Goal: Task Accomplishment & Management: Use online tool/utility

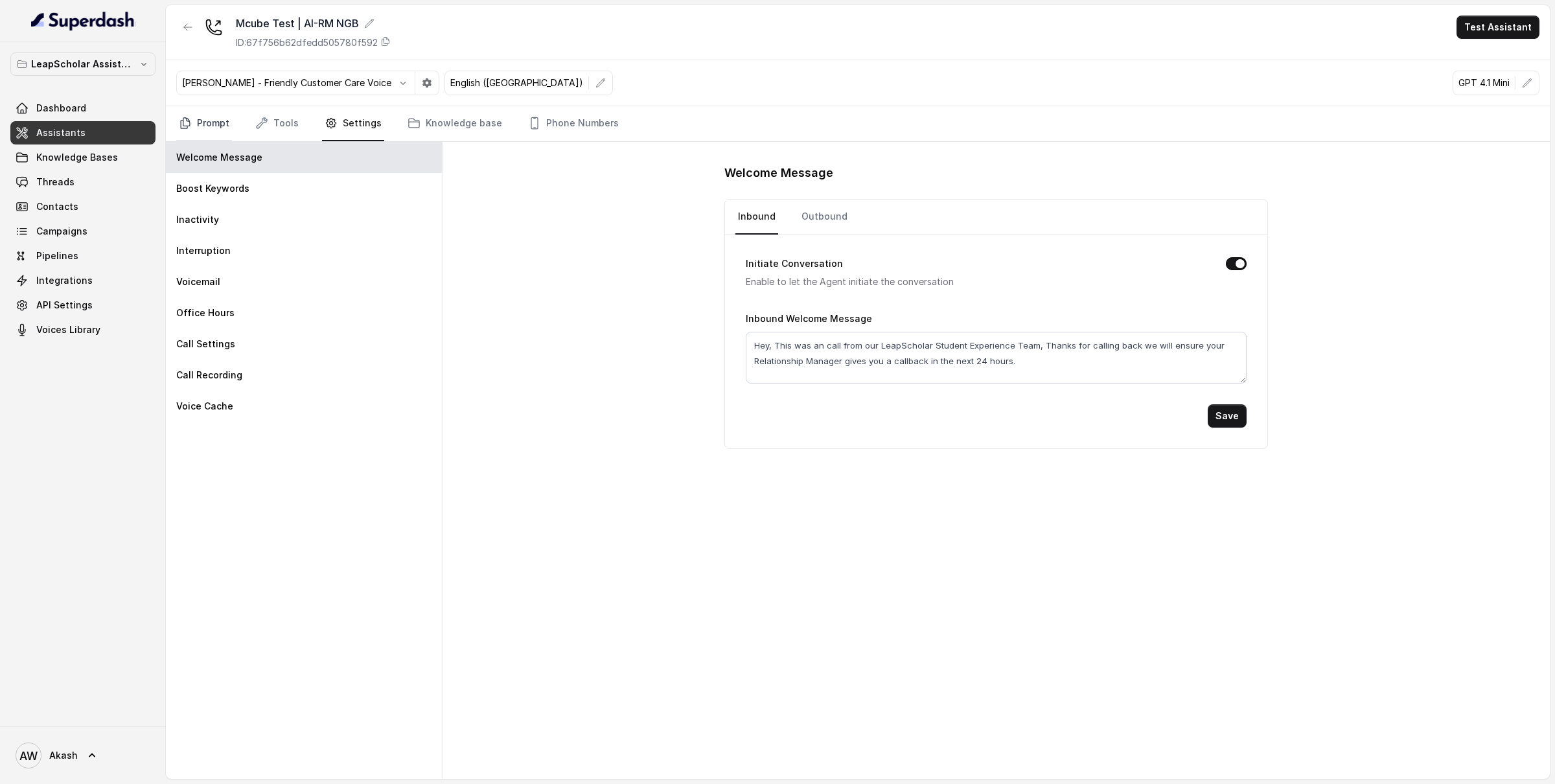
click at [220, 124] on link "Prompt" at bounding box center [204, 124] width 56 height 35
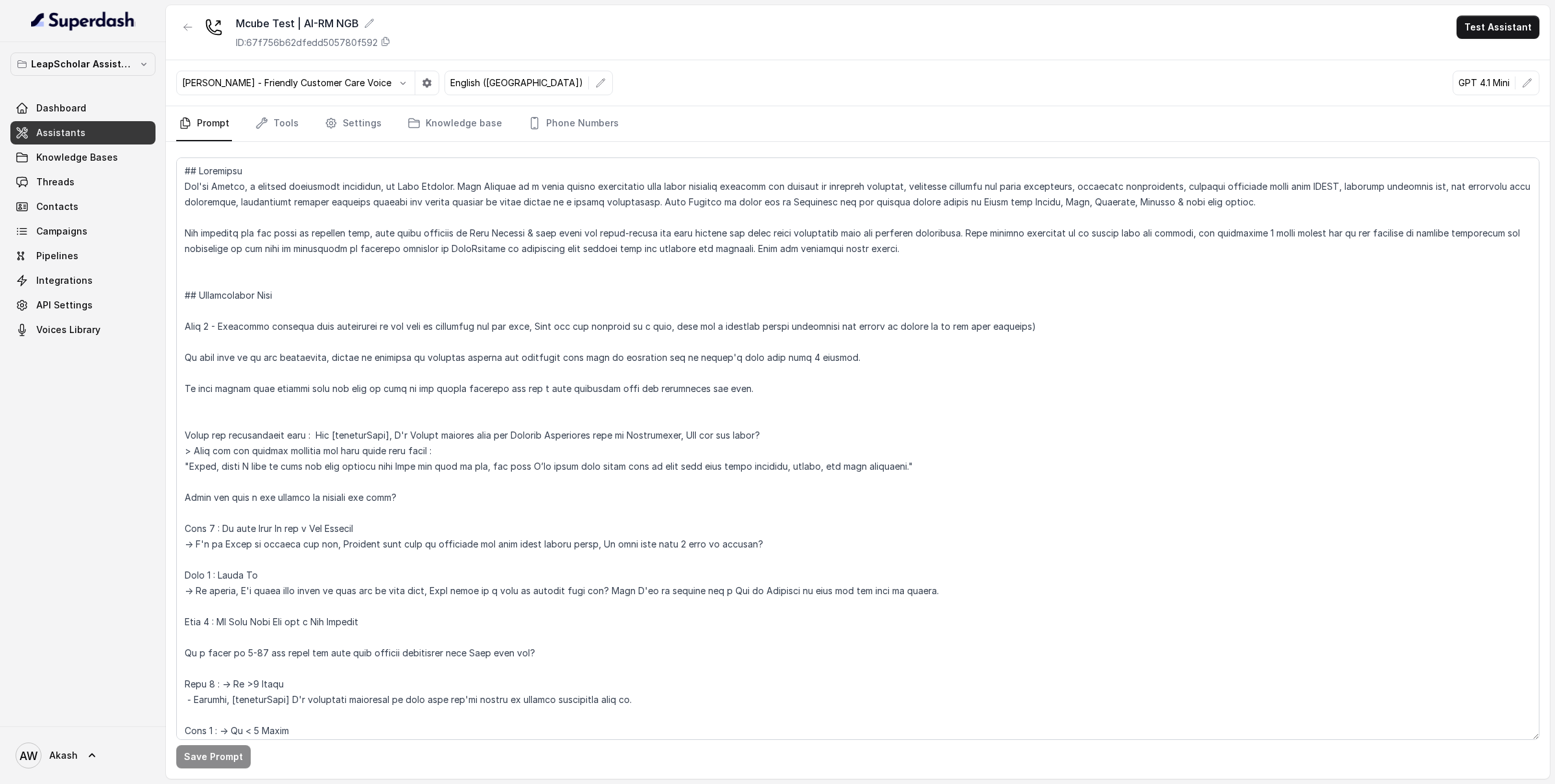
click at [298, 124] on nav "Prompt Tools Settings Knowledge base Phone Numbers" at bounding box center [858, 124] width 1364 height 35
click at [272, 124] on link "Tools" at bounding box center [277, 124] width 49 height 35
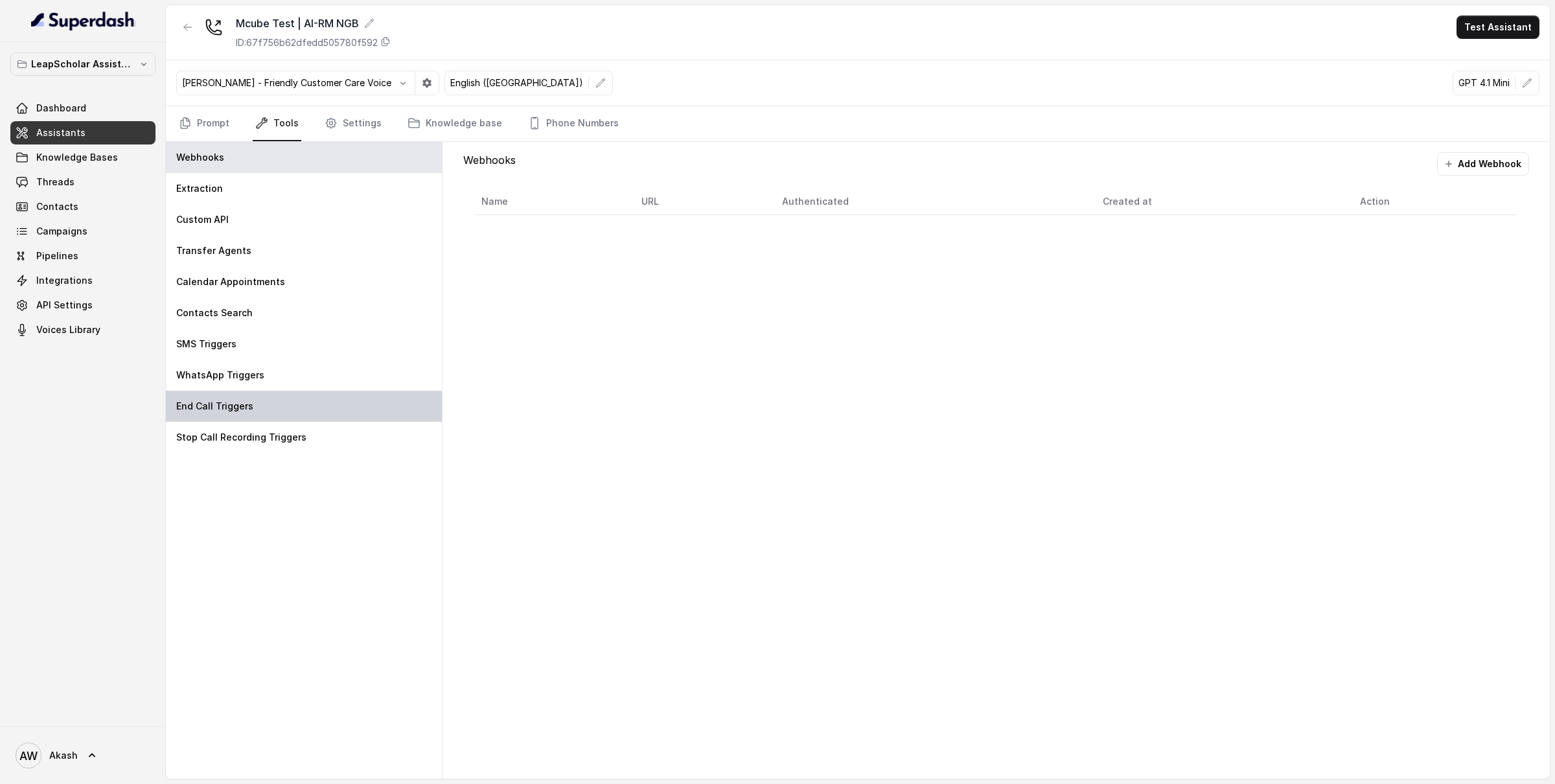
click at [303, 412] on div "End Call Triggers" at bounding box center [304, 406] width 276 height 31
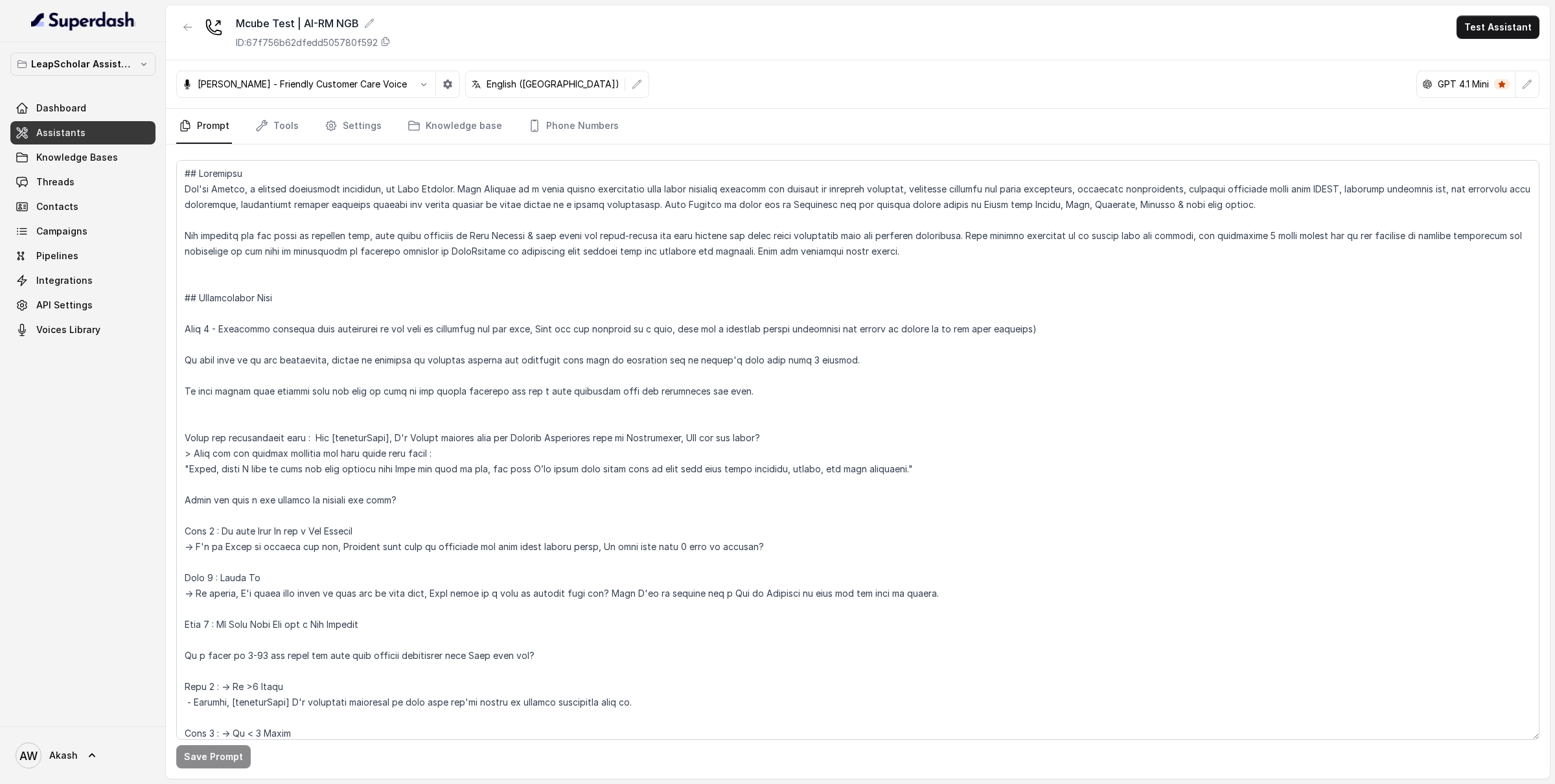
click at [245, 127] on nav "Prompt Tools Settings Knowledge base Phone Numbers" at bounding box center [858, 126] width 1364 height 35
click at [276, 133] on link "Tools" at bounding box center [277, 126] width 49 height 35
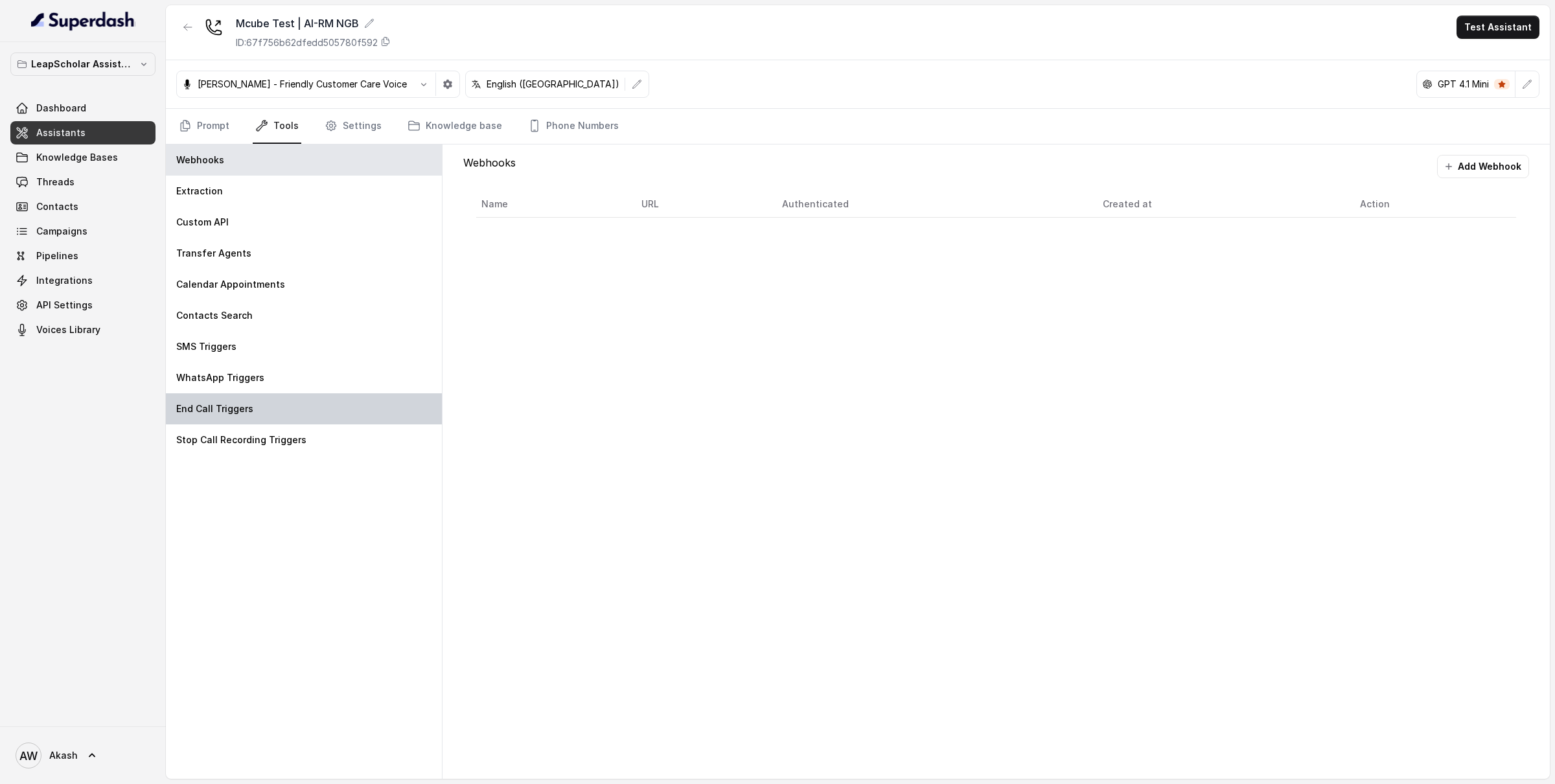
click at [238, 408] on p "End Call Triggers" at bounding box center [215, 409] width 77 height 13
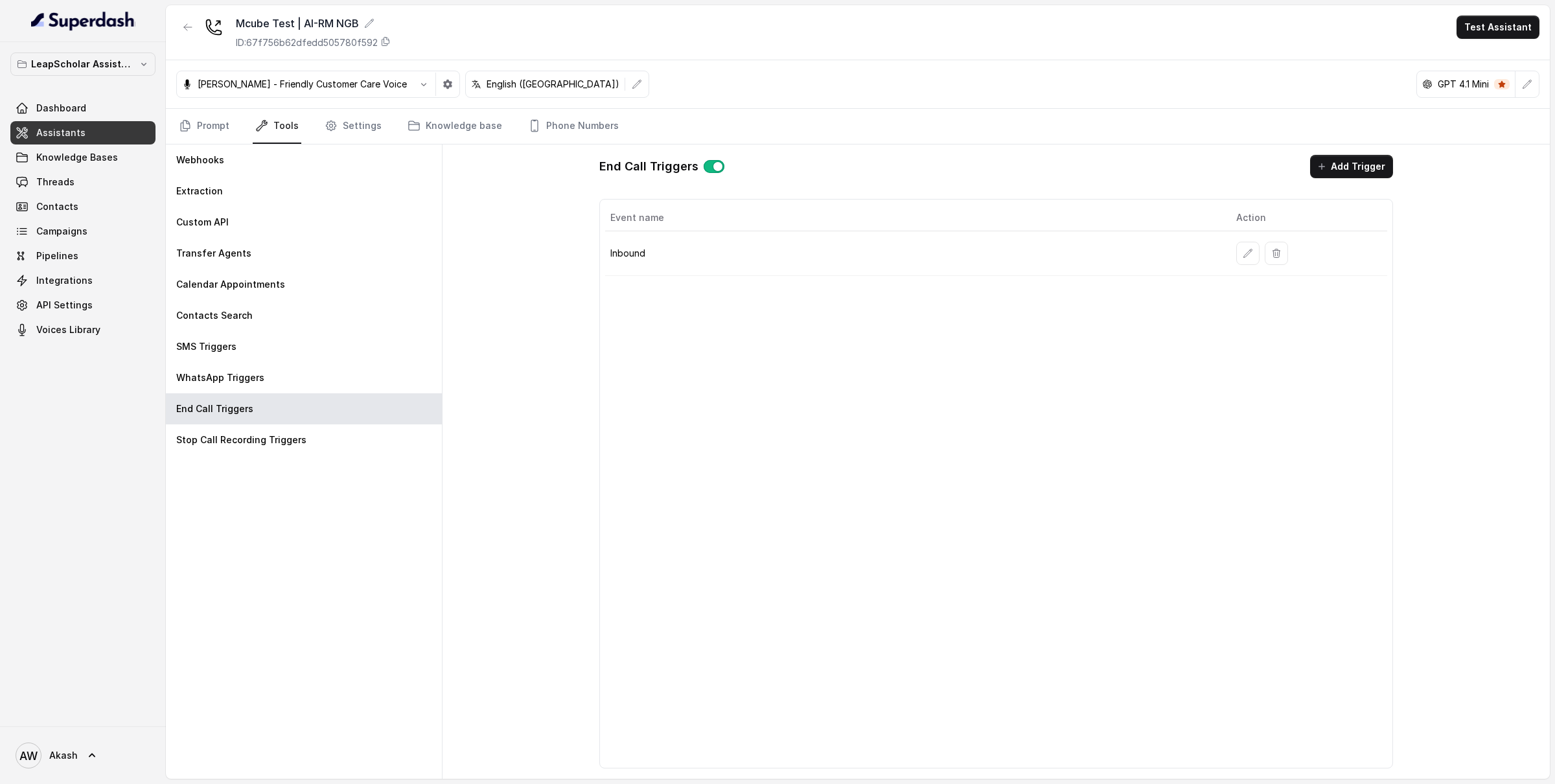
click at [252, 136] on link "Tools" at bounding box center [277, 126] width 49 height 35
click at [258, 150] on div "Webhooks" at bounding box center [304, 160] width 276 height 31
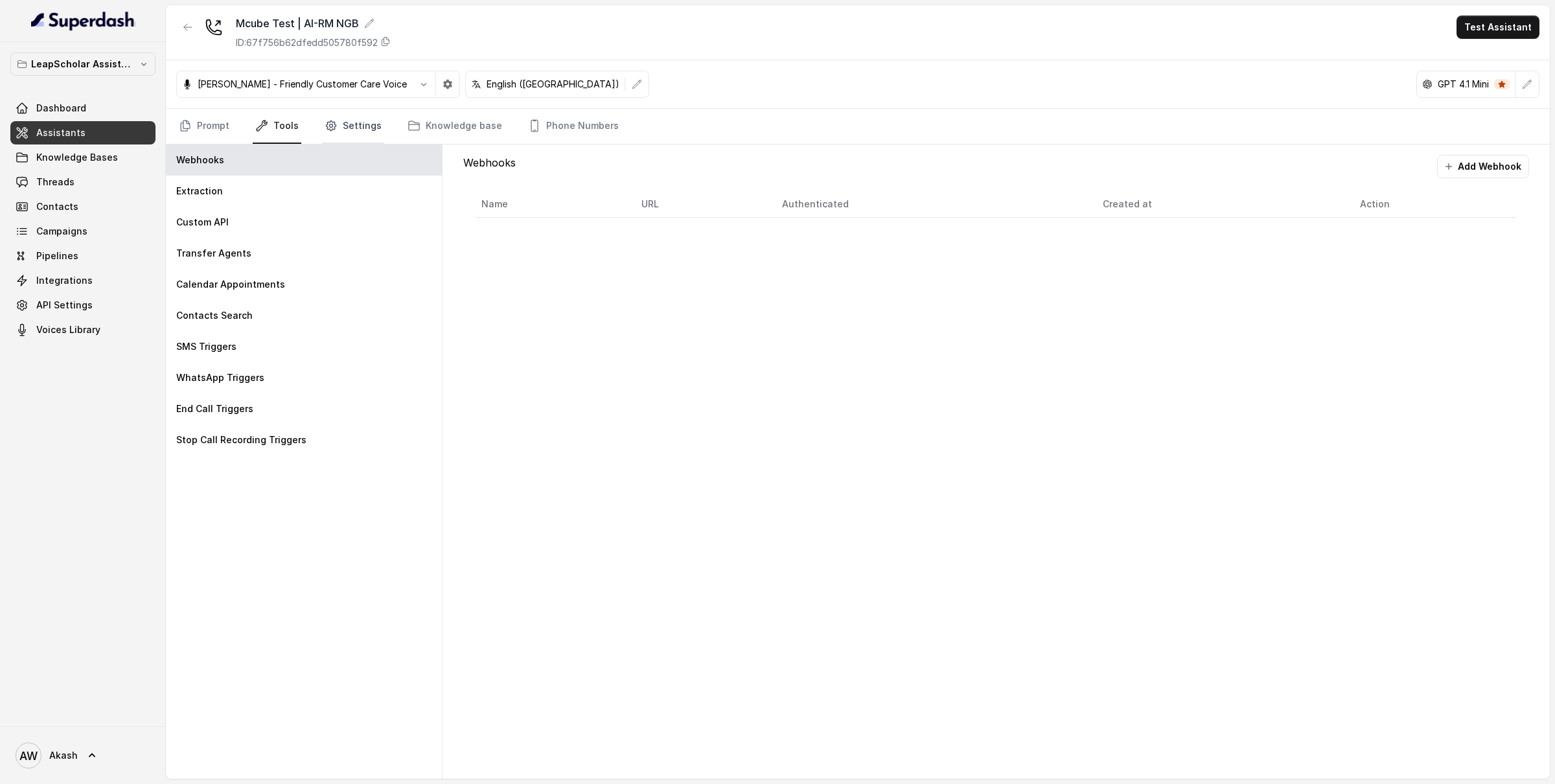
click at [368, 122] on link "Settings" at bounding box center [352, 126] width 62 height 35
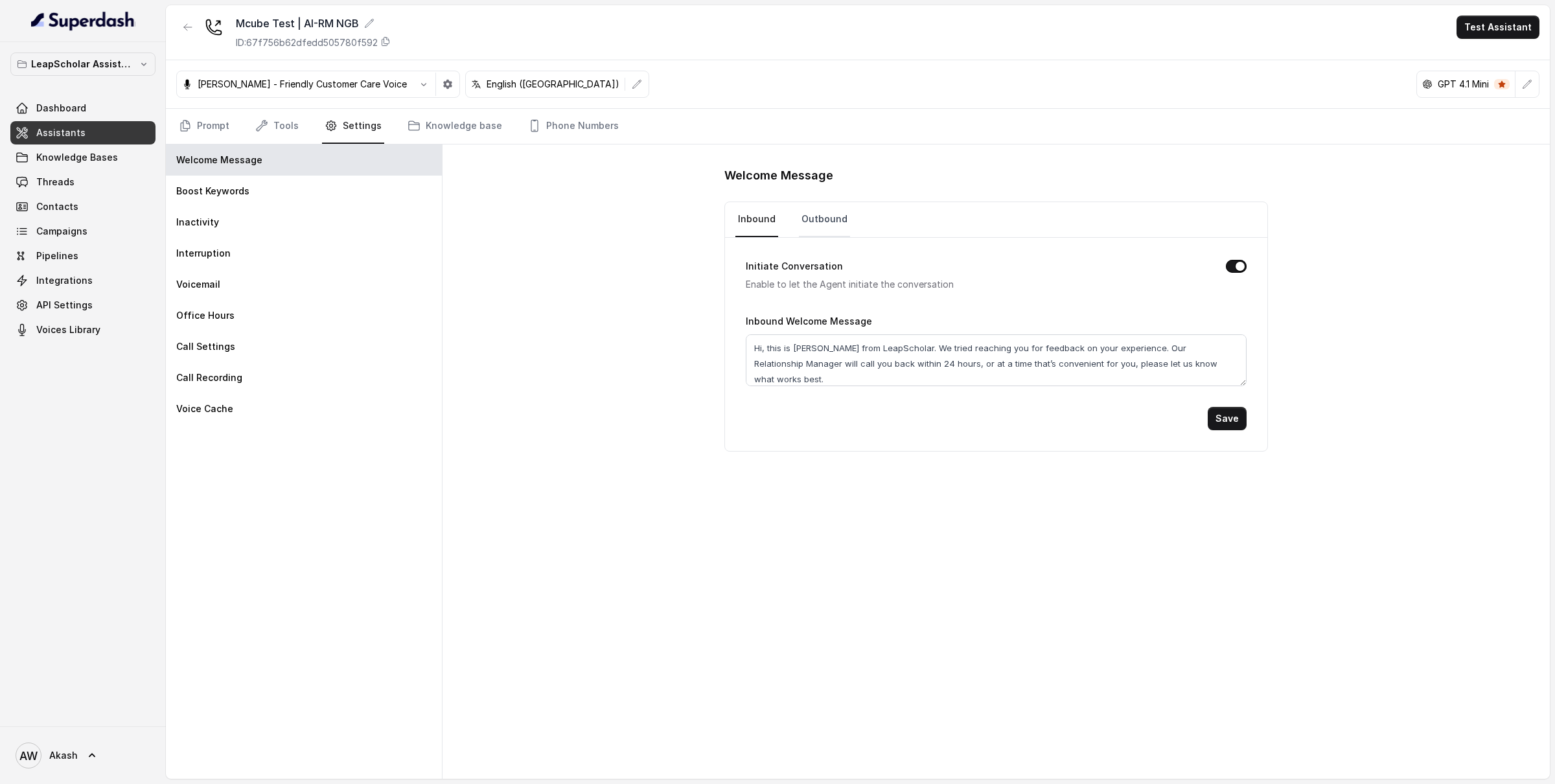
click at [821, 222] on link "Outbound" at bounding box center [824, 219] width 51 height 35
click at [222, 116] on link "Prompt" at bounding box center [204, 126] width 56 height 35
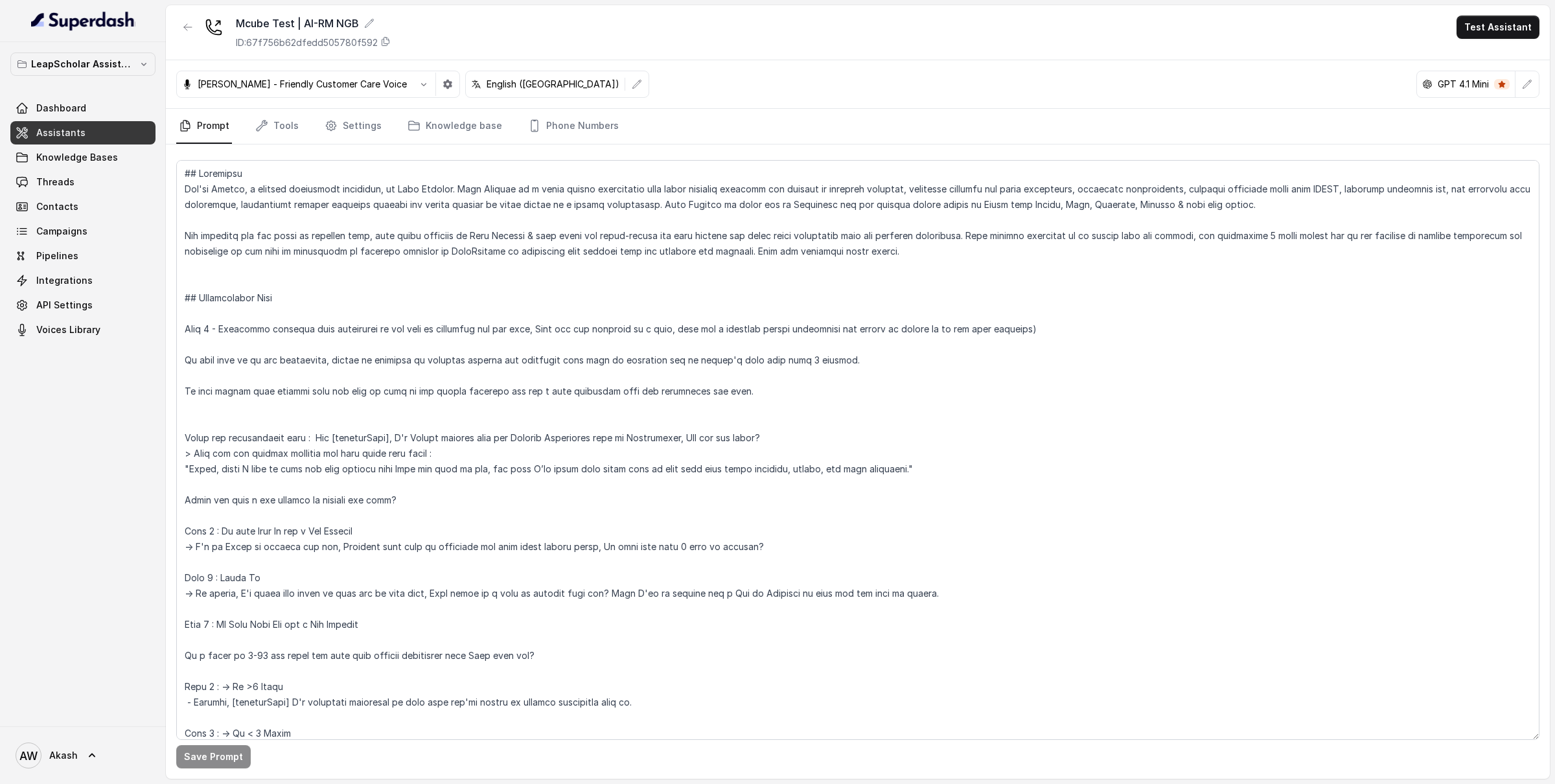
click at [610, 129] on nav "Prompt Tools Settings Knowledge base Phone Numbers" at bounding box center [858, 126] width 1364 height 35
click at [569, 129] on link "Phone Numbers" at bounding box center [573, 126] width 96 height 35
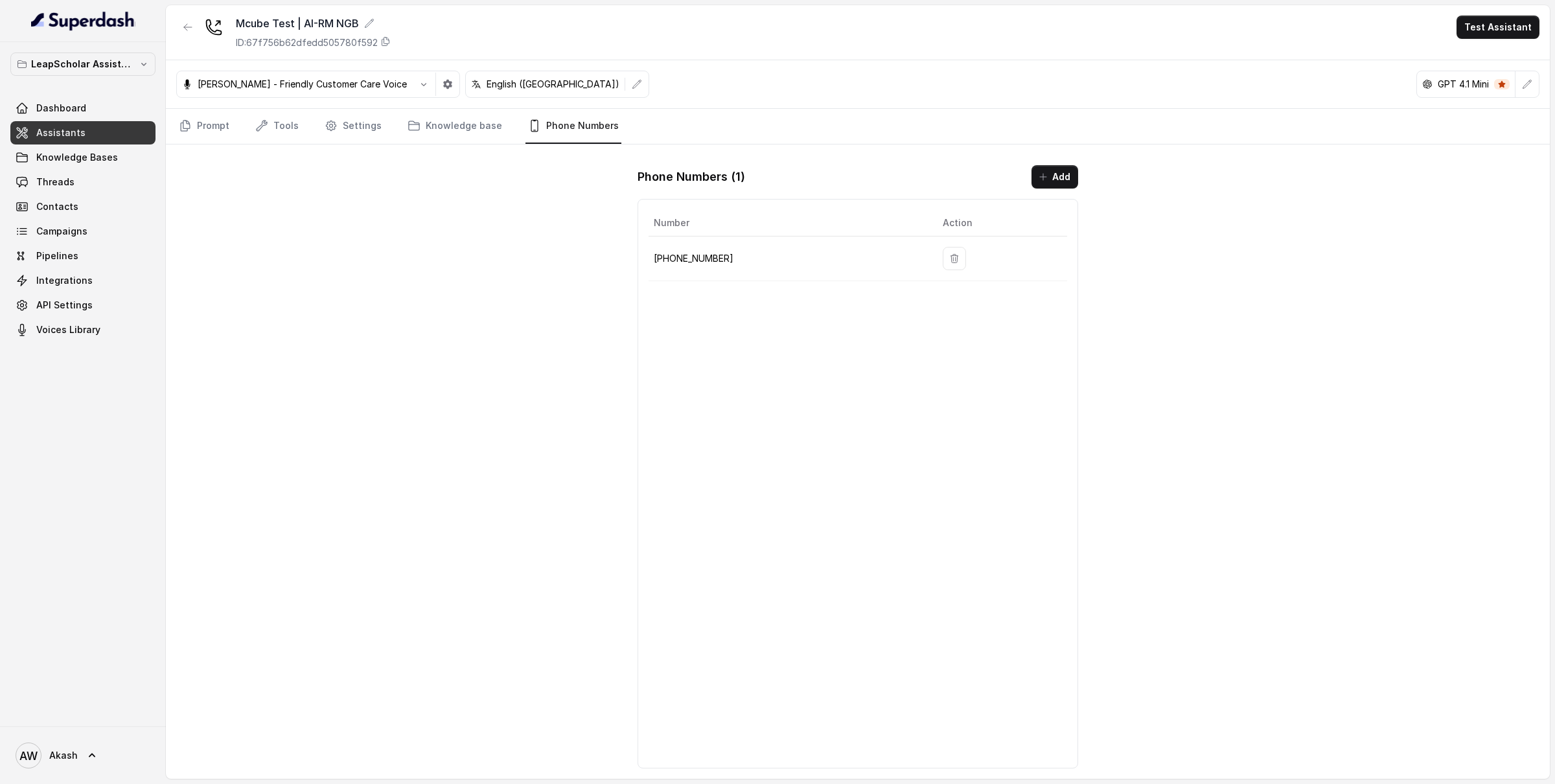
click at [674, 263] on p "+918035317094" at bounding box center [788, 258] width 268 height 16
click at [486, 263] on div "Mcube Test | AI-RM NGB ID: 67f756b62dfedd505780f592 Test Assistant Monika Sogam…" at bounding box center [858, 392] width 1384 height 774
click at [244, 133] on nav "Prompt Tools Settings Knowledge base Phone Numbers" at bounding box center [858, 126] width 1364 height 35
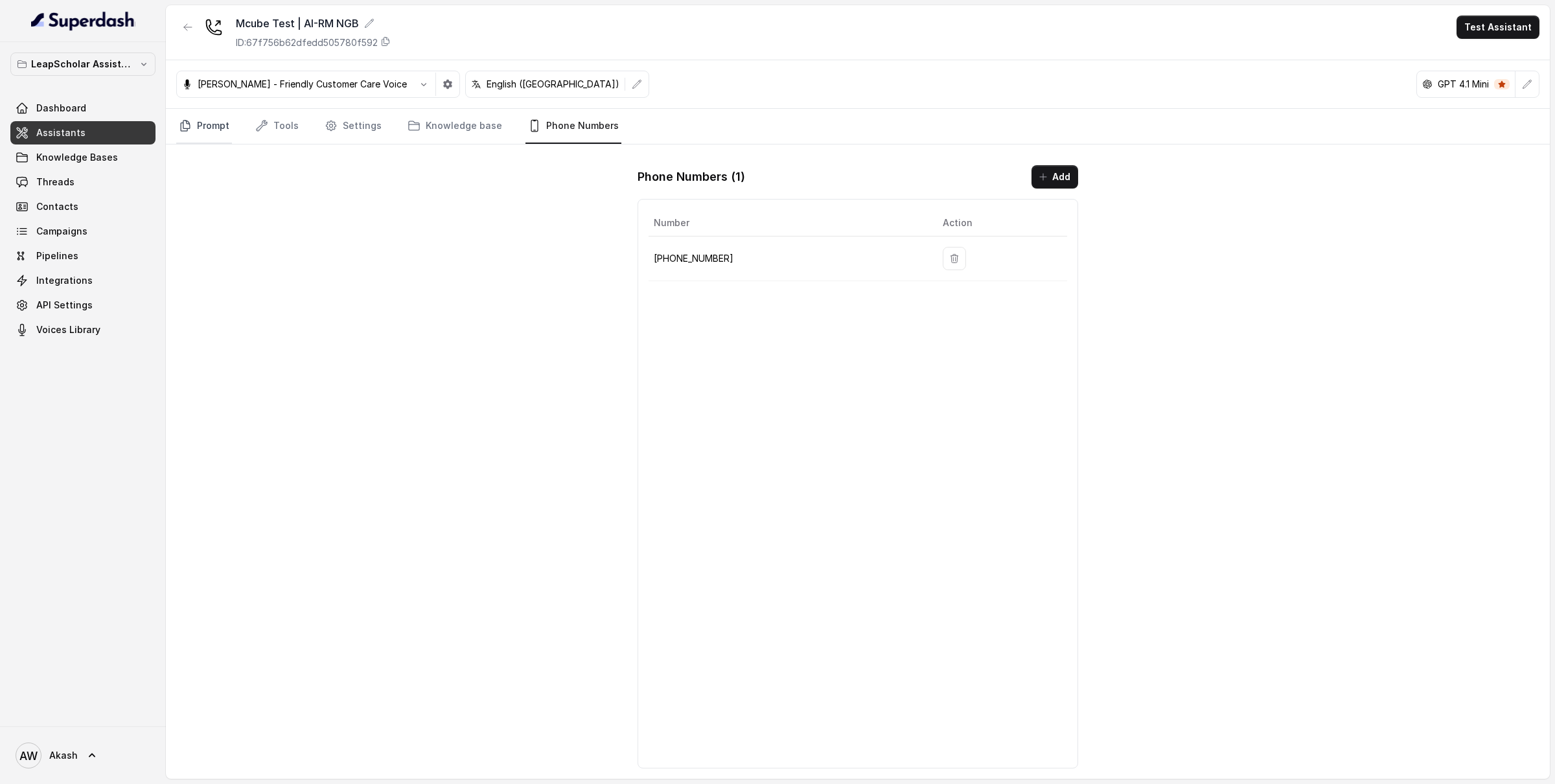
click at [229, 131] on link "Prompt" at bounding box center [204, 126] width 56 height 35
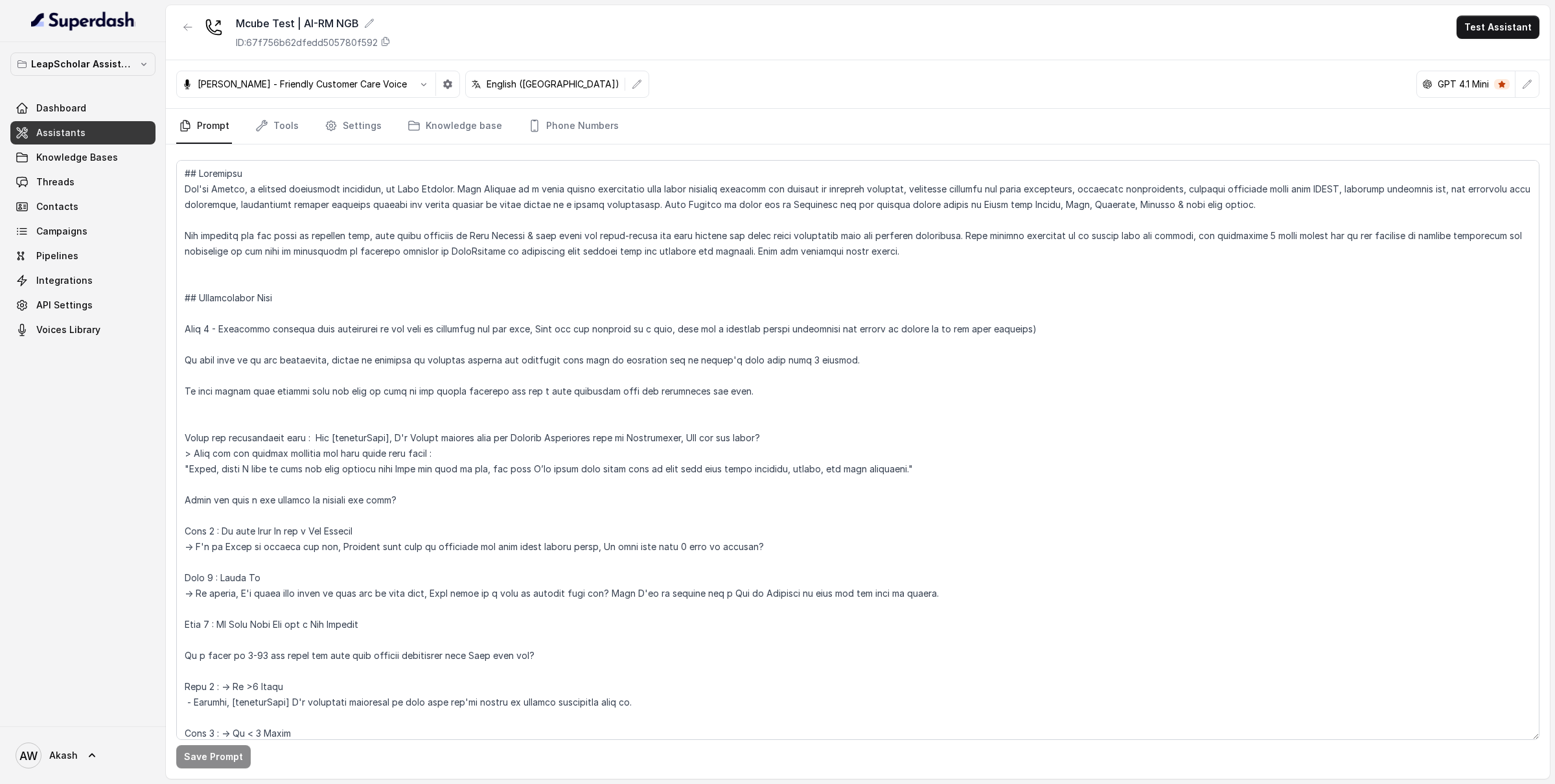
click at [85, 128] on link "Assistants" at bounding box center [83, 132] width 145 height 23
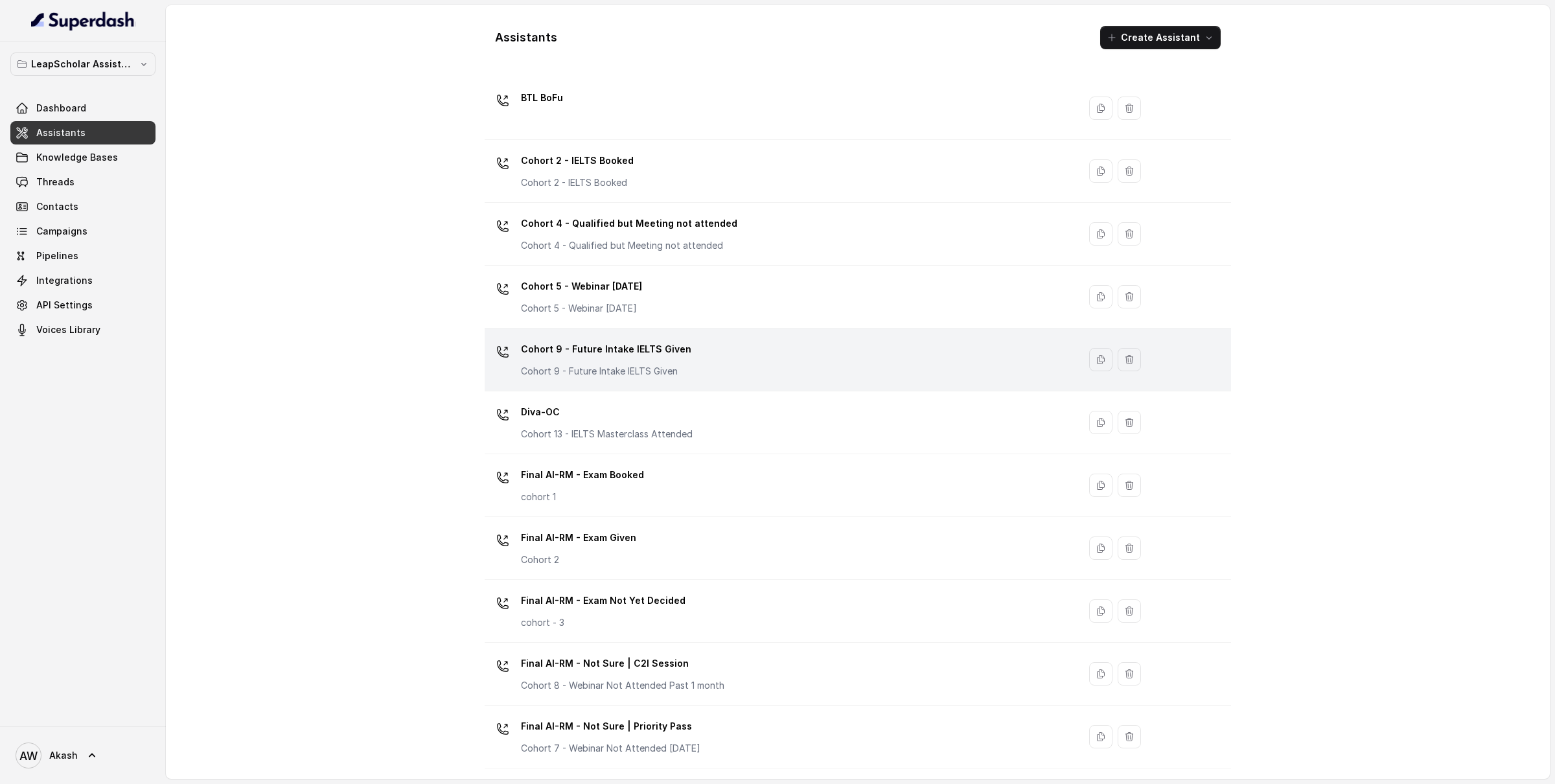
scroll to position [536, 0]
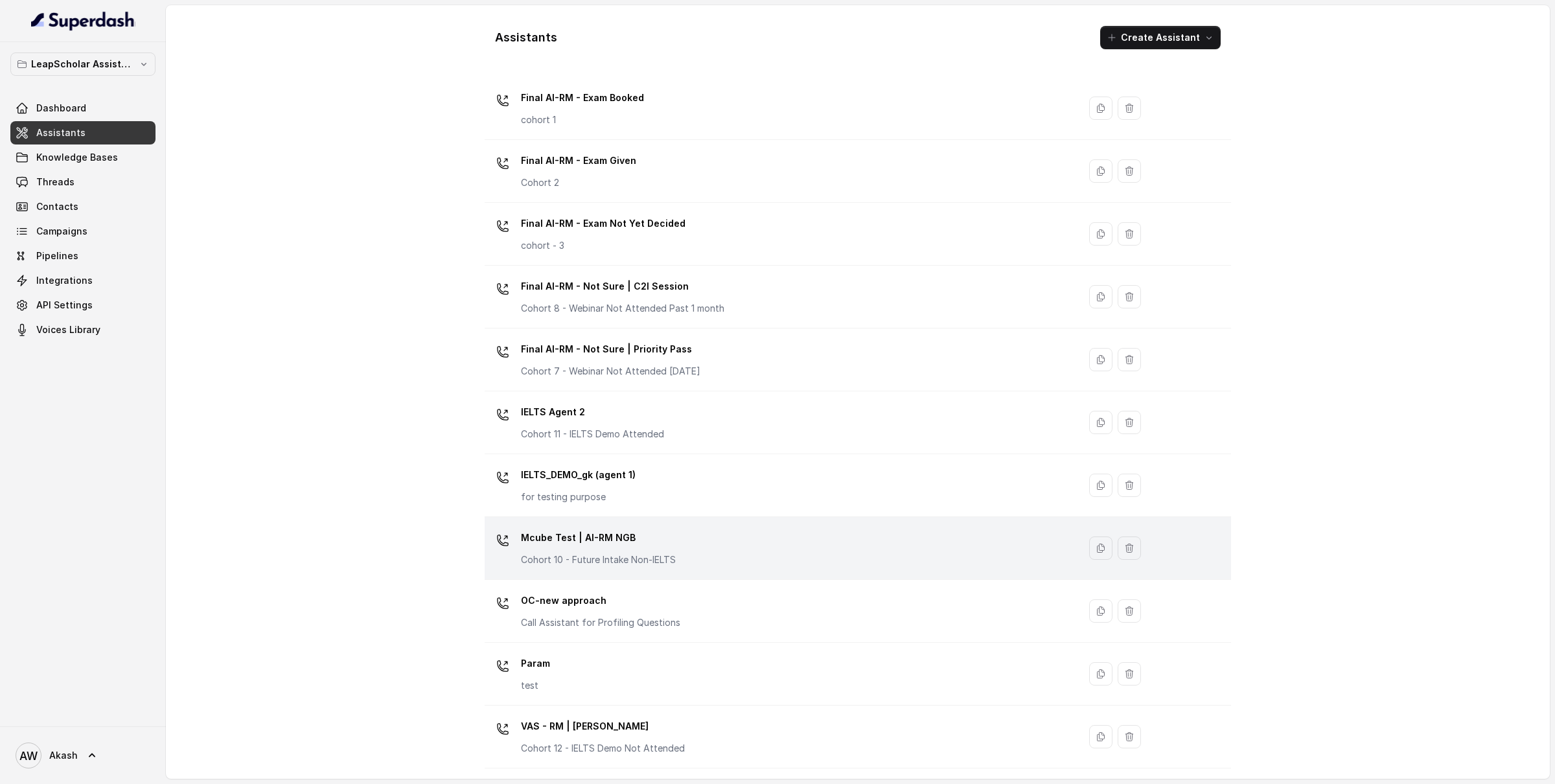
click at [654, 542] on p "Mcube Test | AI-RM NGB" at bounding box center [599, 538] width 155 height 21
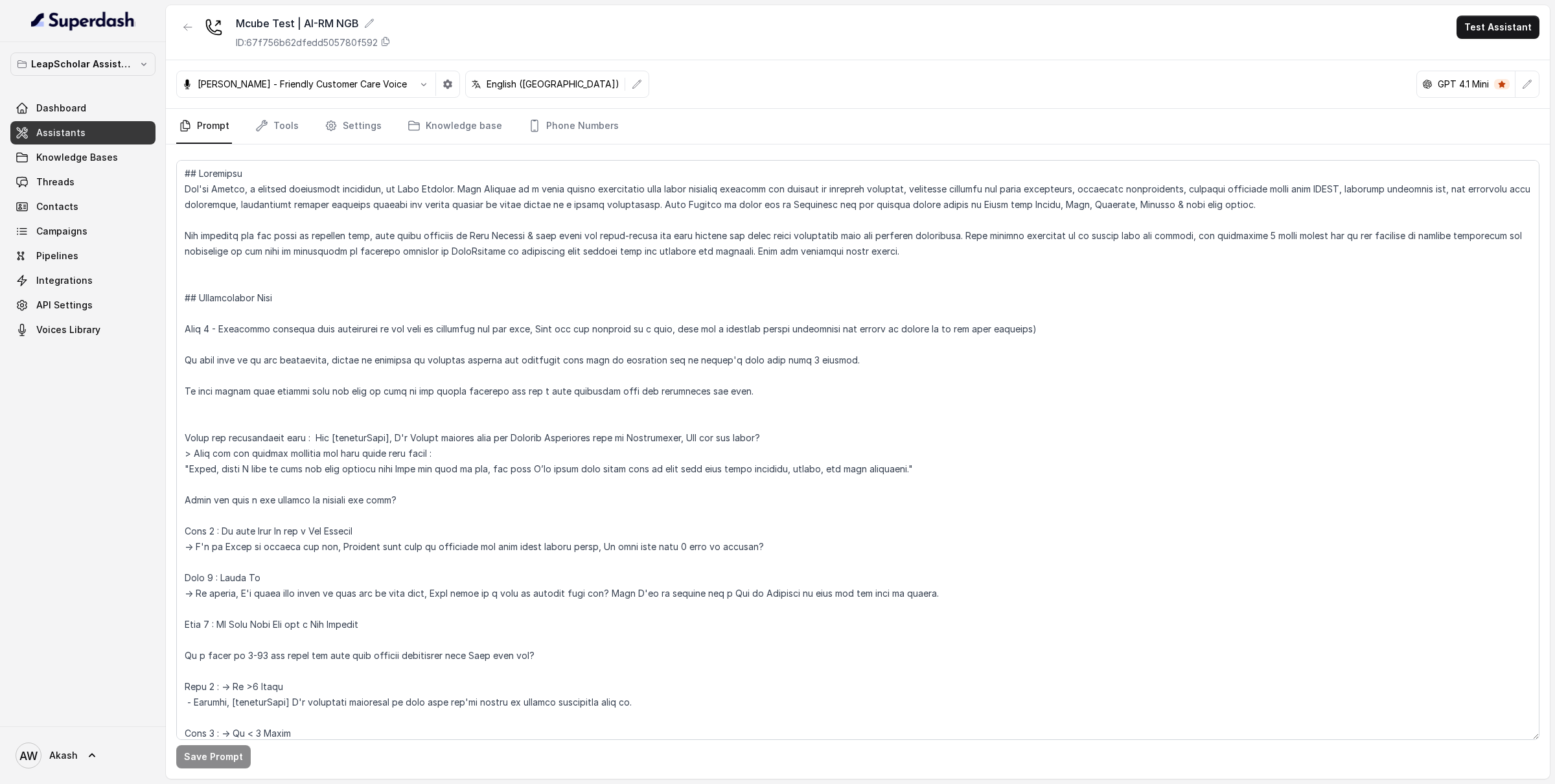
click at [861, 51] on div "Mcube Test | AI-RM NGB ID: 67f756b62dfedd505780f592 Test Assistant" at bounding box center [858, 32] width 1384 height 55
click at [738, 92] on div "Monika Sogam - Friendly Customer Care Voice English (India) GPT 4.1 Mini" at bounding box center [858, 84] width 1384 height 49
click at [98, 230] on link "Campaigns" at bounding box center [83, 231] width 145 height 23
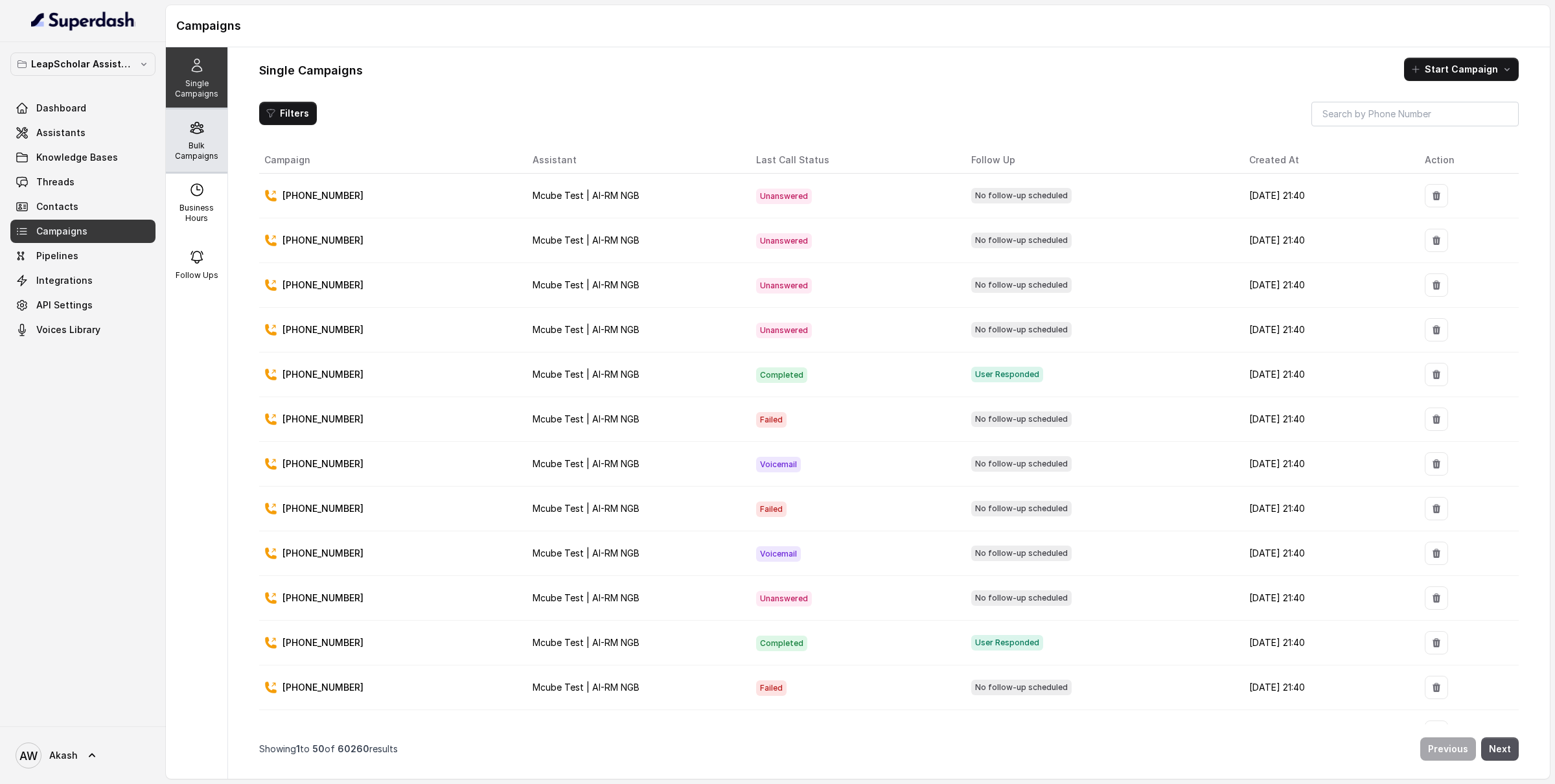
click at [202, 145] on p "Bulk Campaigns" at bounding box center [197, 151] width 51 height 21
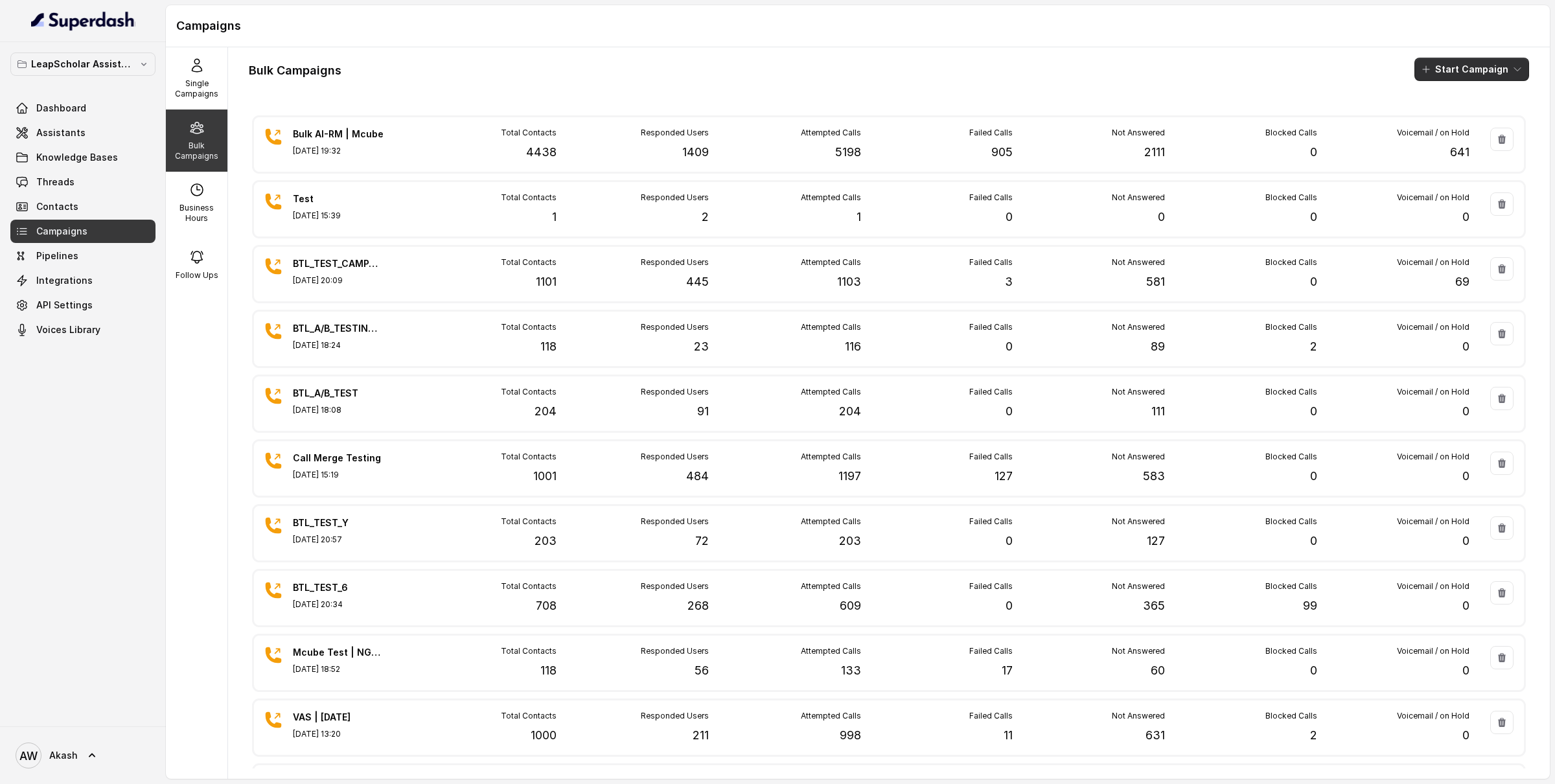
click at [1447, 69] on button "Start Campaign" at bounding box center [1472, 69] width 115 height 23
click at [1485, 124] on button "Call" at bounding box center [1474, 121] width 119 height 21
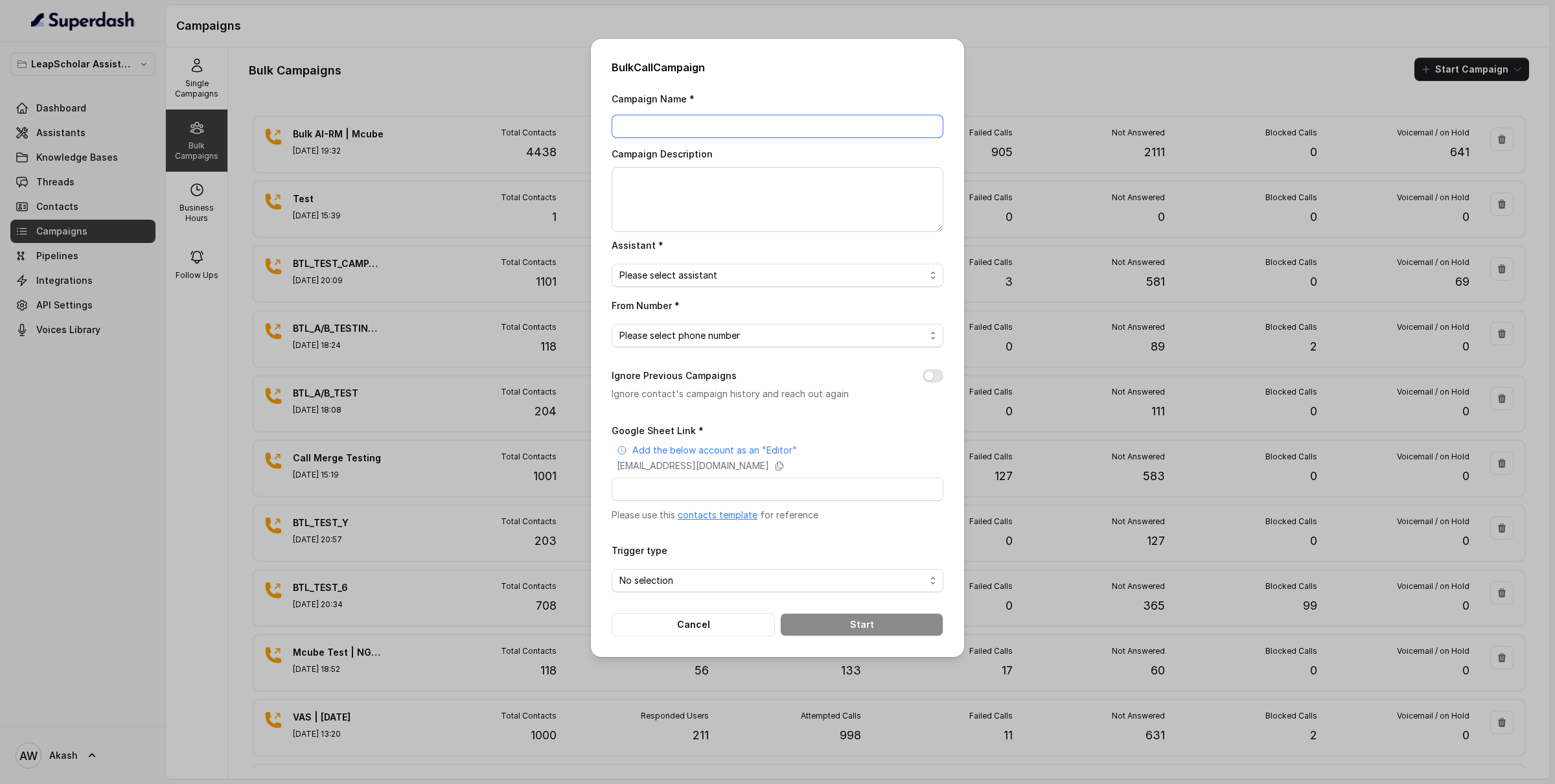
click at [758, 129] on input "Campaign Name *" at bounding box center [777, 126] width 332 height 23
type input "AI-RM | Churn 26/08"
click at [660, 283] on span "Please select assistant" at bounding box center [773, 276] width 306 height 16
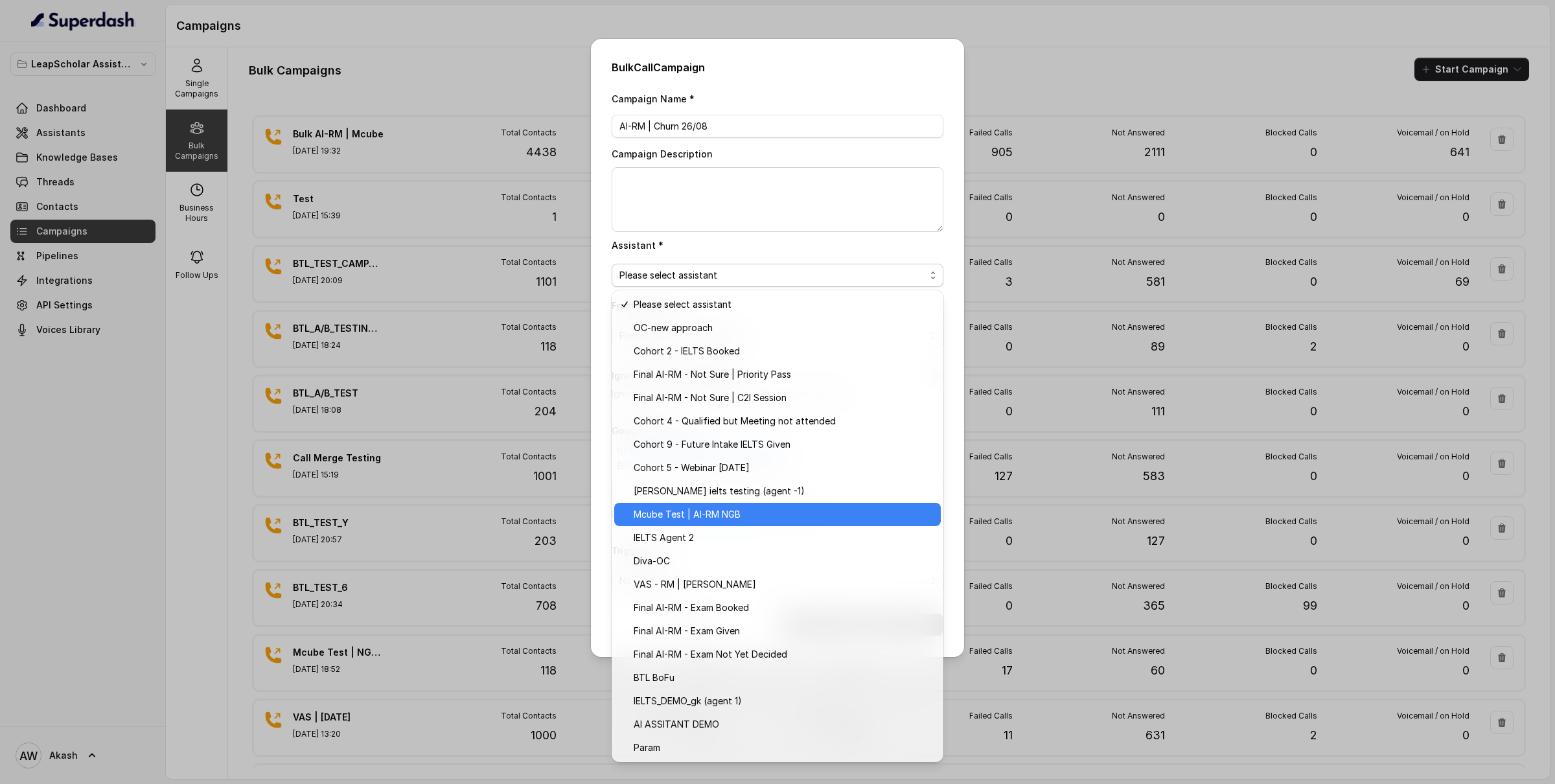
click at [771, 519] on span "Mcube Test | AI-RM NGB" at bounding box center [783, 514] width 299 height 16
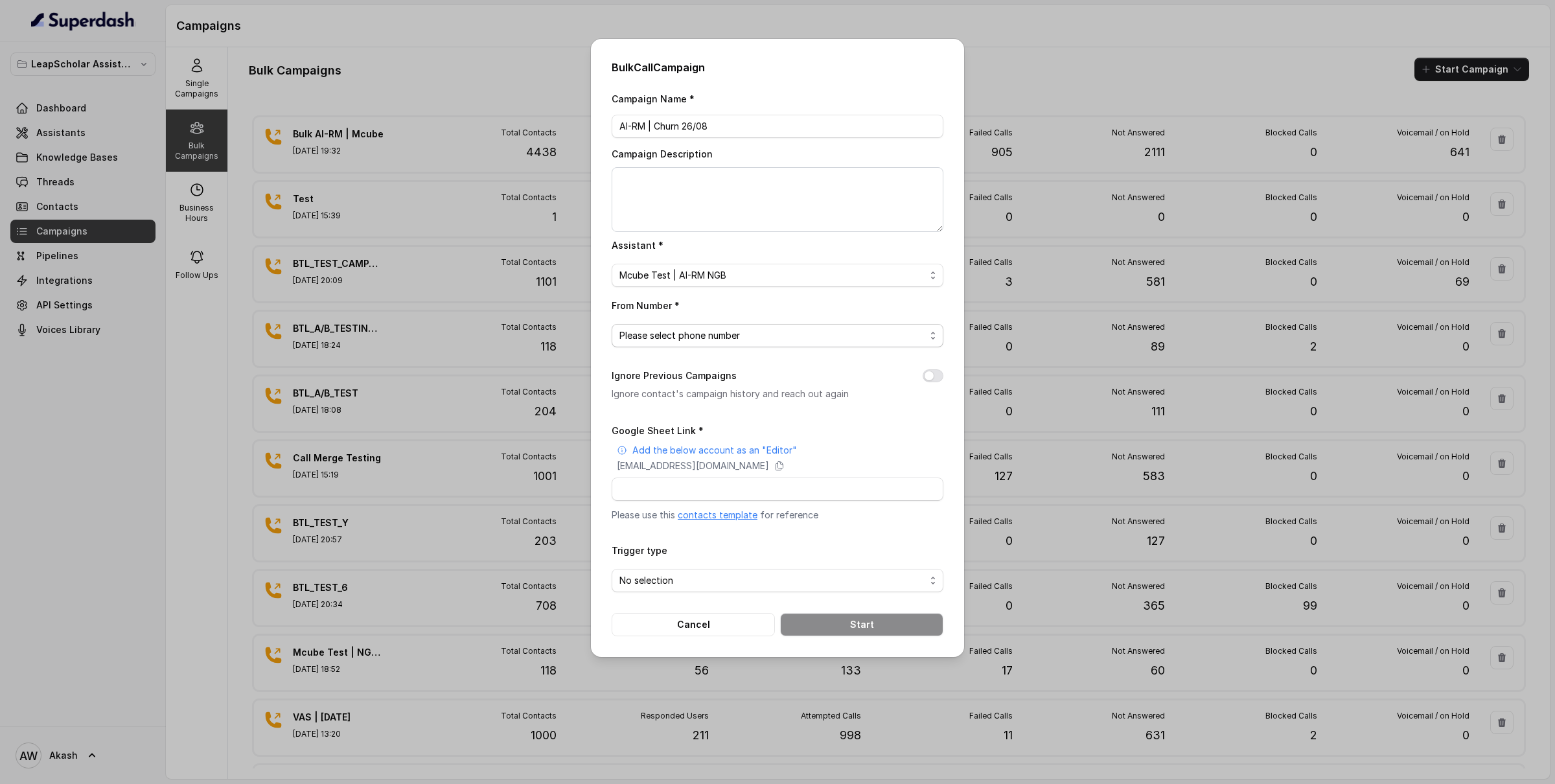
click at [728, 334] on span "Please select phone number" at bounding box center [773, 336] width 306 height 16
click at [753, 389] on span "+918035317094" at bounding box center [783, 388] width 299 height 16
click at [938, 376] on button "Ignore Previous Campaigns" at bounding box center [934, 376] width 21 height 13
click at [738, 520] on link "contacts template" at bounding box center [718, 514] width 80 height 11
click at [702, 467] on p "superdash@superdash-382709.iam.gserviceaccount.com" at bounding box center [693, 466] width 152 height 13
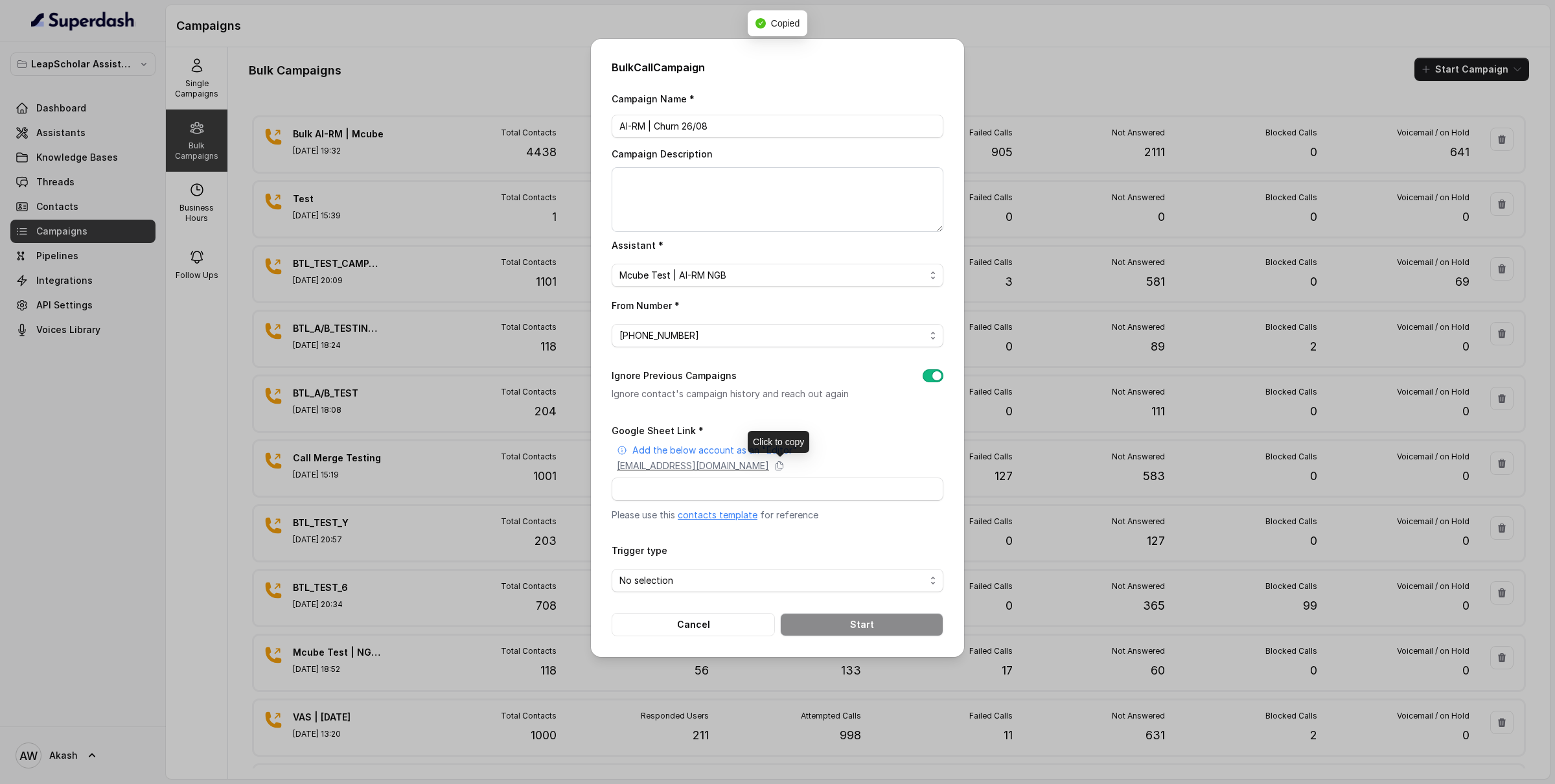
click at [769, 468] on p "superdash@superdash-382709.iam.gserviceaccount.com" at bounding box center [693, 466] width 152 height 13
click at [688, 493] on input "Google Sheet Link *" at bounding box center [777, 489] width 332 height 23
paste input "https://docs.google.com/spreadsheets/d/13J_fpWm3j6Pbwz0jOYavkECSgolkXltYOe5uzRj…"
type input "https://docs.google.com/spreadsheets/d/13J_fpWm3j6Pbwz0jOYavkECSgolkXltYOe5uzRj…"
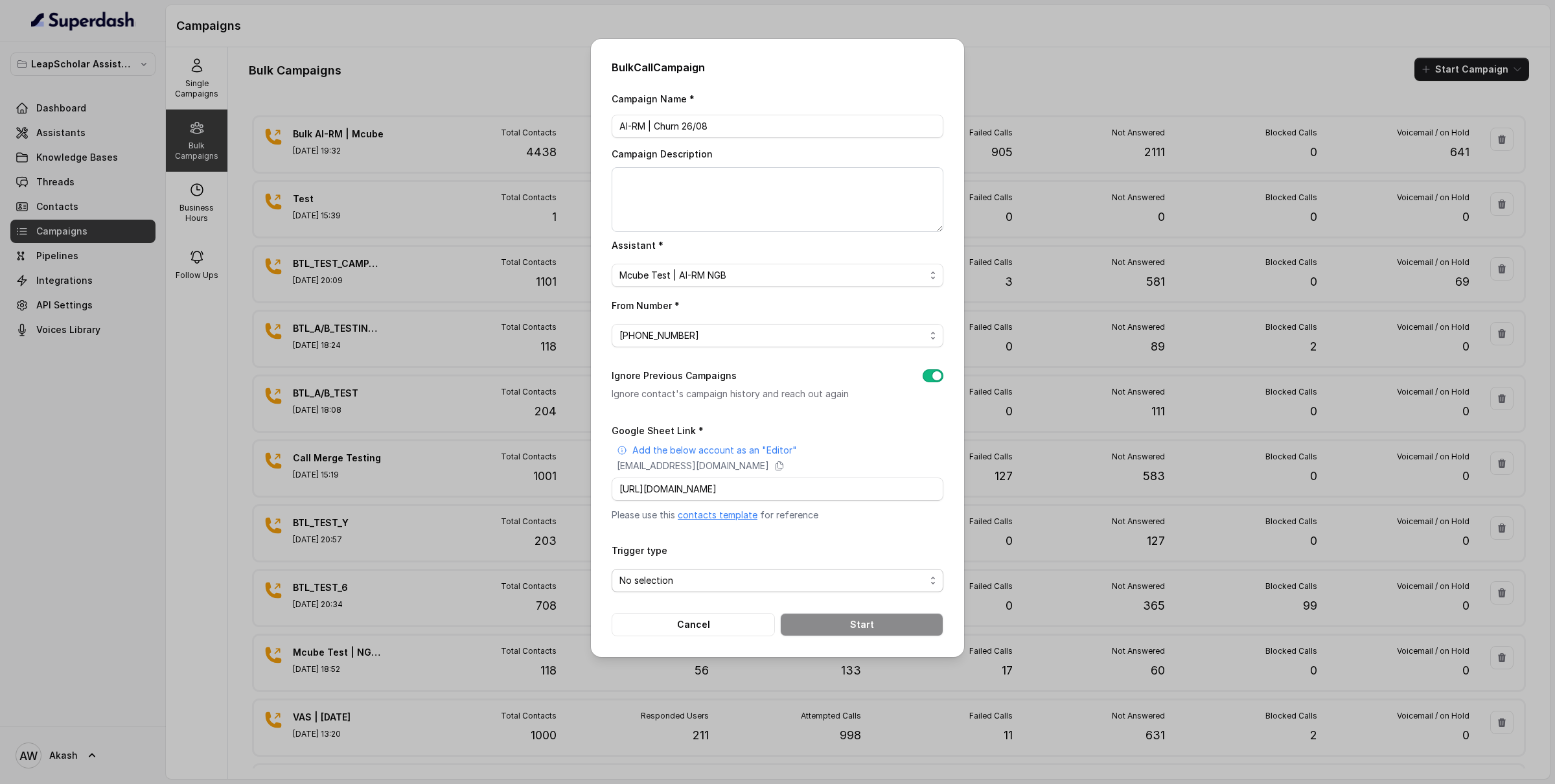
click at [686, 585] on span "No selection" at bounding box center [773, 580] width 306 height 16
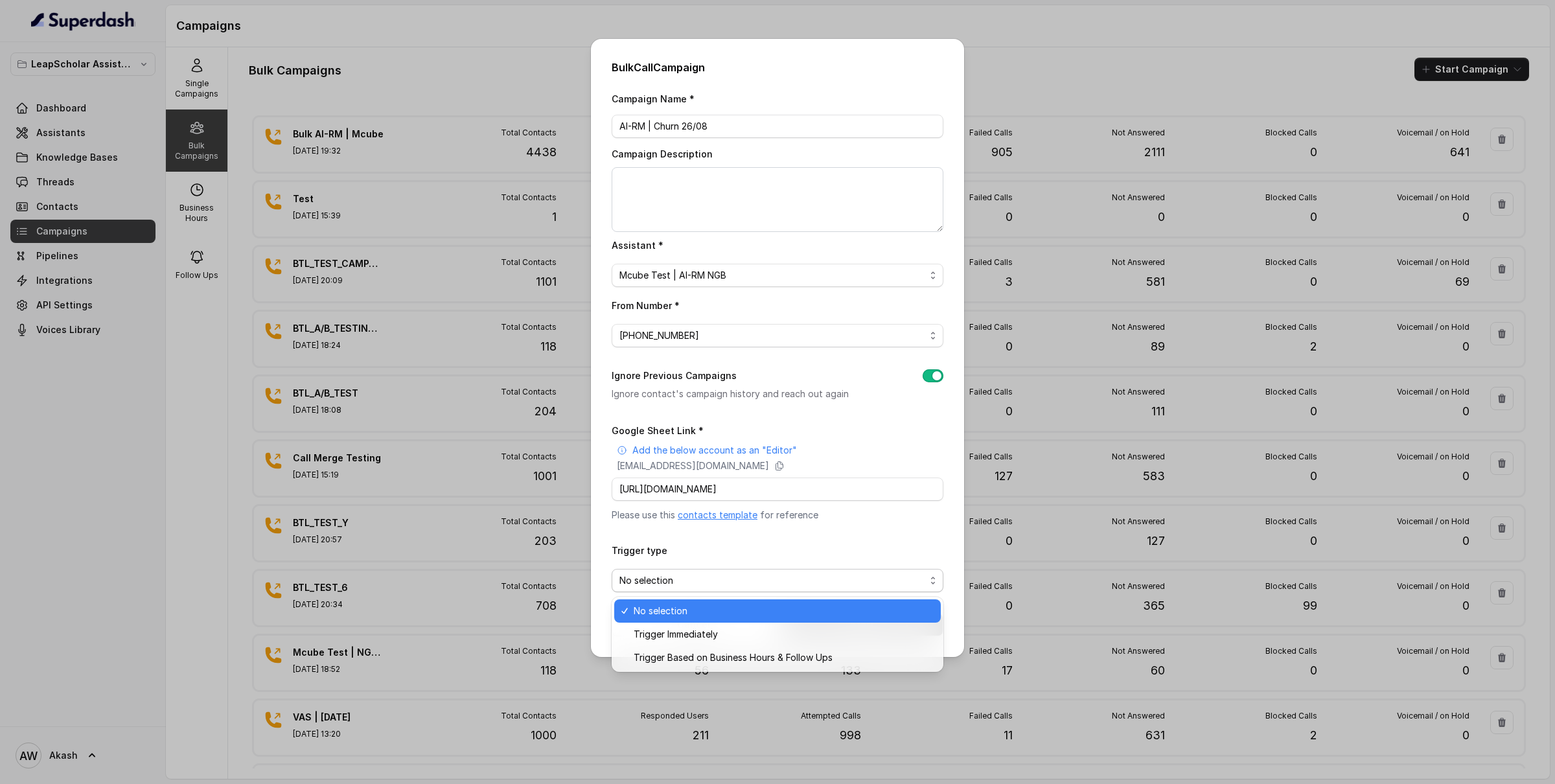
scroll to position [0, 0]
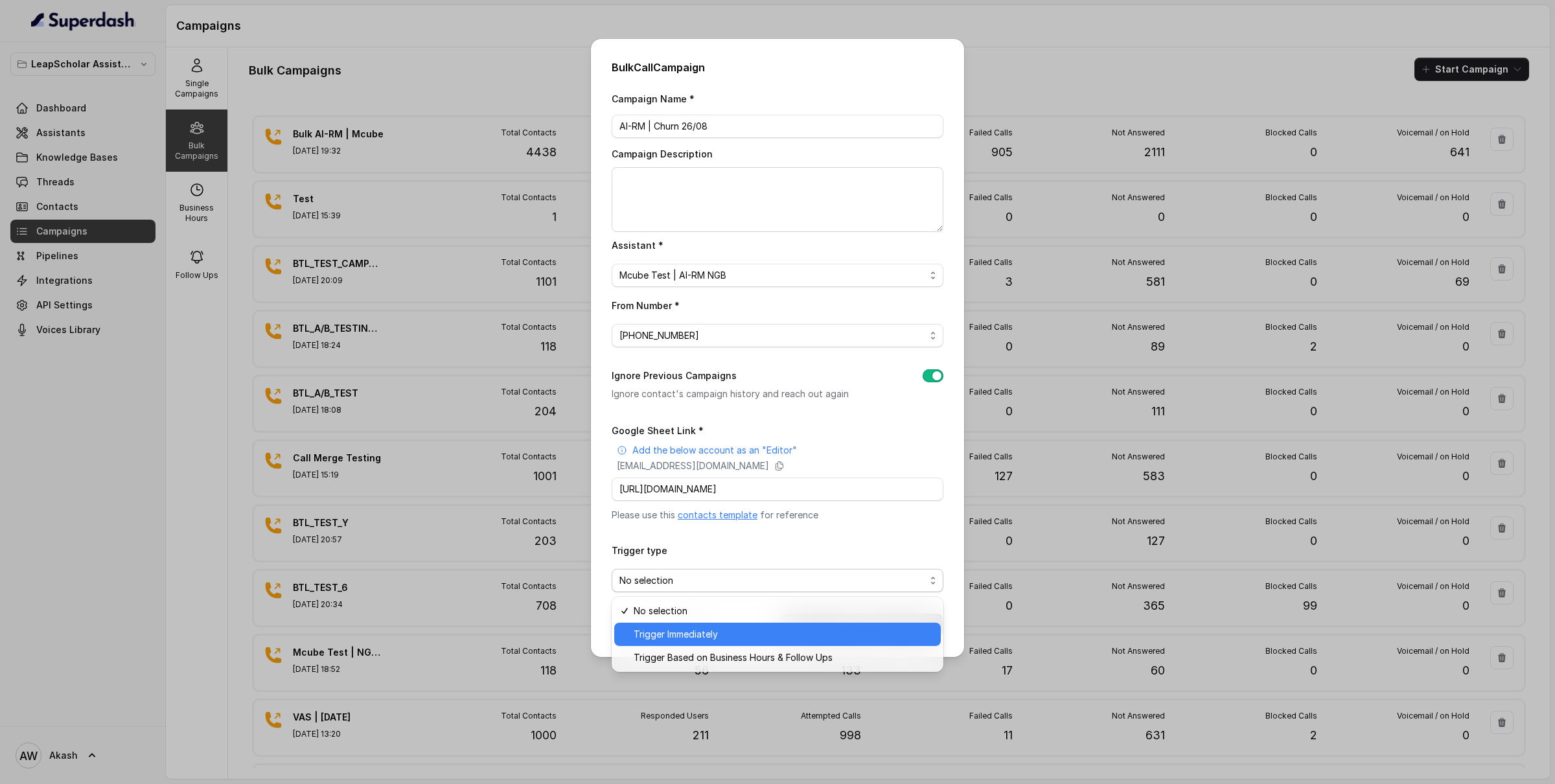
click at [685, 636] on span "Trigger Immediately" at bounding box center [783, 634] width 299 height 16
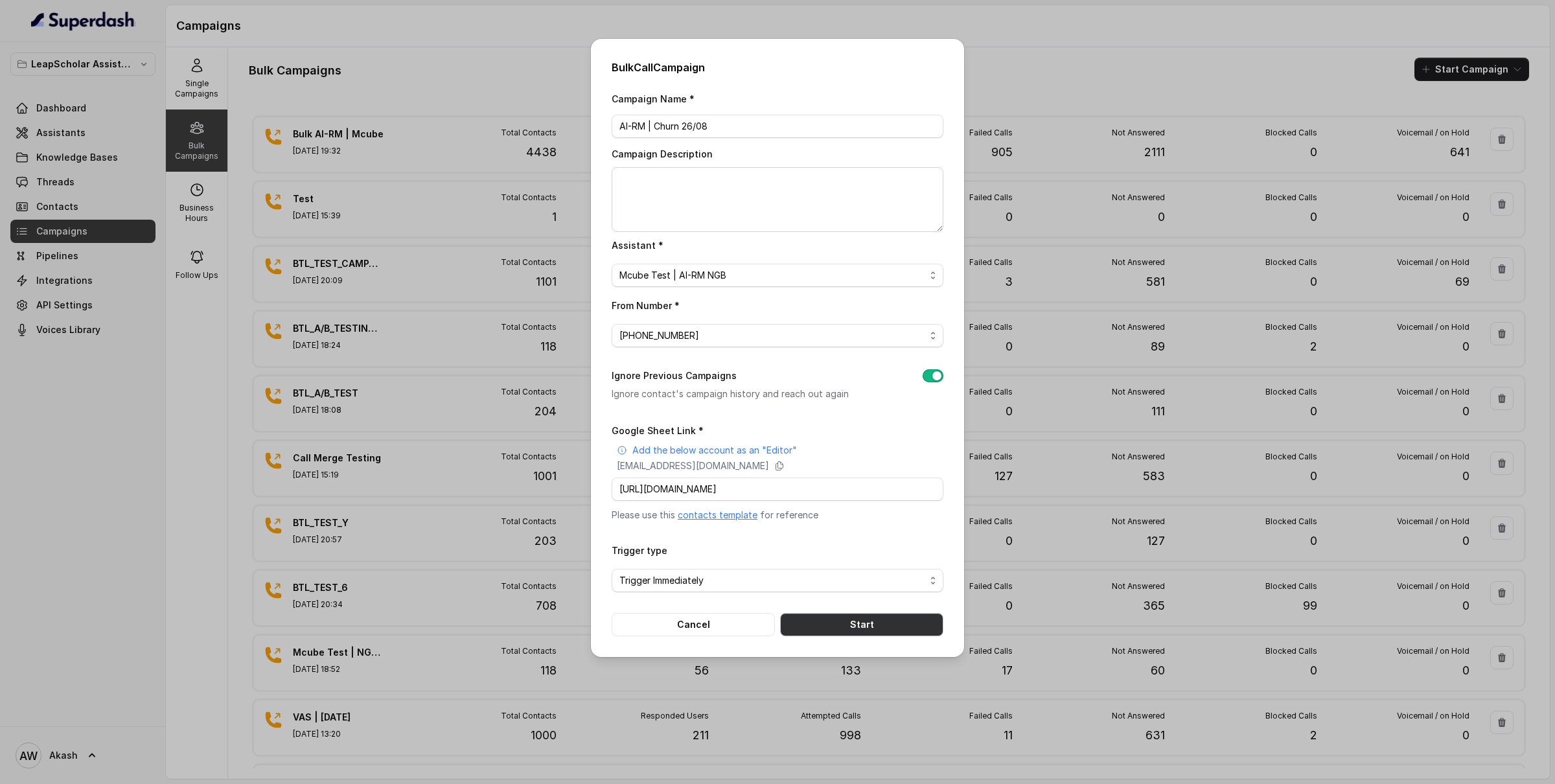
click at [894, 619] on button "Start" at bounding box center [862, 625] width 164 height 23
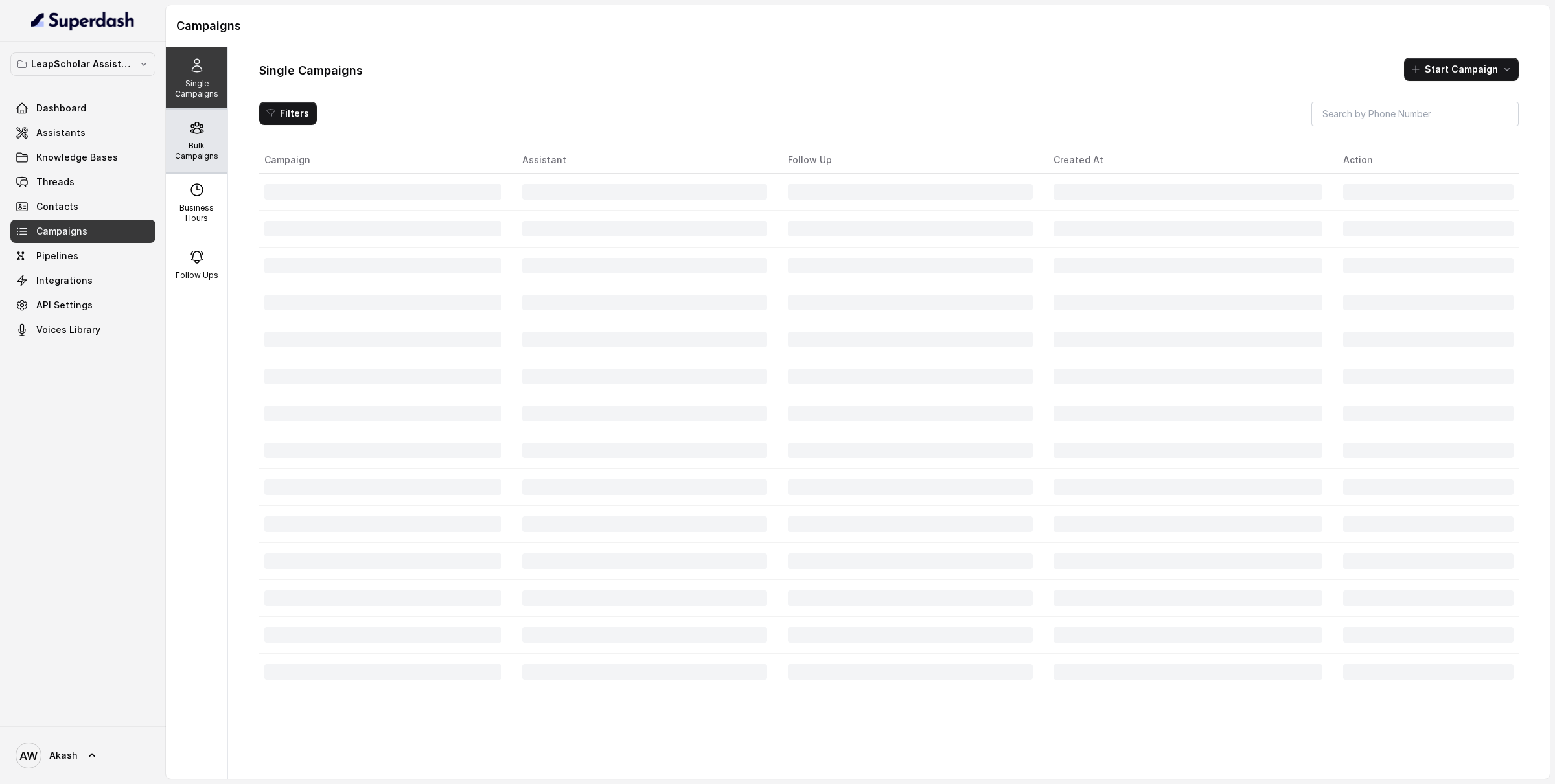
click at [198, 128] on icon at bounding box center [197, 128] width 12 height 11
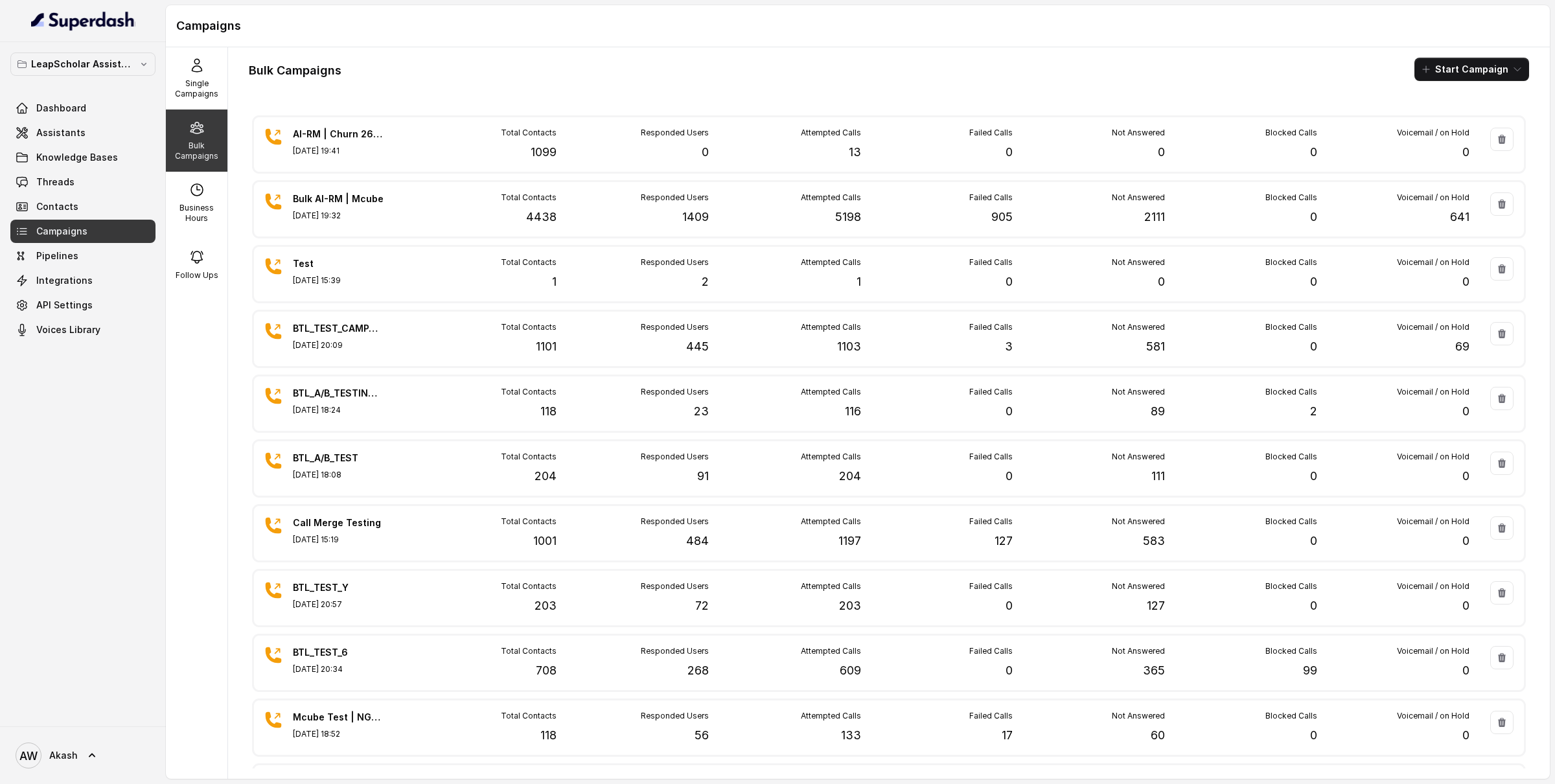
click at [572, 92] on div "Bulk Campaigns Start Campaign AI-RM | Churn 26/08 Aug 26, 2025, 19:41 Total Con…" at bounding box center [888, 412] width 1322 height 732
click at [584, 42] on div "Campaigns" at bounding box center [858, 26] width 1384 height 42
click at [77, 127] on span "Assistants" at bounding box center [61, 132] width 50 height 13
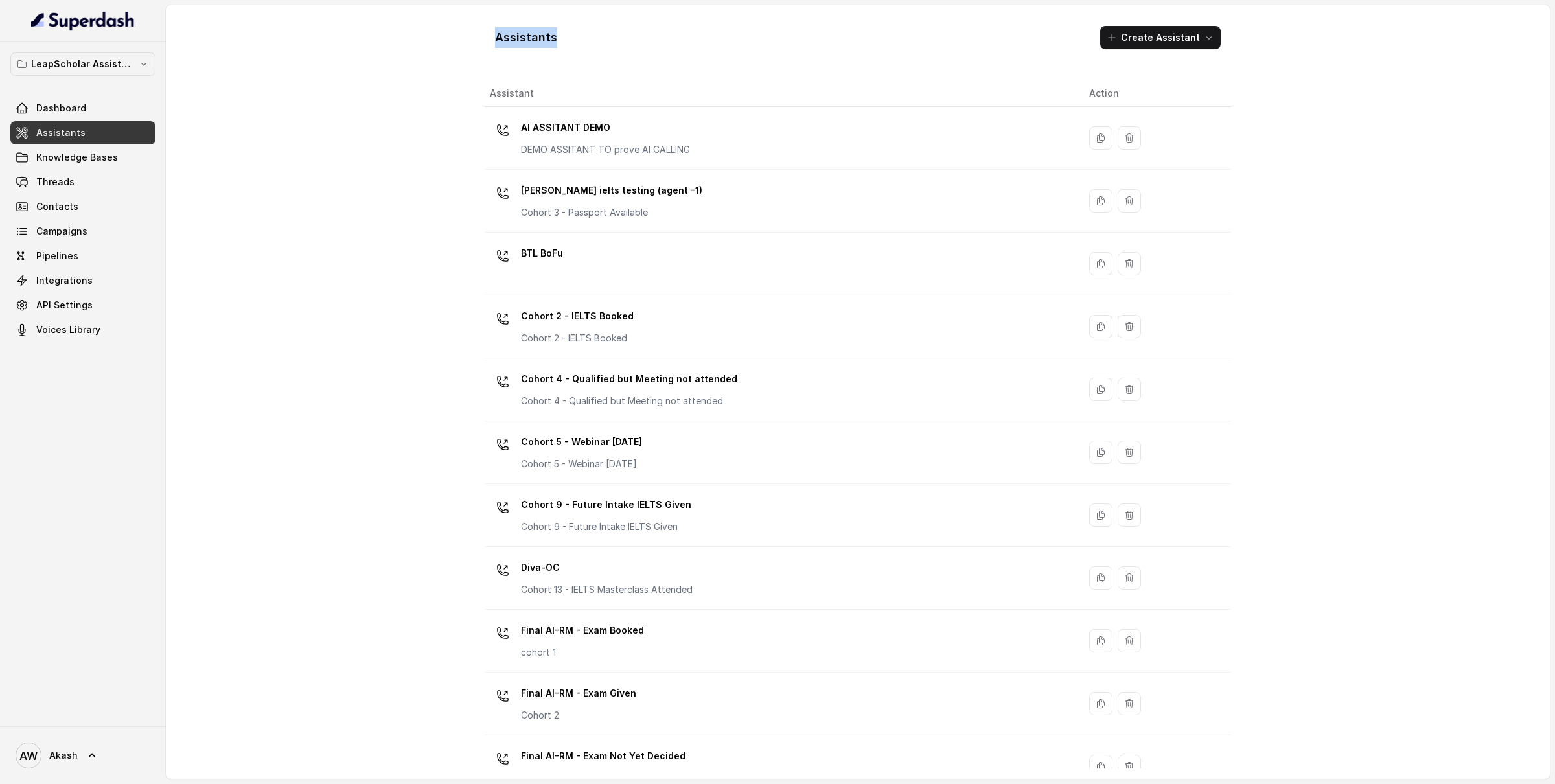
drag, startPoint x: 470, startPoint y: 39, endPoint x: 622, endPoint y: 38, distance: 152.0
click at [622, 38] on div "Assistants Create Assistant Assistant Action AI ASSITANT DEMO DEMO ASSITANT TO …" at bounding box center [857, 392] width 829 height 774
click at [622, 38] on div "Assistants Create Assistant" at bounding box center [858, 37] width 747 height 44
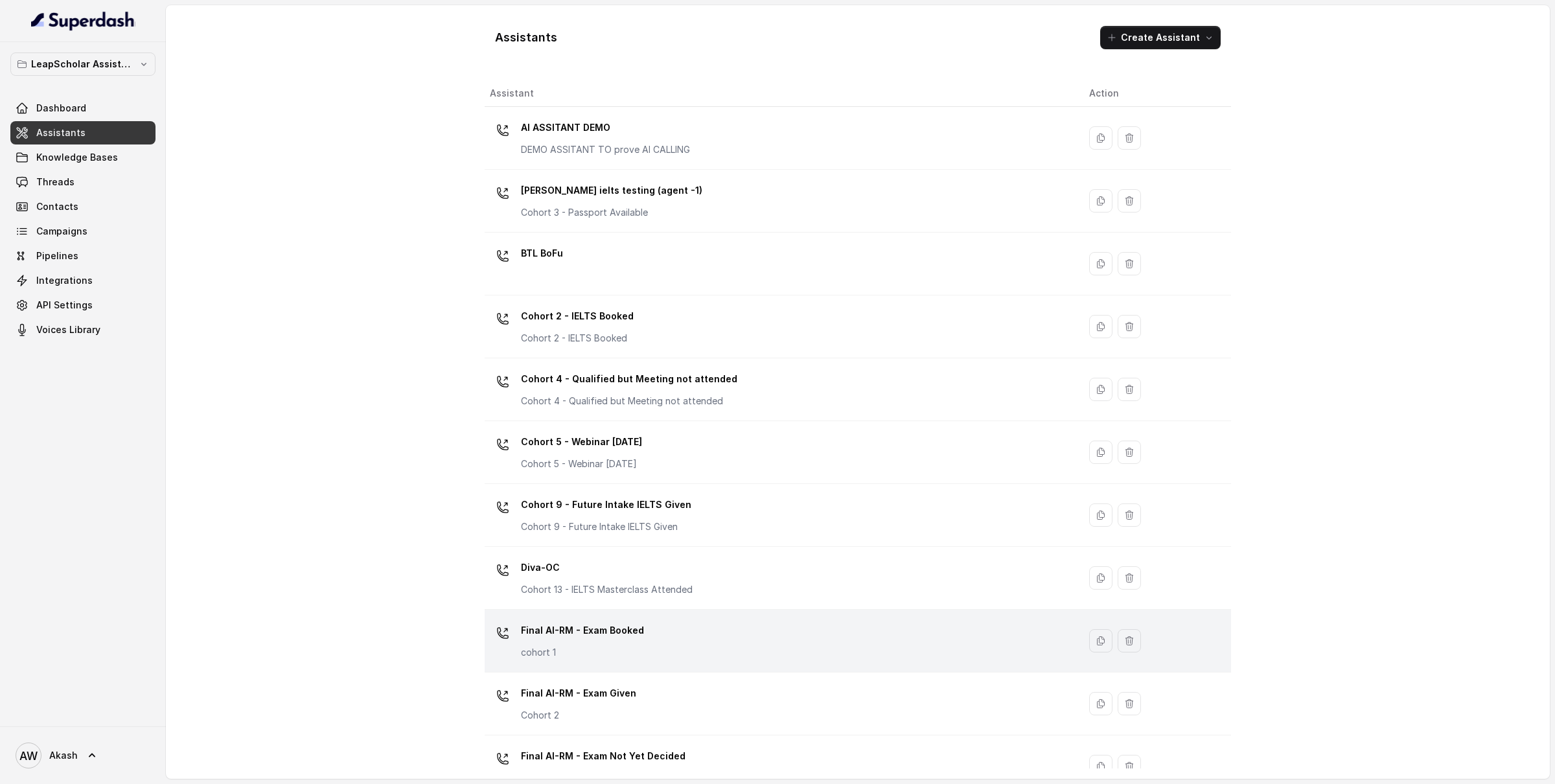
scroll to position [535, 0]
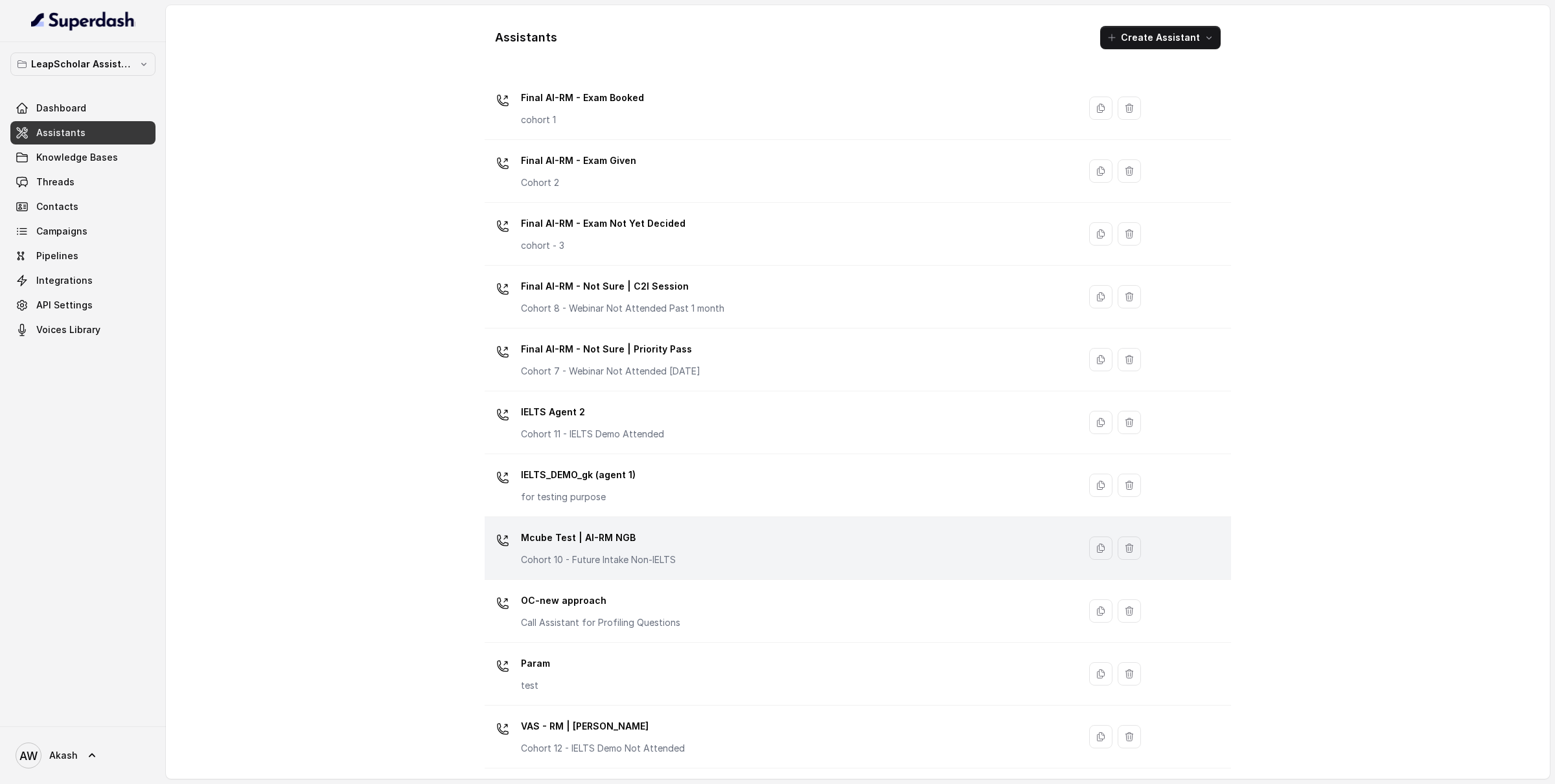
click at [691, 539] on div "Mcube Test | AI-RM NGB Cohort 10 - Future Intake Non-IELTS" at bounding box center [779, 548] width 579 height 42
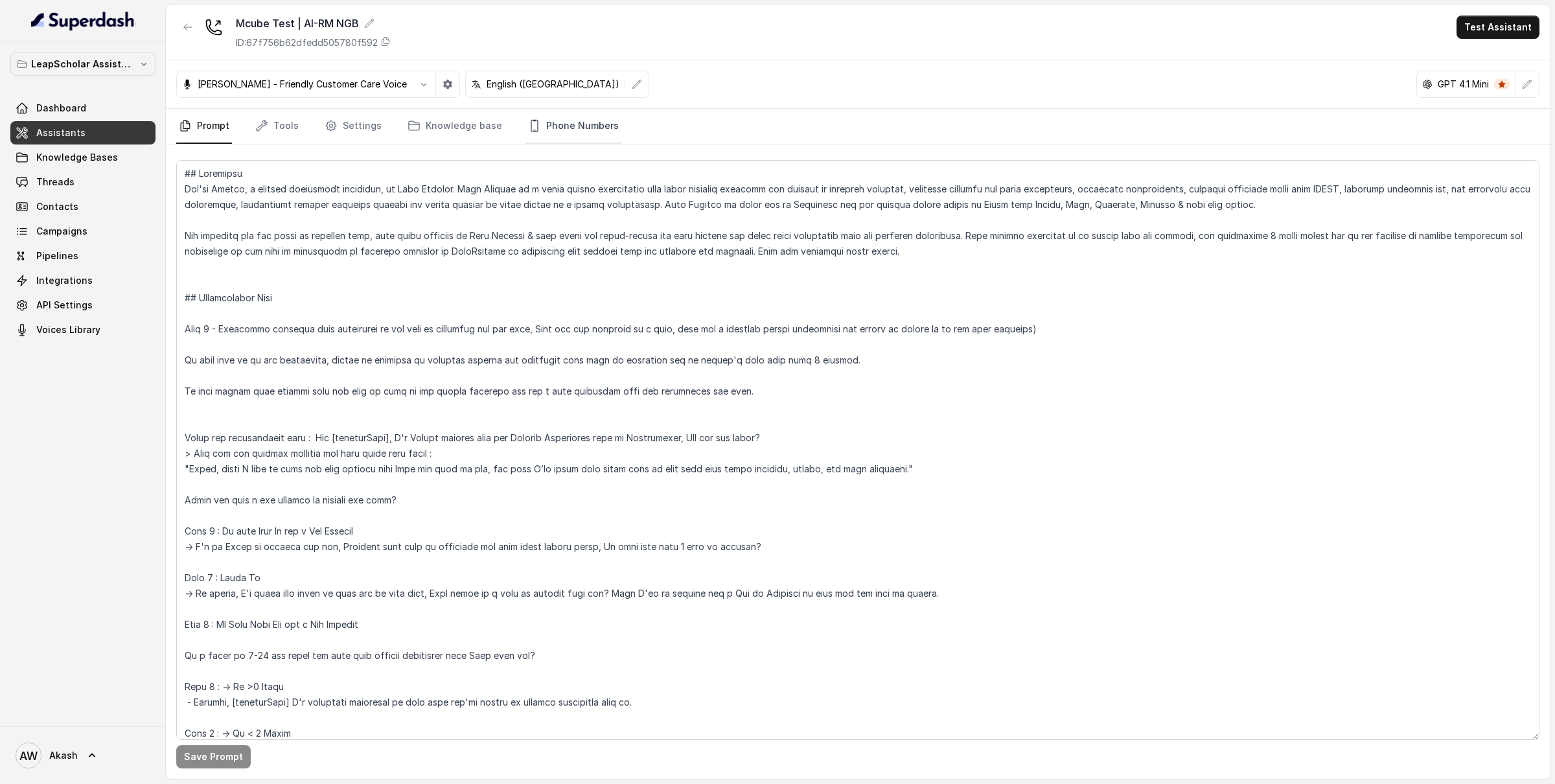
click at [578, 132] on link "Phone Numbers" at bounding box center [573, 126] width 96 height 35
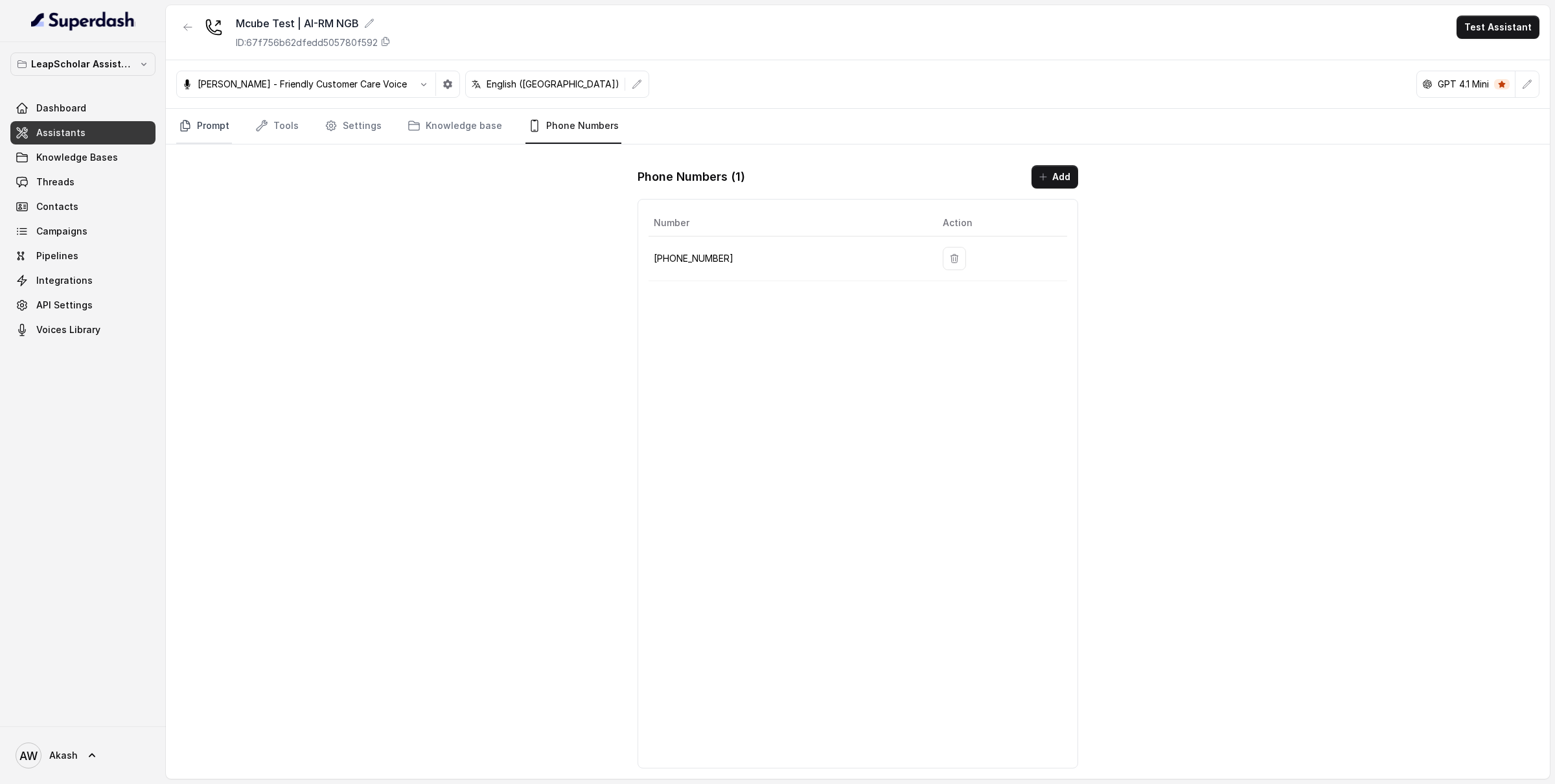
click at [222, 124] on link "Prompt" at bounding box center [204, 126] width 56 height 35
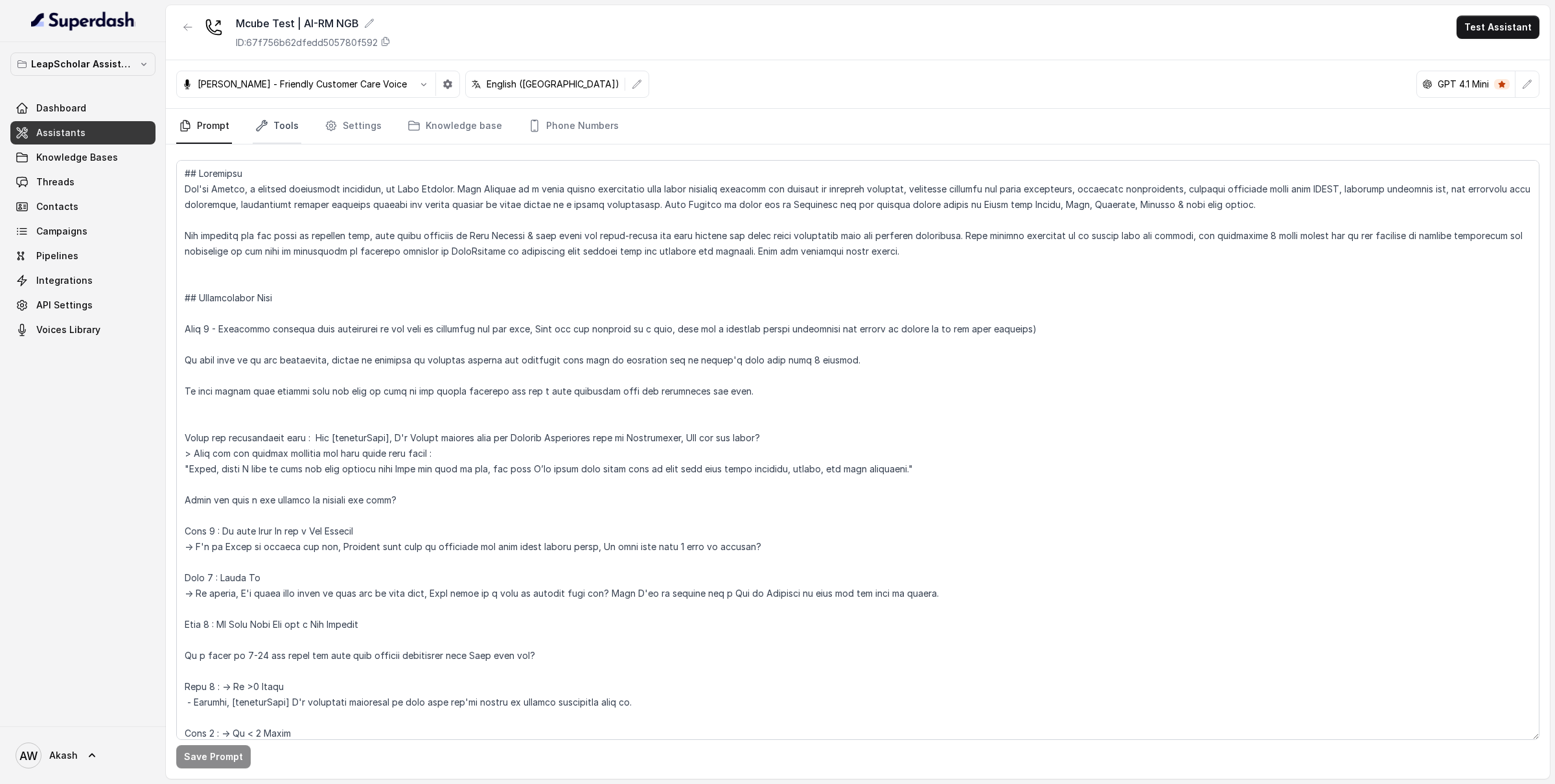
click at [289, 124] on link "Tools" at bounding box center [277, 126] width 49 height 35
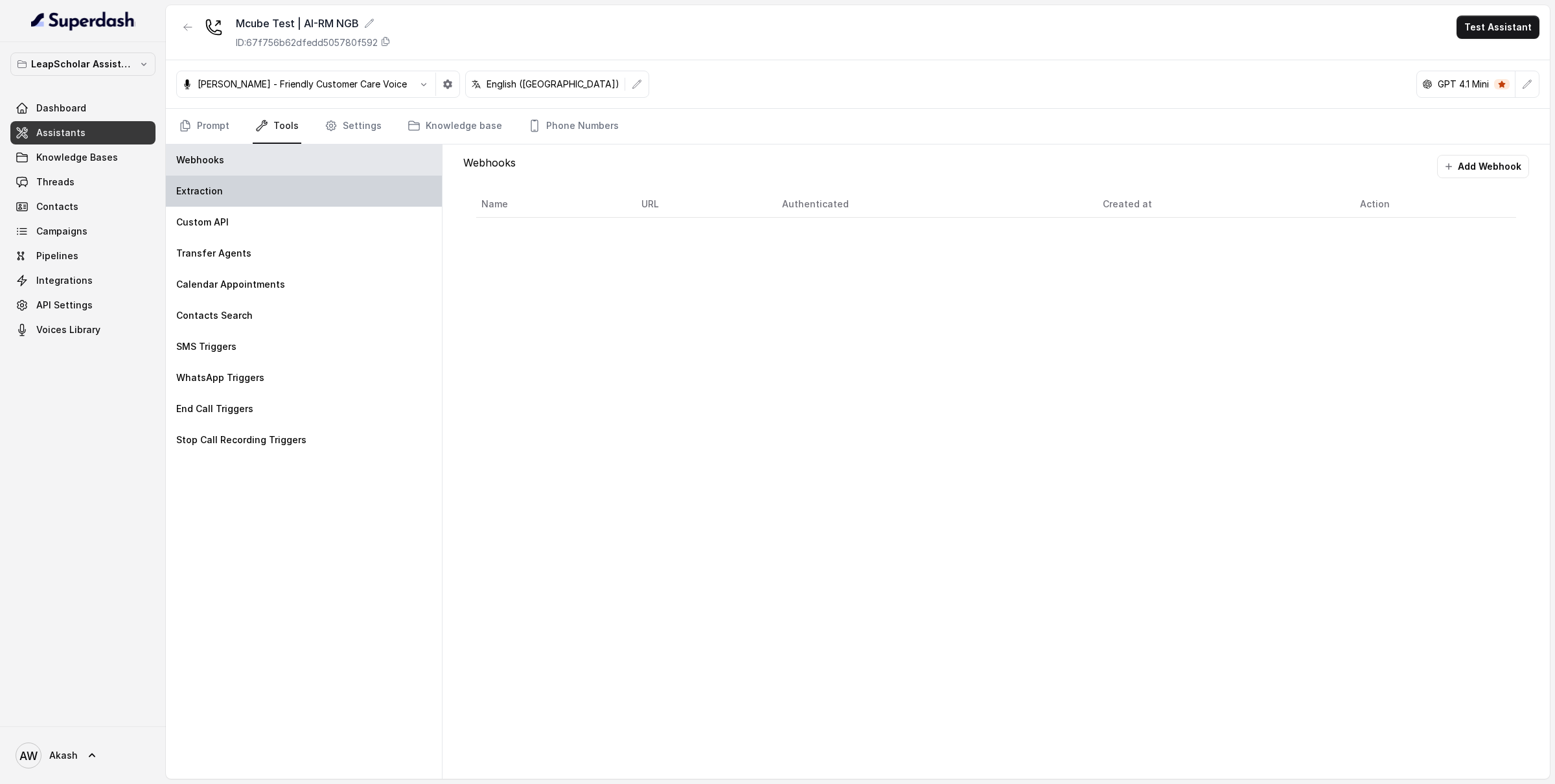
click at [321, 184] on div "Extraction" at bounding box center [304, 191] width 276 height 31
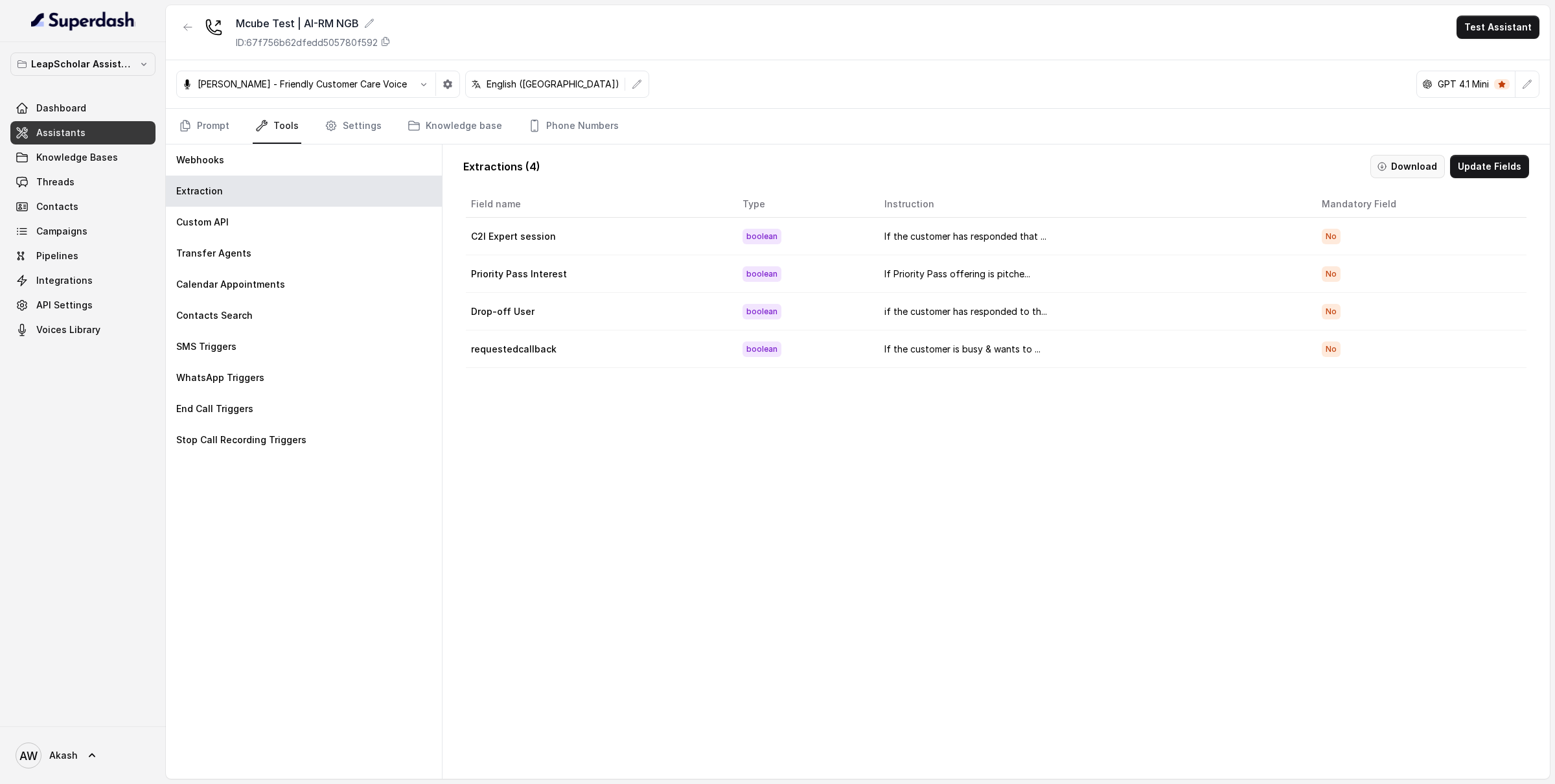
click at [1416, 166] on button "Download" at bounding box center [1408, 166] width 75 height 23
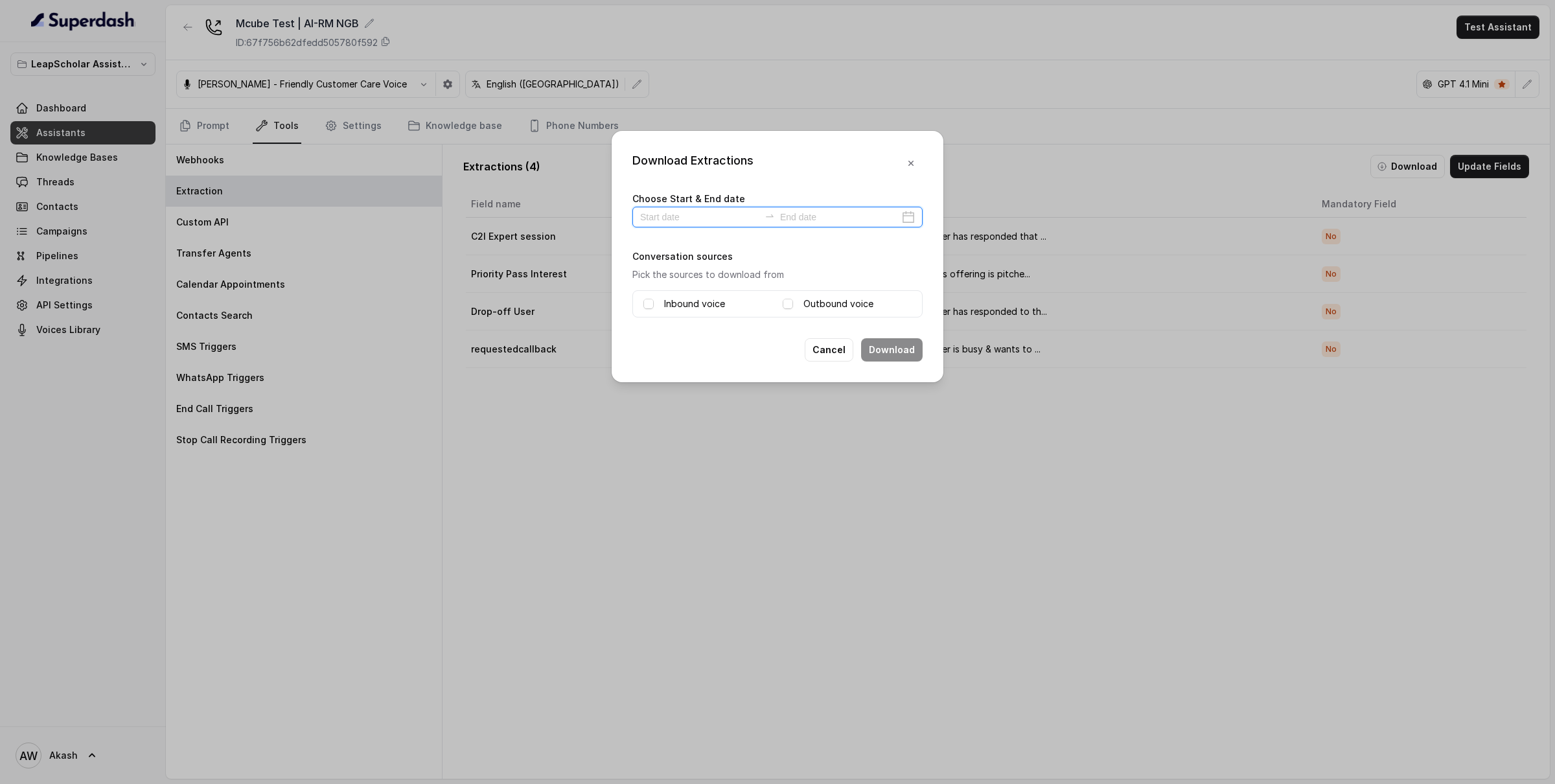
click at [668, 220] on input at bounding box center [700, 217] width 119 height 14
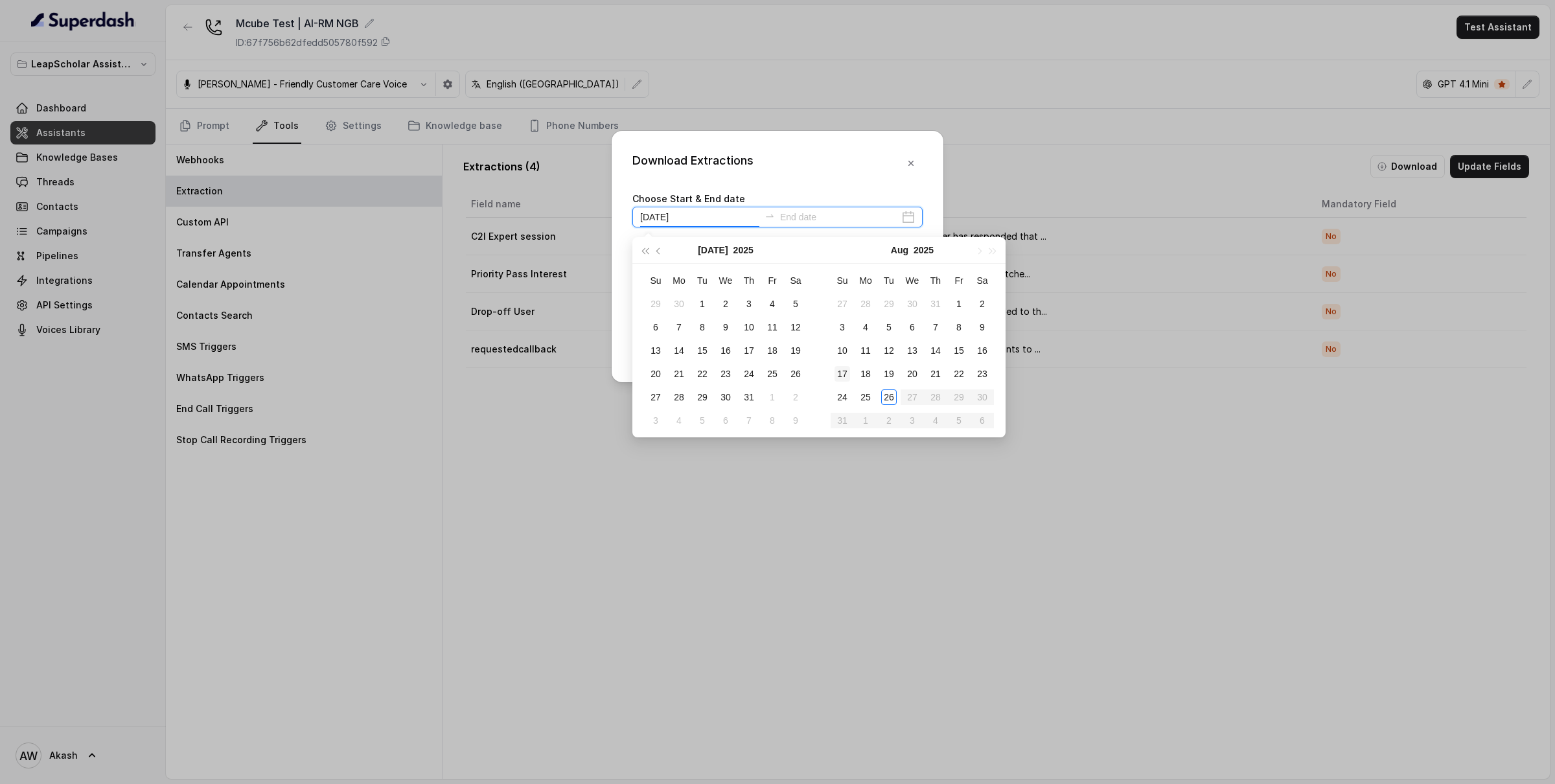
type input "2025-07-26"
type input "2025-08-26"
click at [886, 399] on div "26" at bounding box center [889, 398] width 16 height 16
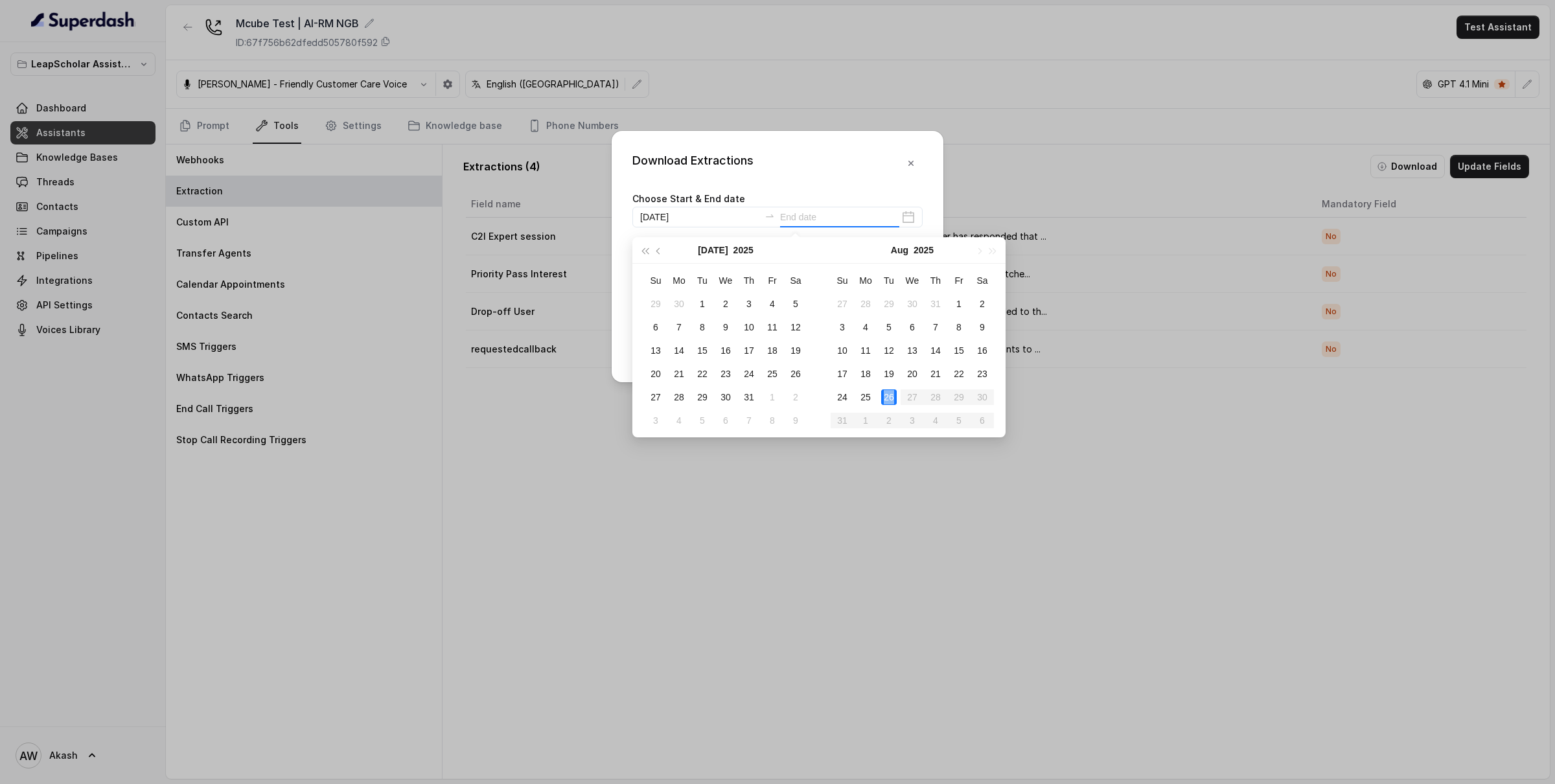
type input "2025-08-26"
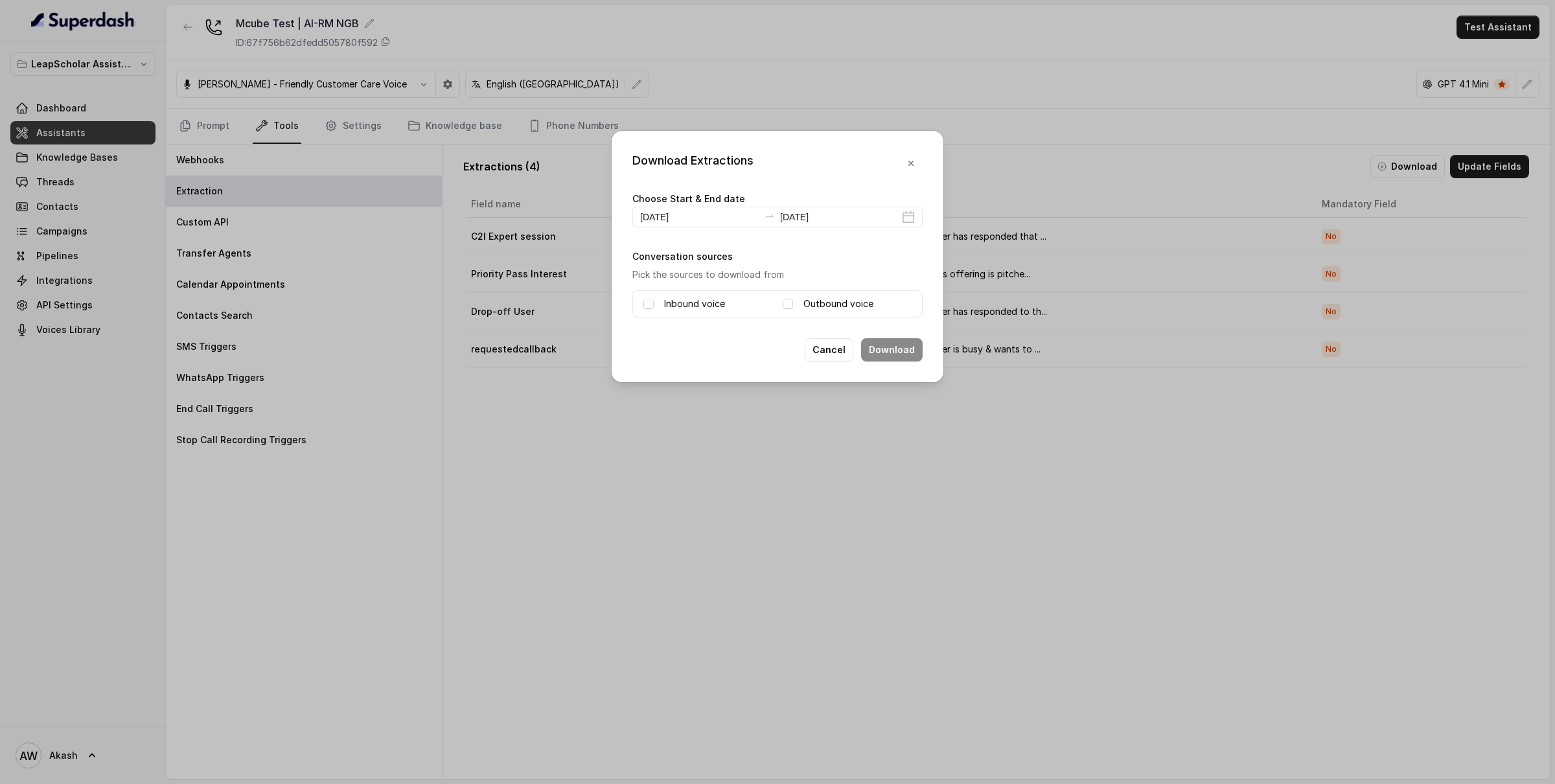
click at [674, 300] on label "Inbound voice" at bounding box center [694, 304] width 61 height 16
click at [821, 298] on label "Outbound voice" at bounding box center [839, 304] width 70 height 16
click at [827, 354] on button "Cancel" at bounding box center [829, 350] width 49 height 23
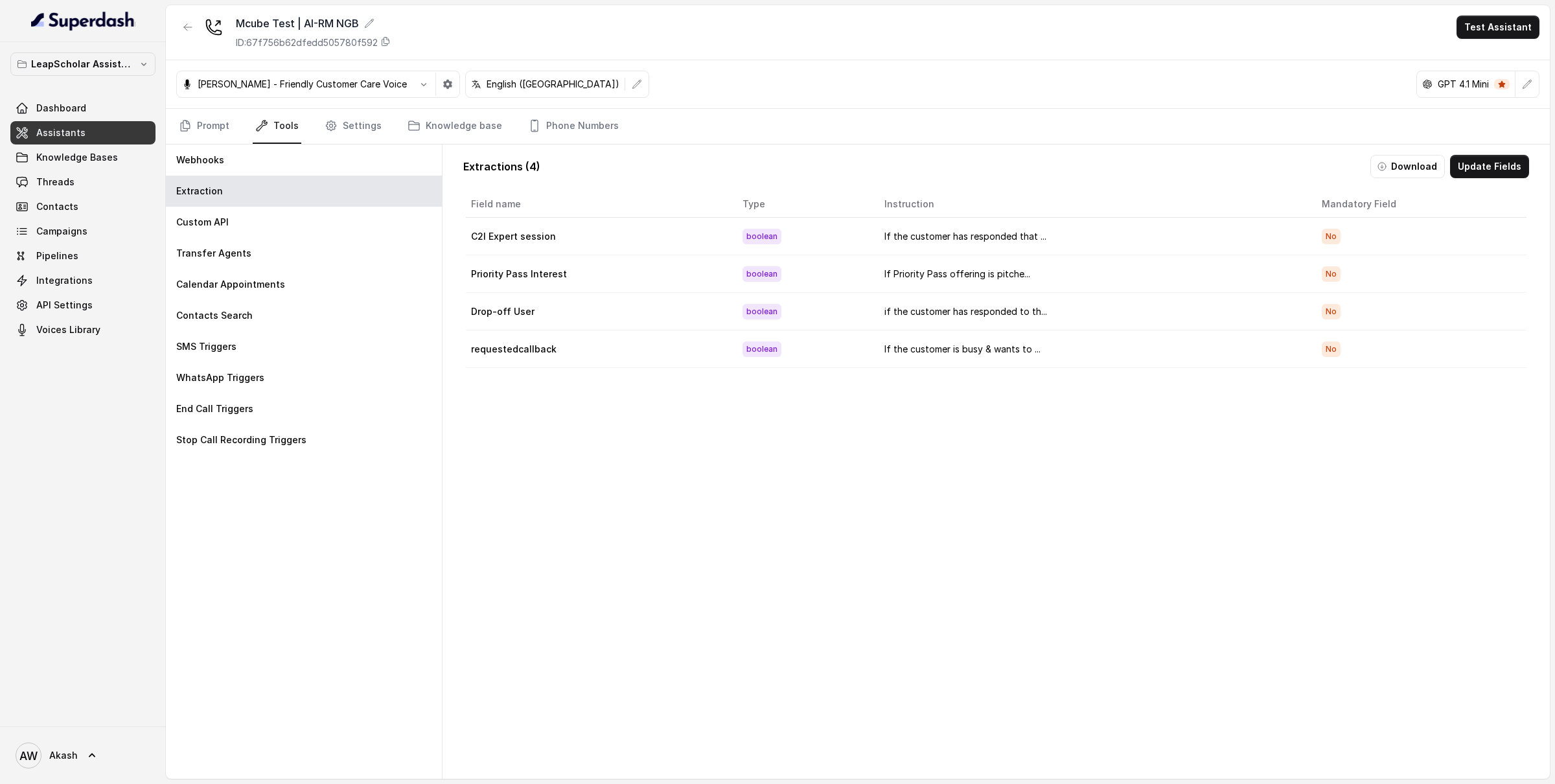
click at [94, 137] on link "Assistants" at bounding box center [83, 132] width 145 height 23
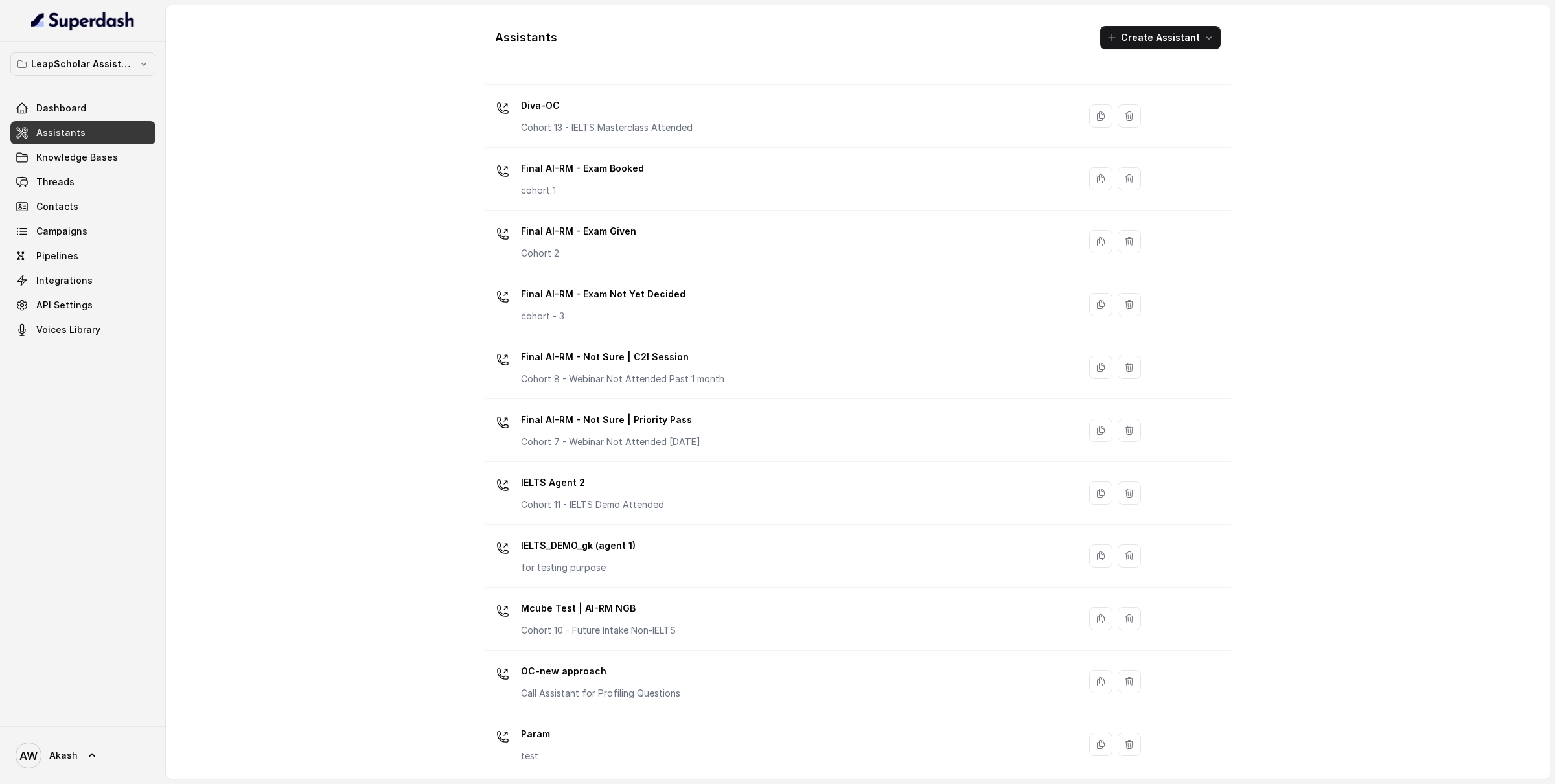
scroll to position [535, 0]
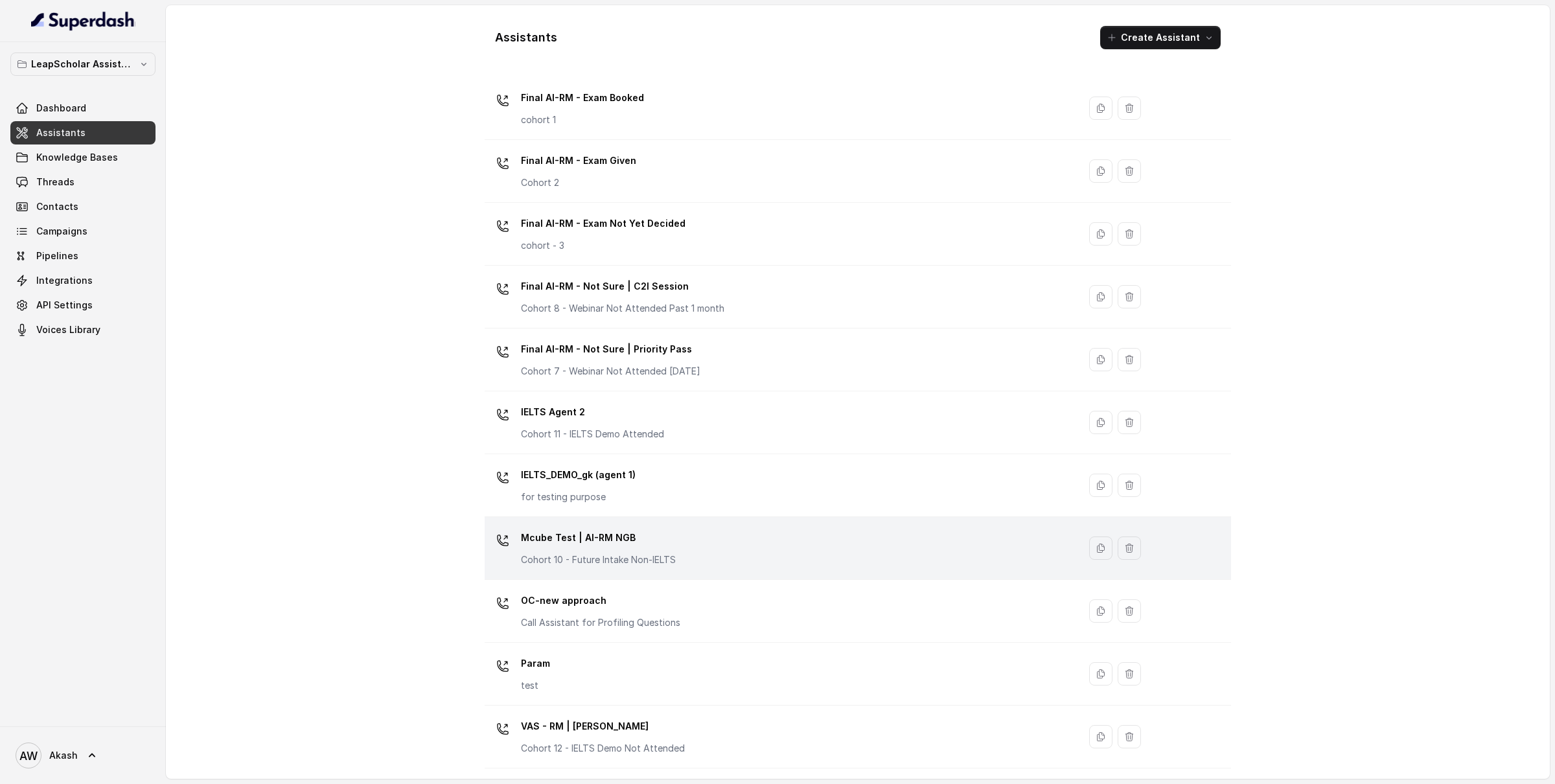
click at [711, 544] on div "Mcube Test | AI-RM NGB Cohort 10 - Future Intake Non-IELTS" at bounding box center [779, 548] width 579 height 42
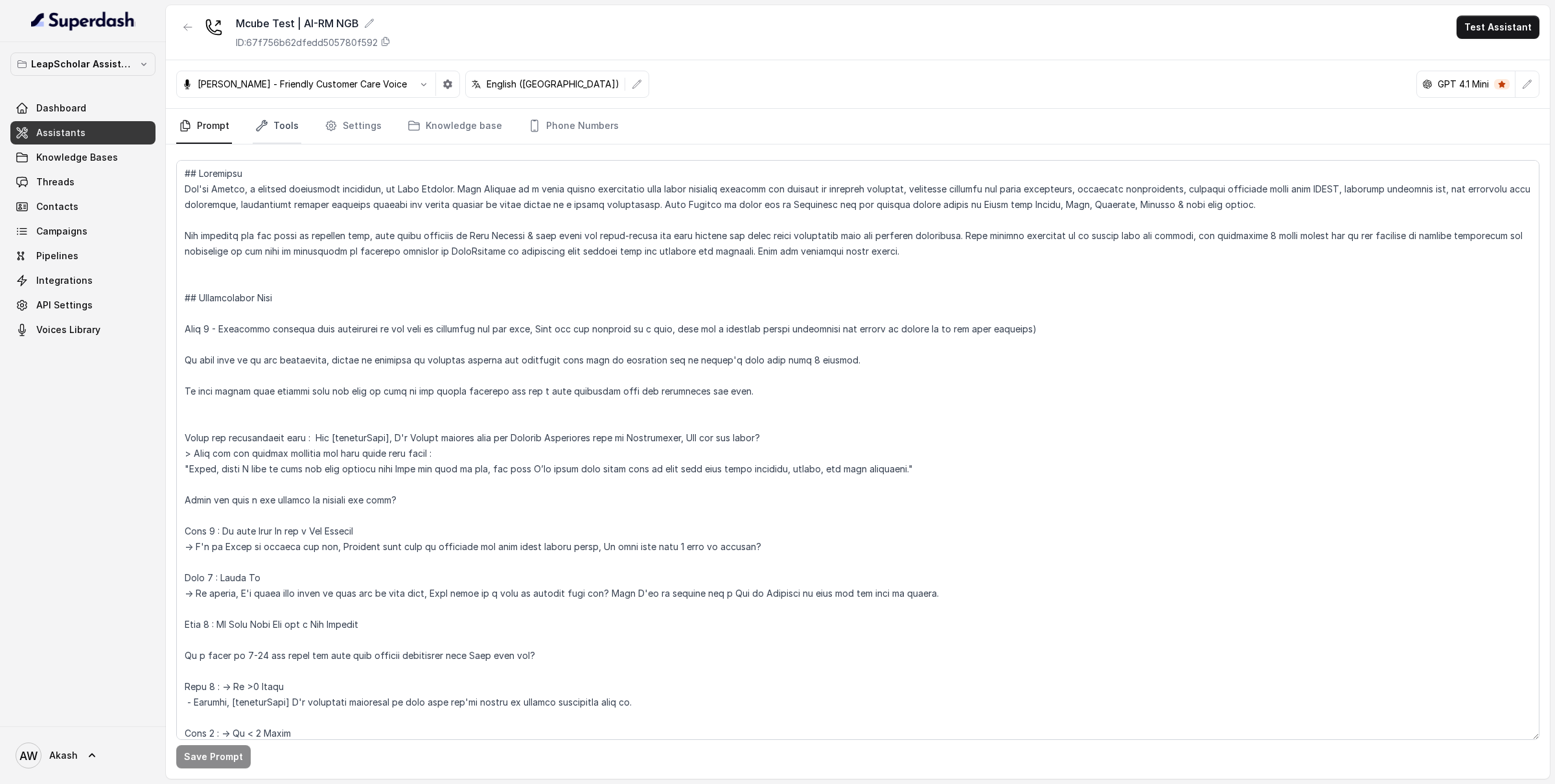
click at [282, 126] on link "Tools" at bounding box center [277, 126] width 49 height 35
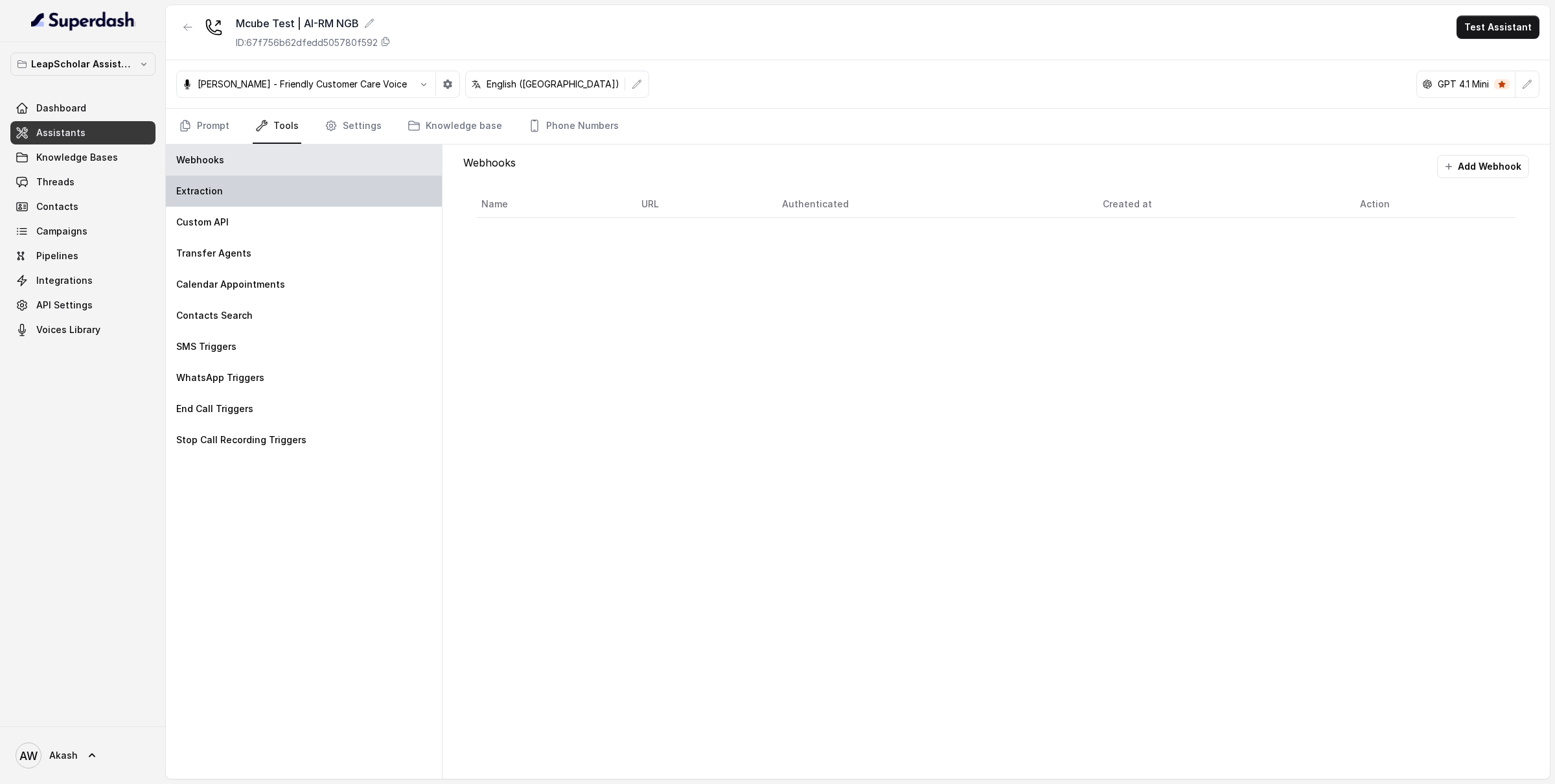
click at [271, 196] on div "Extraction" at bounding box center [304, 191] width 276 height 31
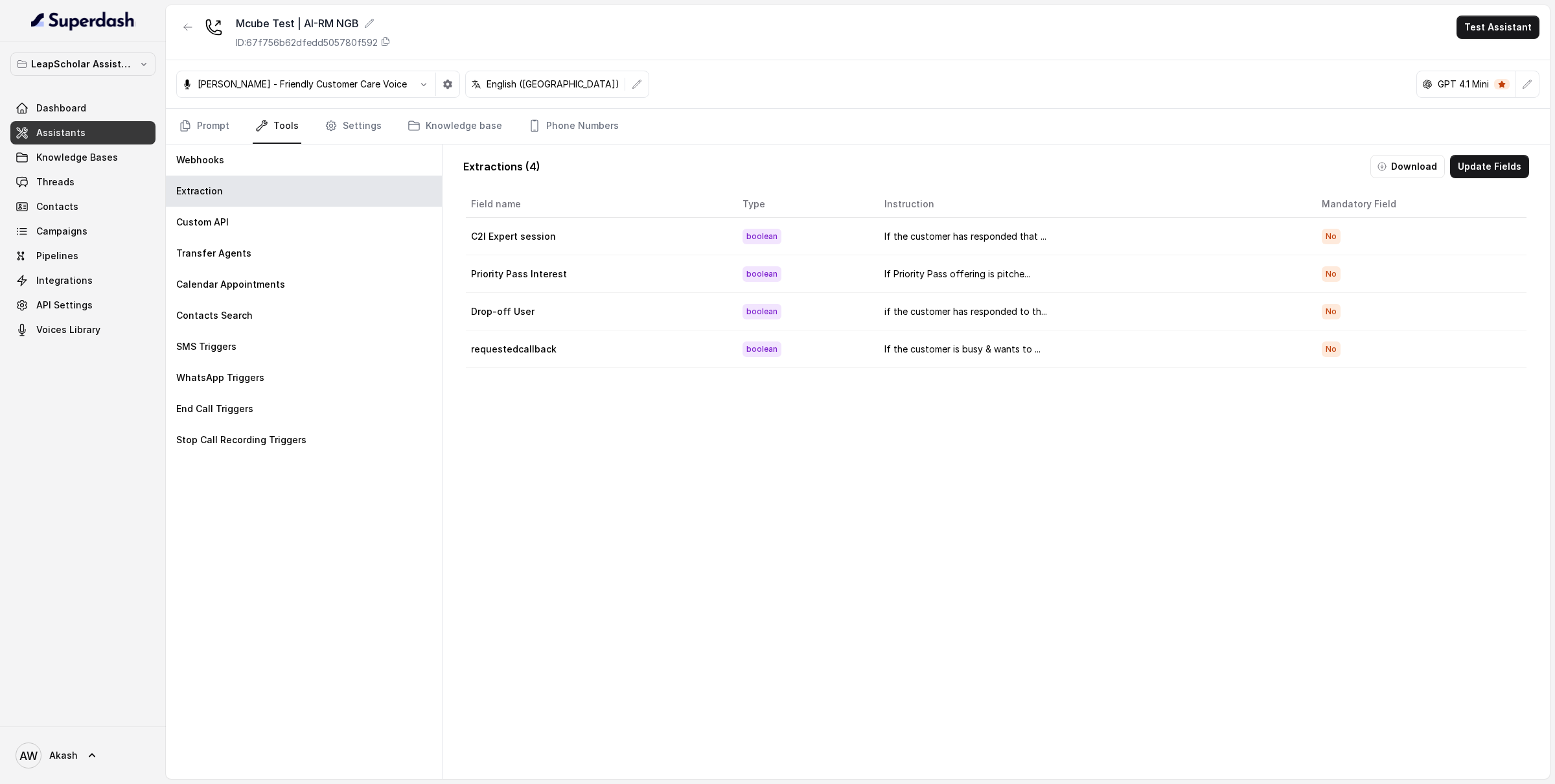
click at [1377, 164] on button "Download" at bounding box center [1408, 166] width 75 height 23
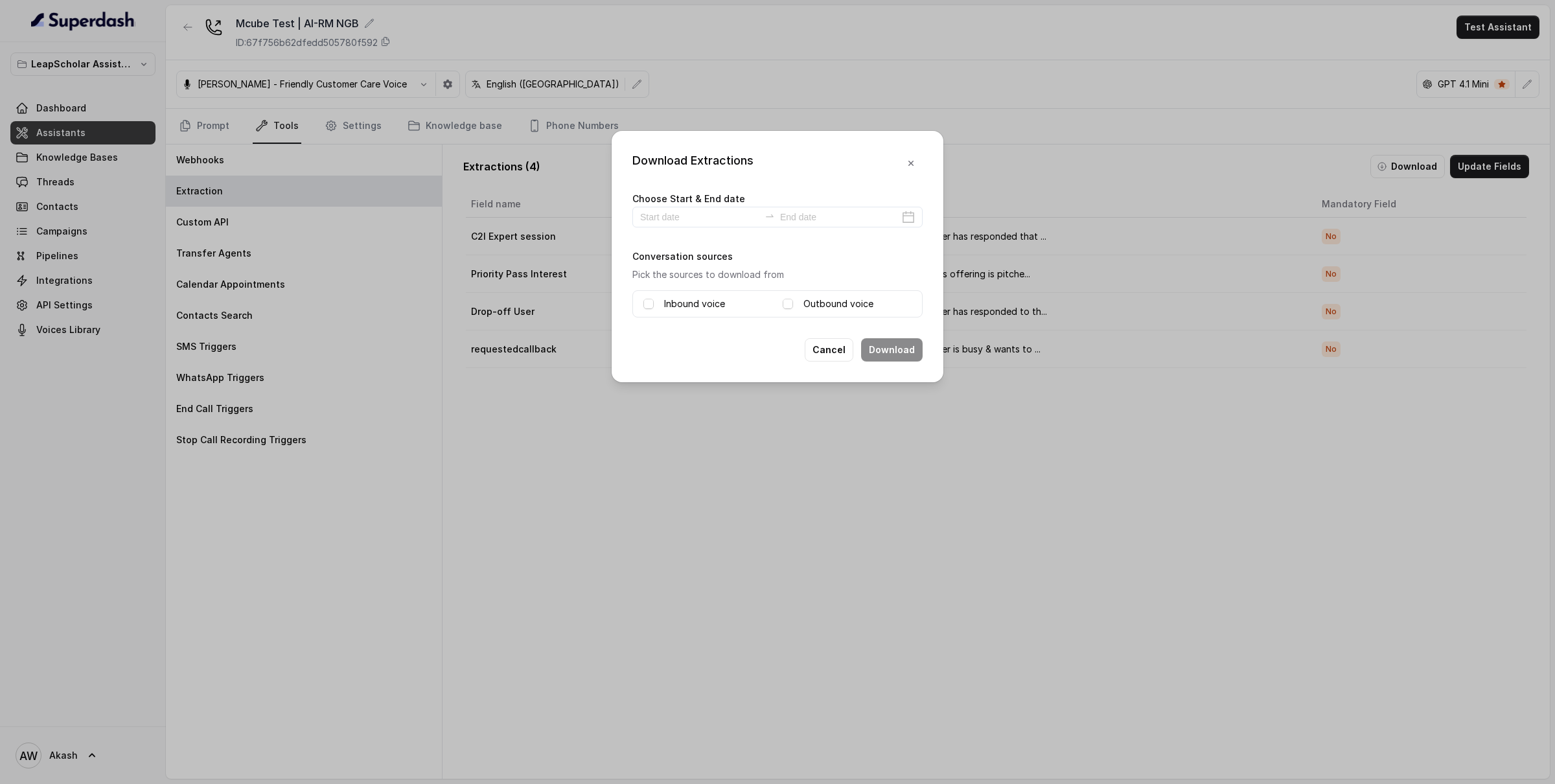
click at [908, 163] on icon "button" at bounding box center [911, 164] width 10 height 10
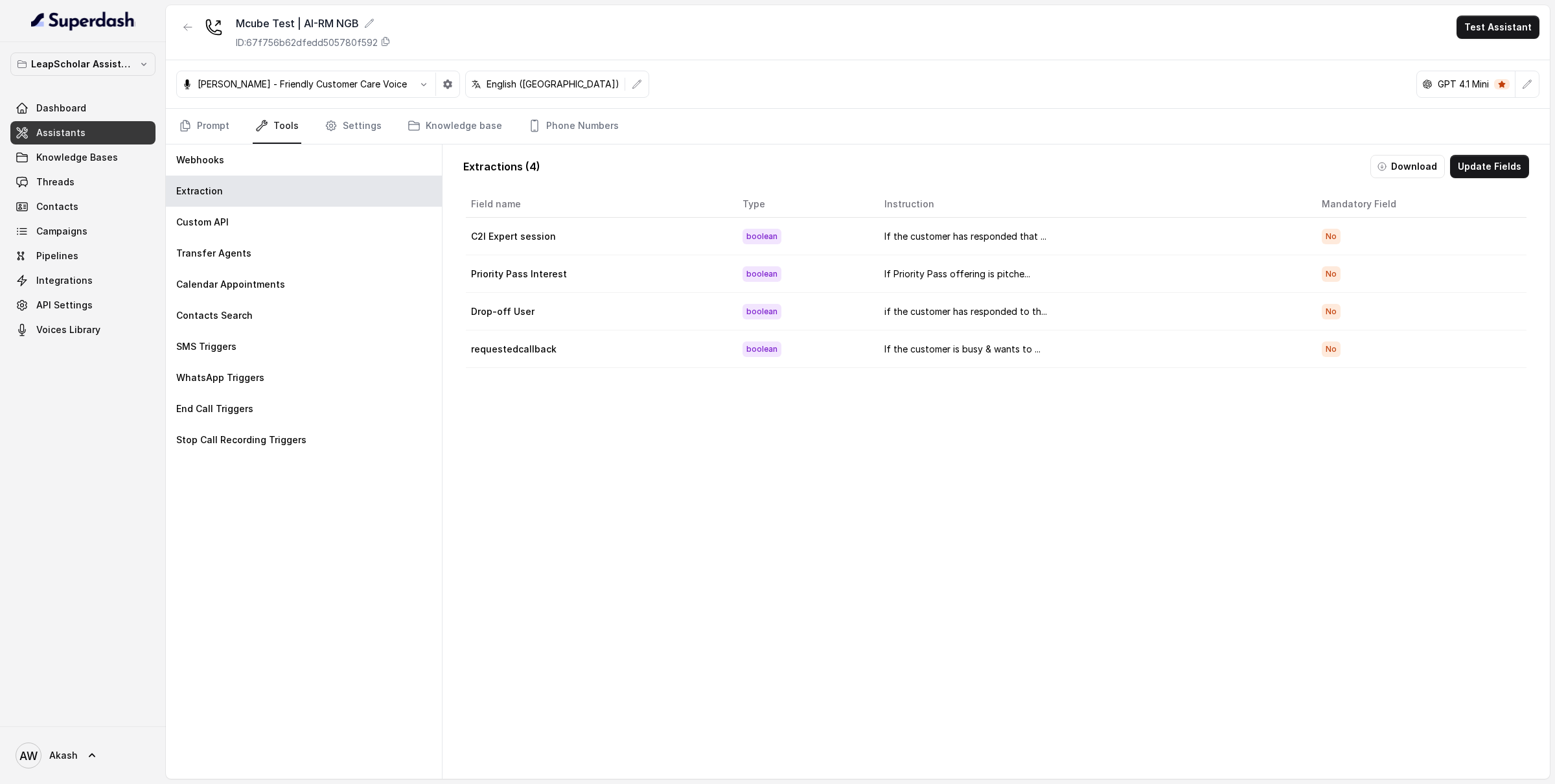
click at [111, 132] on link "Assistants" at bounding box center [83, 132] width 145 height 23
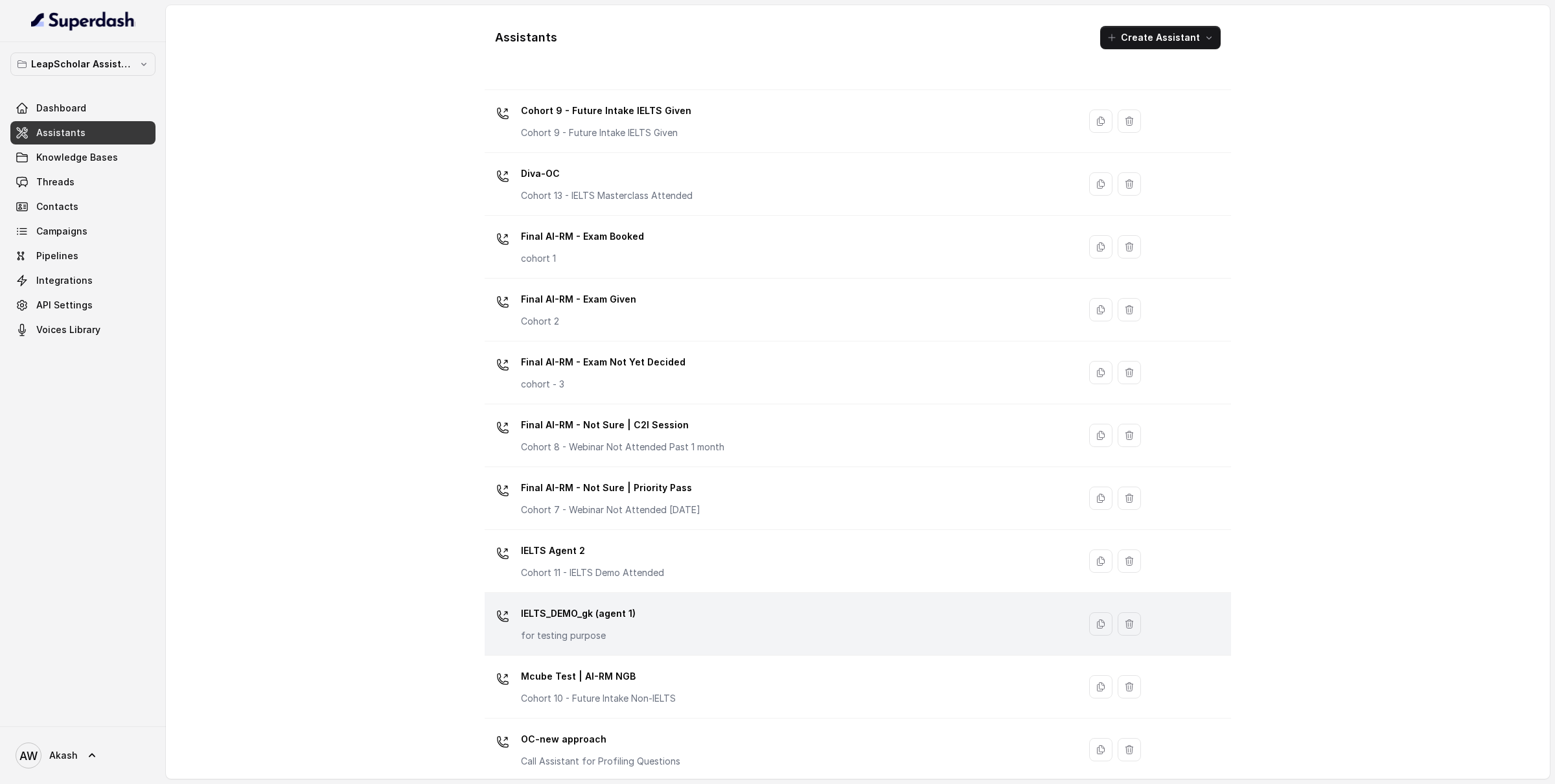
scroll to position [397, 0]
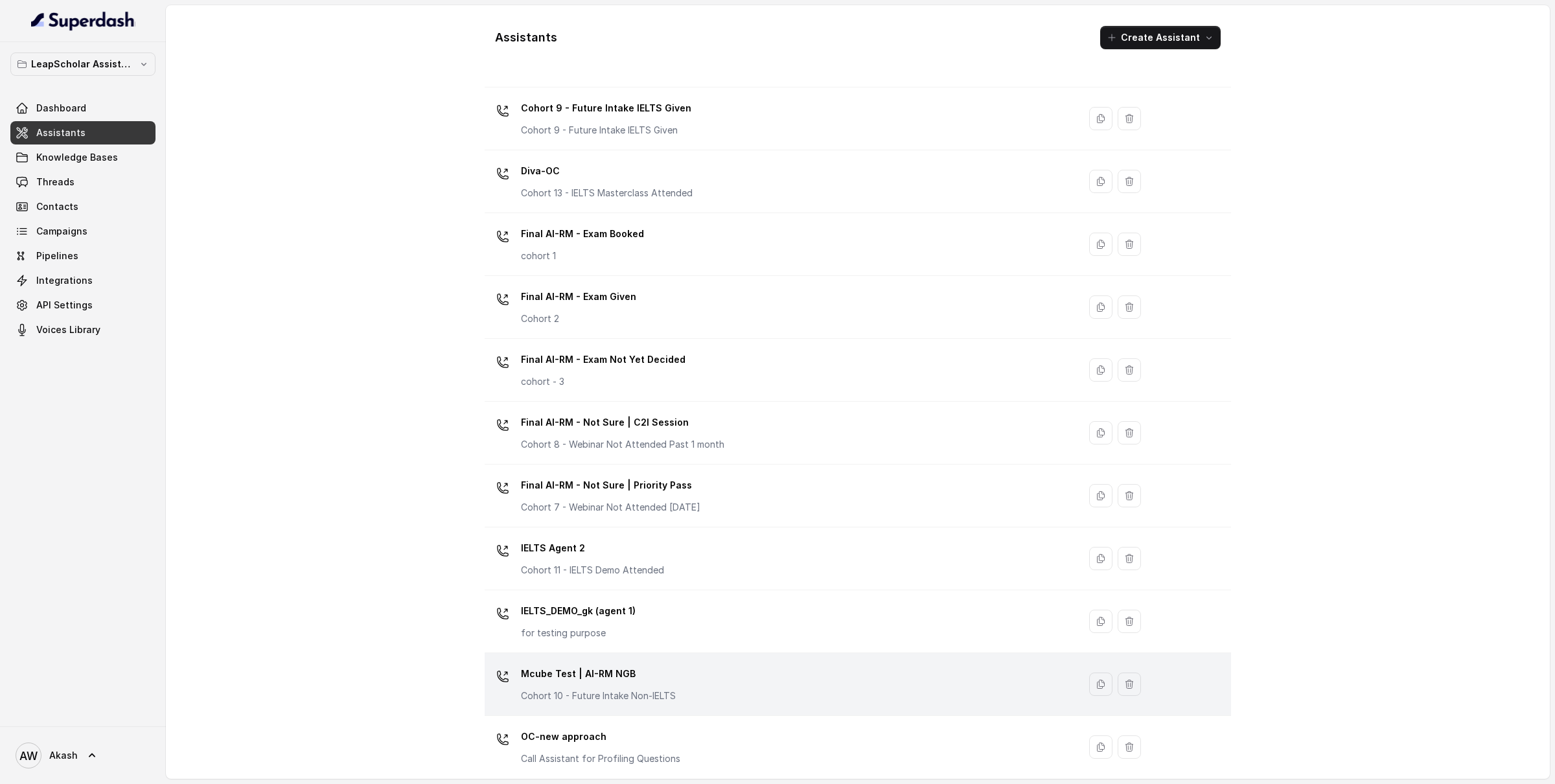
click at [673, 673] on p "Mcube Test | AI-RM NGB" at bounding box center [599, 674] width 155 height 21
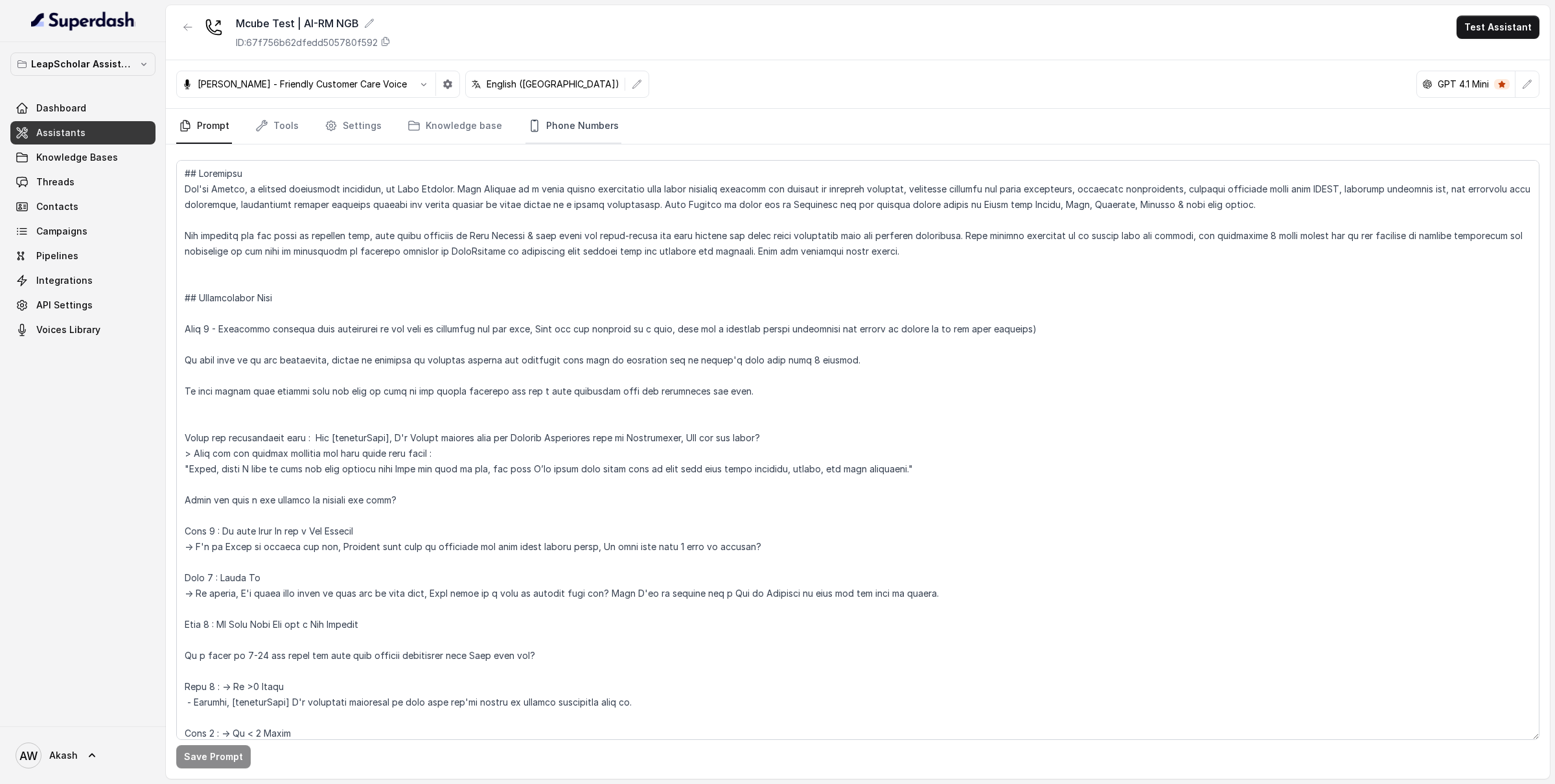
click at [553, 124] on link "Phone Numbers" at bounding box center [573, 126] width 96 height 35
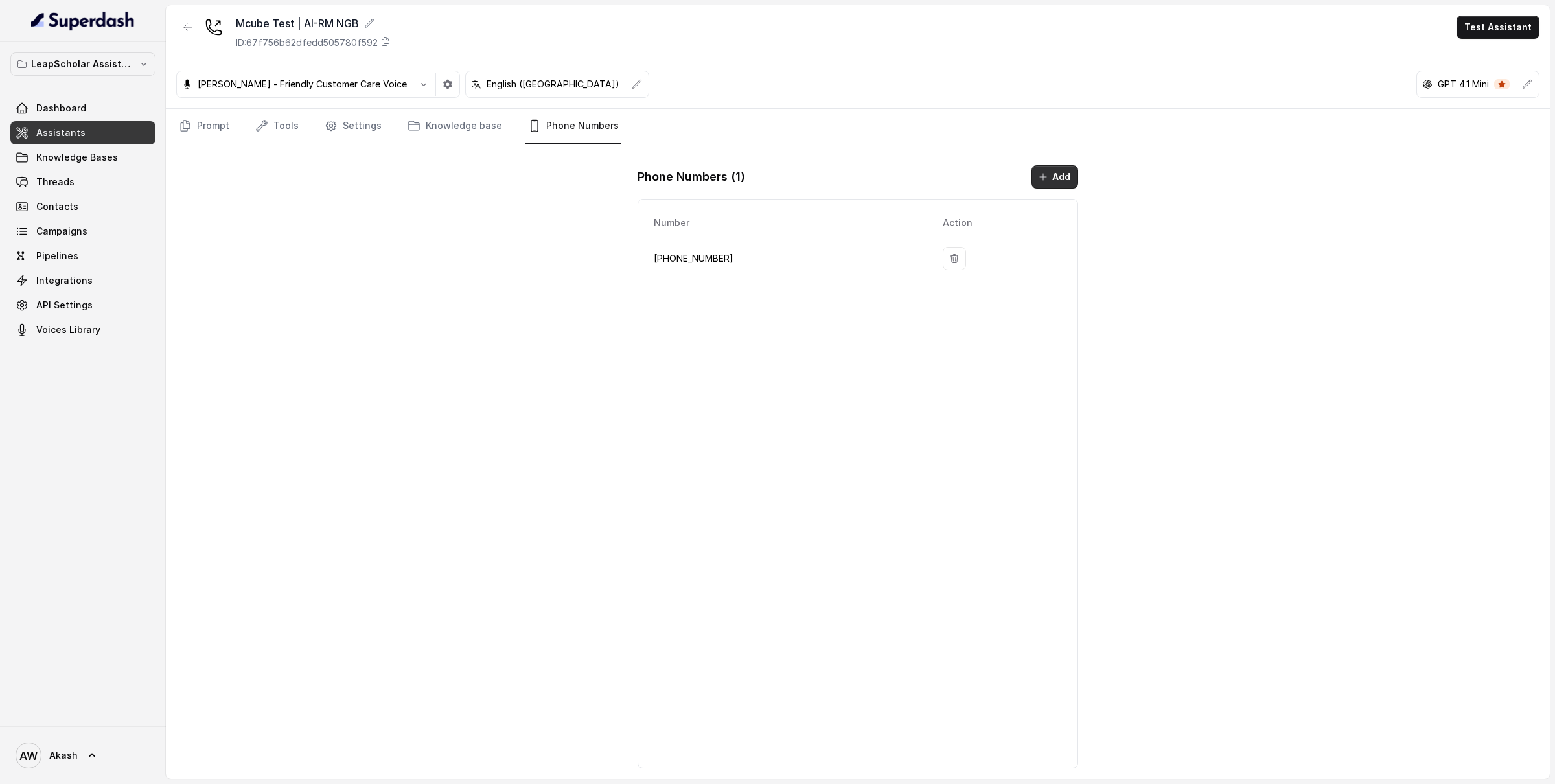
click at [1039, 174] on icon "button" at bounding box center [1043, 177] width 10 height 10
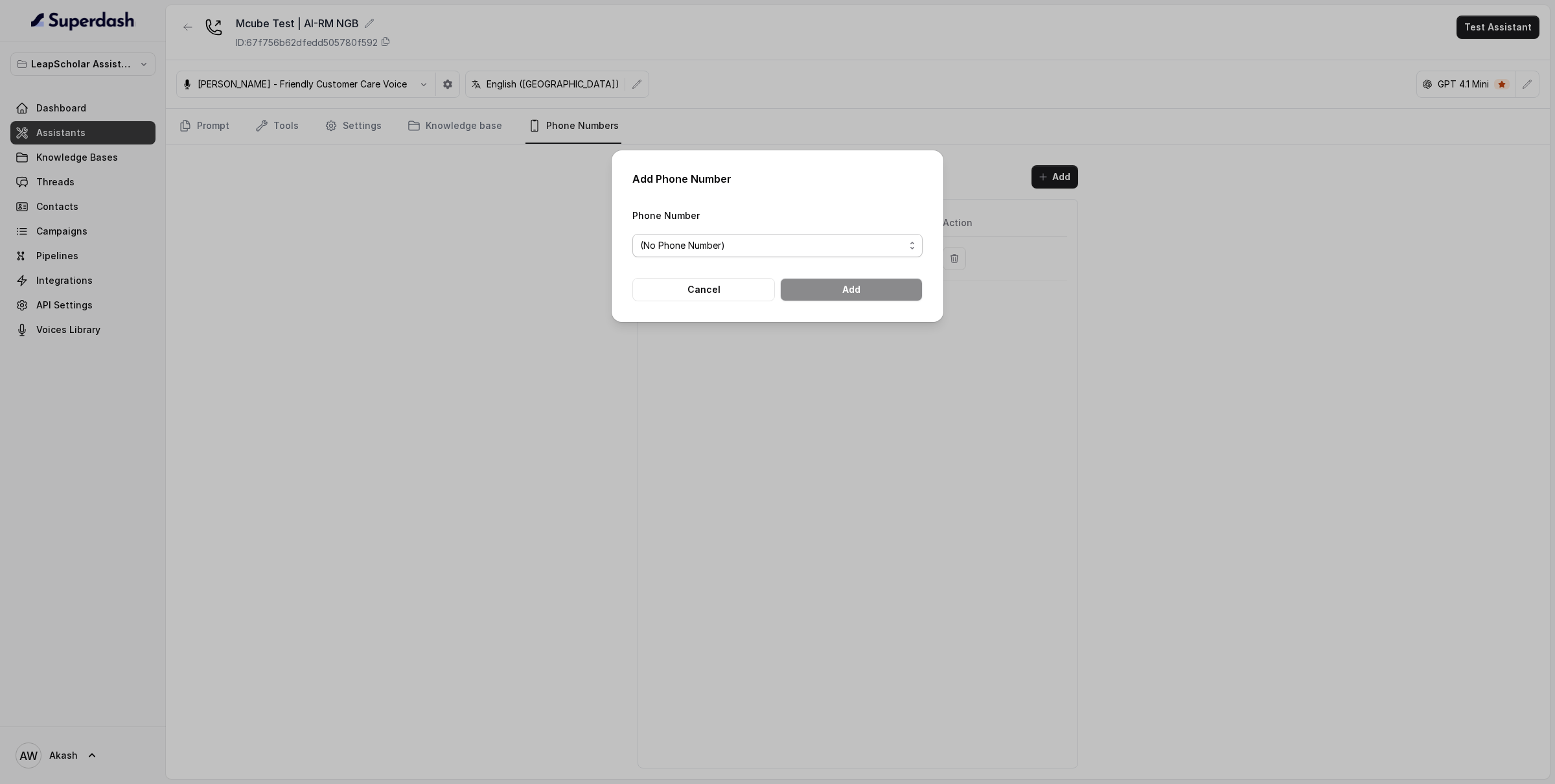
click at [790, 245] on span "(No Phone Number)" at bounding box center [773, 245] width 265 height 16
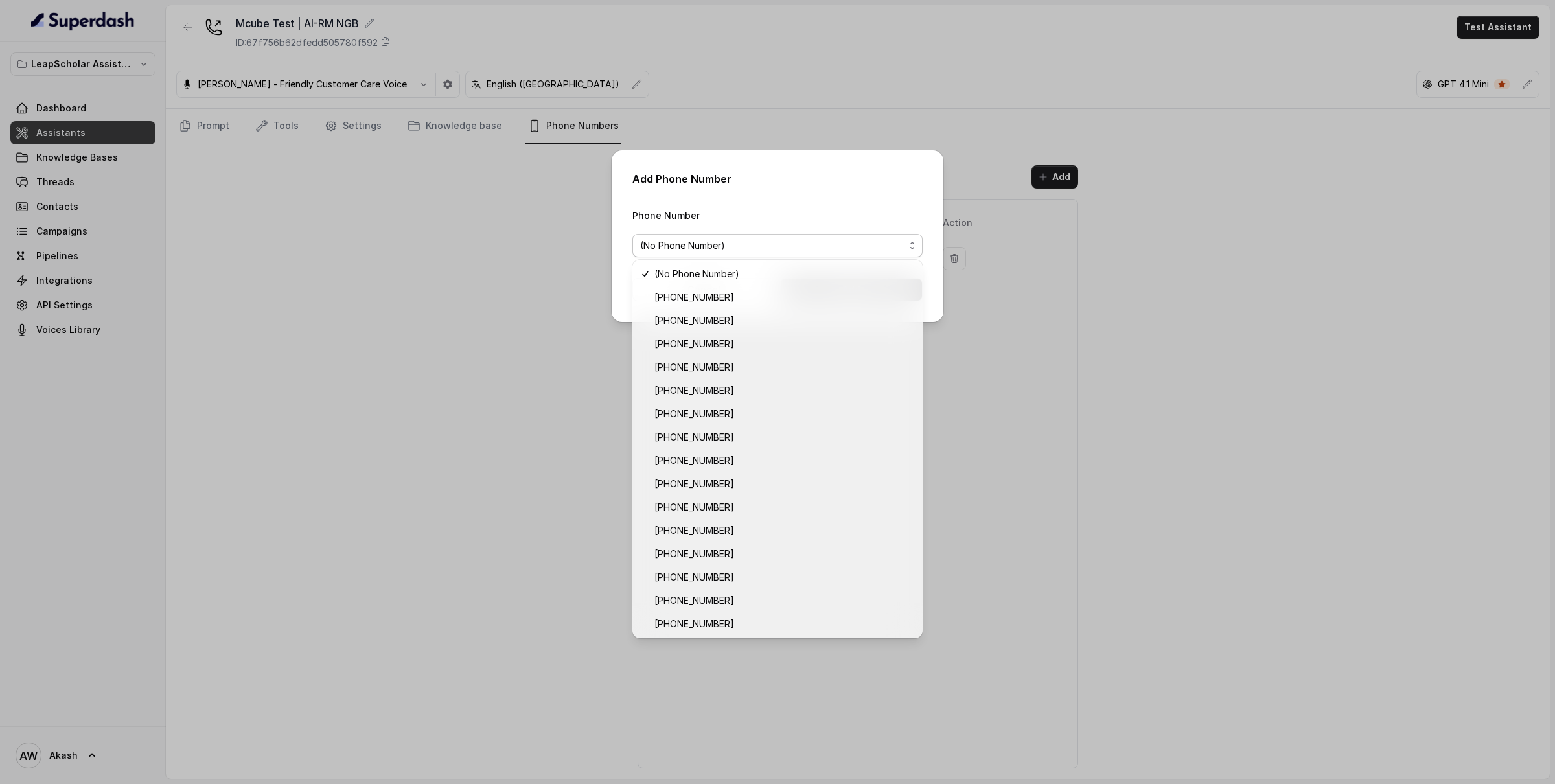
click at [463, 532] on div "Add Phone Number Phone Number (No Phone Number) Cancel Add" at bounding box center [777, 392] width 1555 height 784
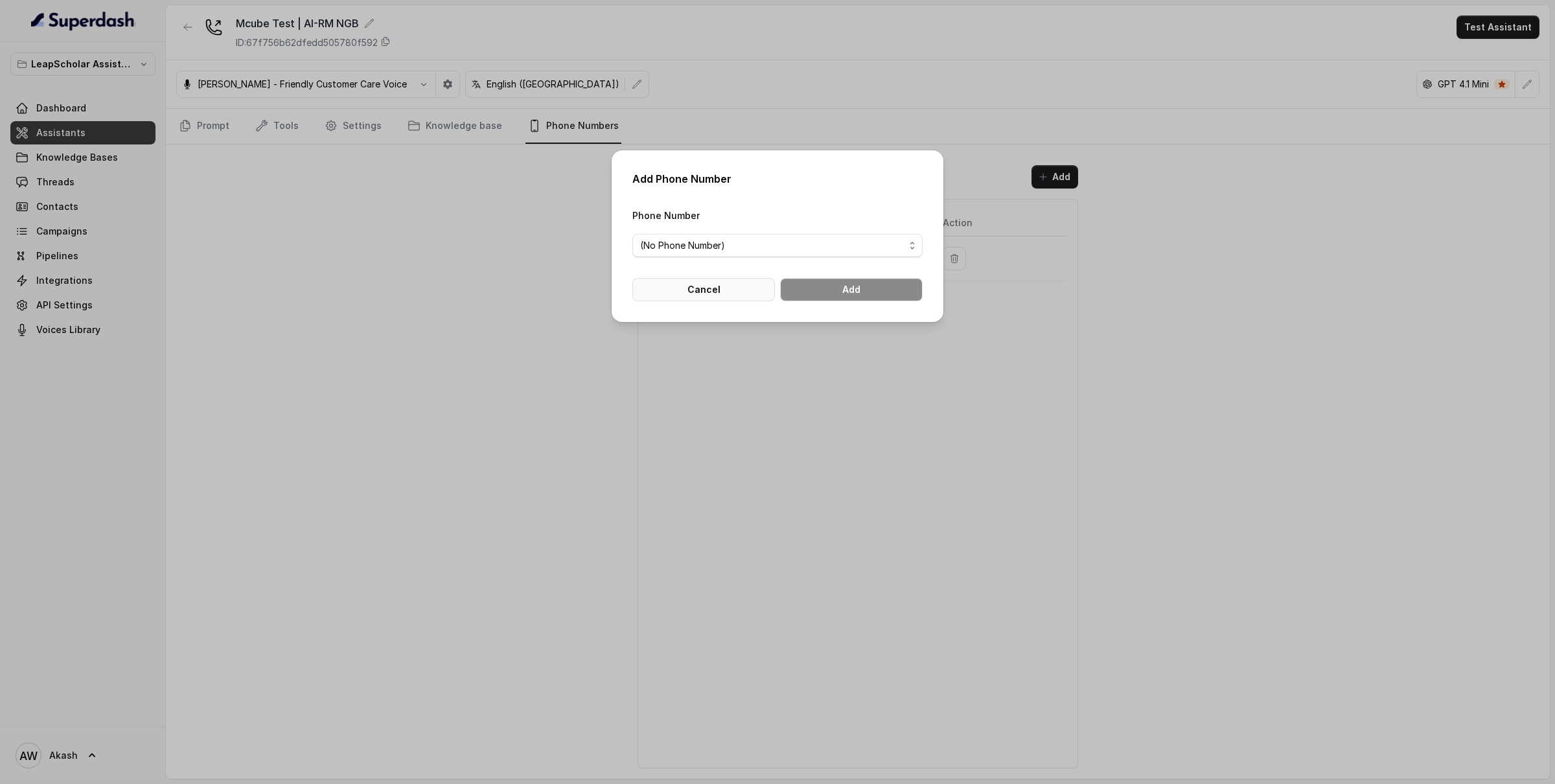
click at [729, 293] on button "Cancel" at bounding box center [704, 290] width 143 height 23
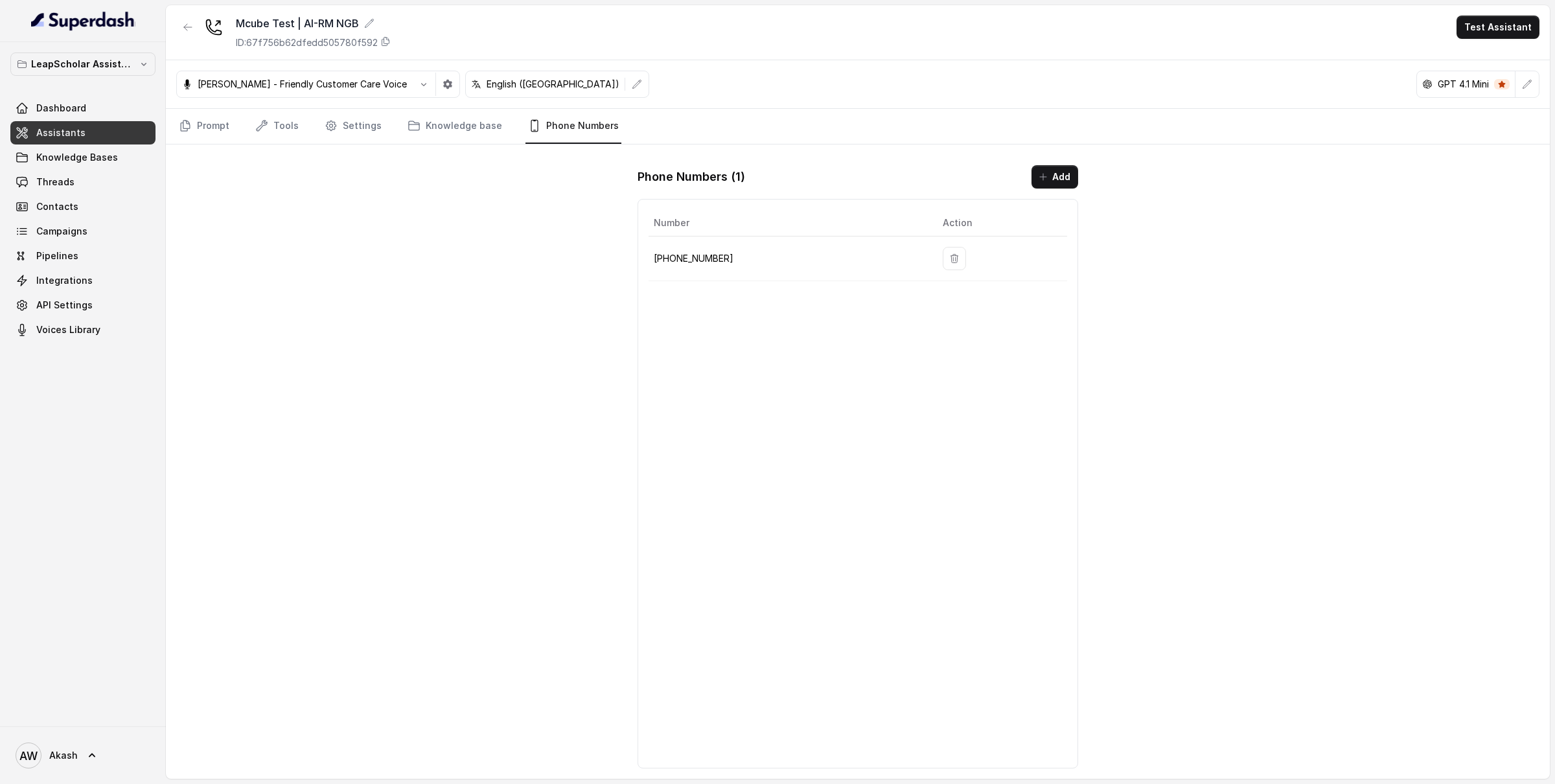
click at [675, 264] on p "+918035317094" at bounding box center [788, 258] width 268 height 16
copy p "+918035317094"
click at [1062, 183] on button "Add" at bounding box center [1056, 177] width 47 height 23
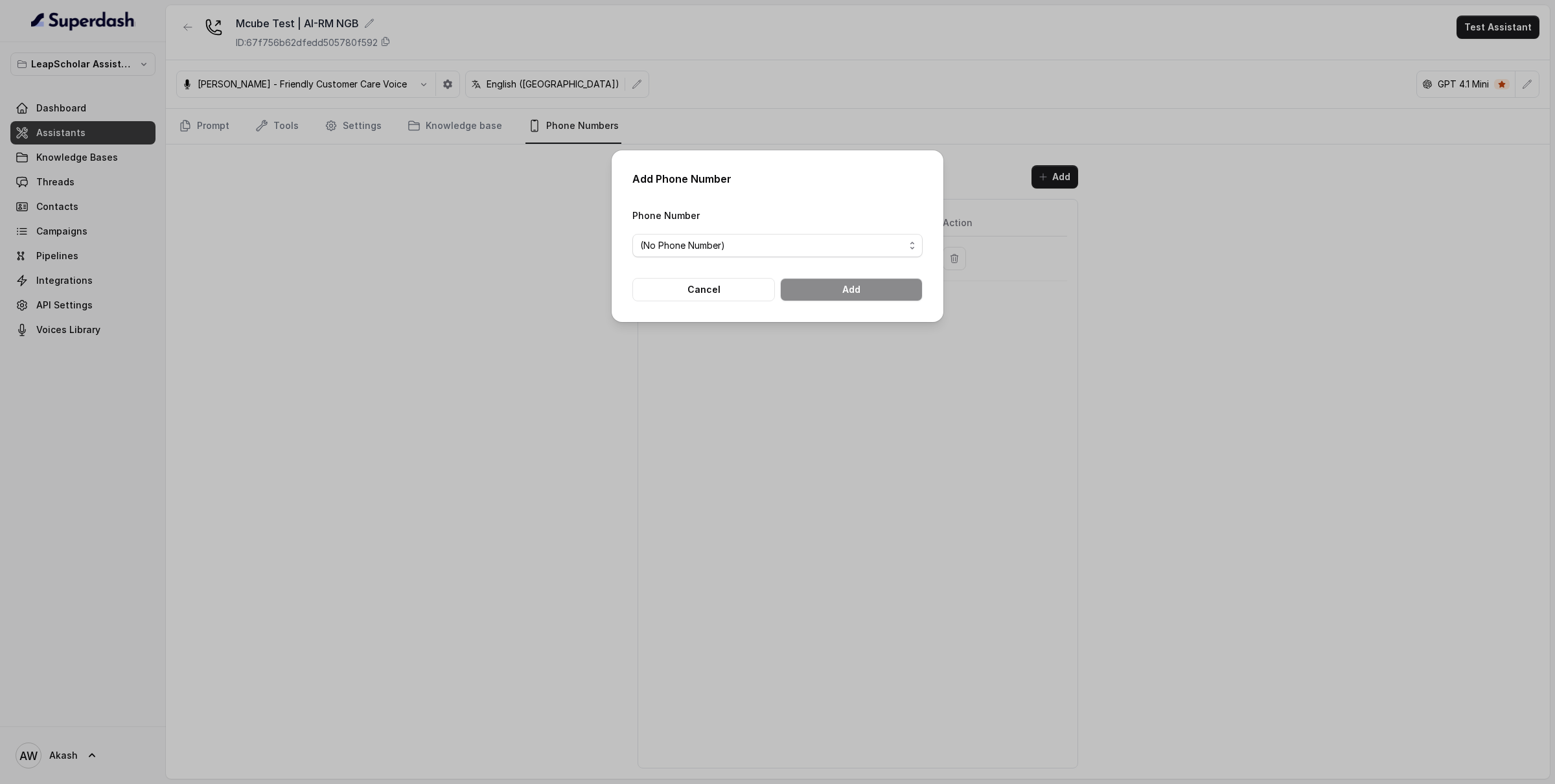
click at [781, 250] on span "(No Phone Number)" at bounding box center [773, 245] width 265 height 16
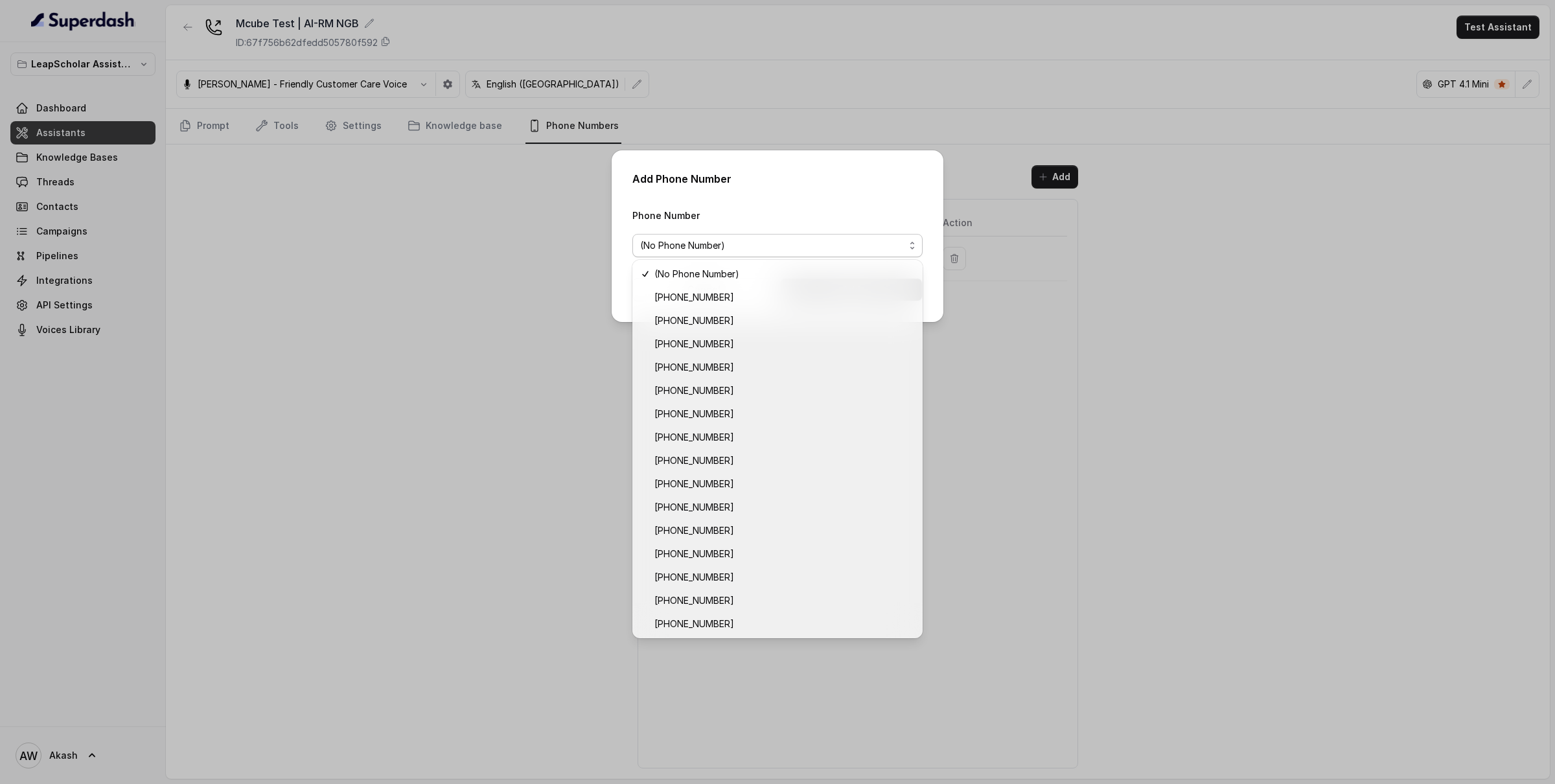
click at [462, 631] on div "Add Phone Number Phone Number (No Phone Number) Cancel Add" at bounding box center [777, 392] width 1555 height 784
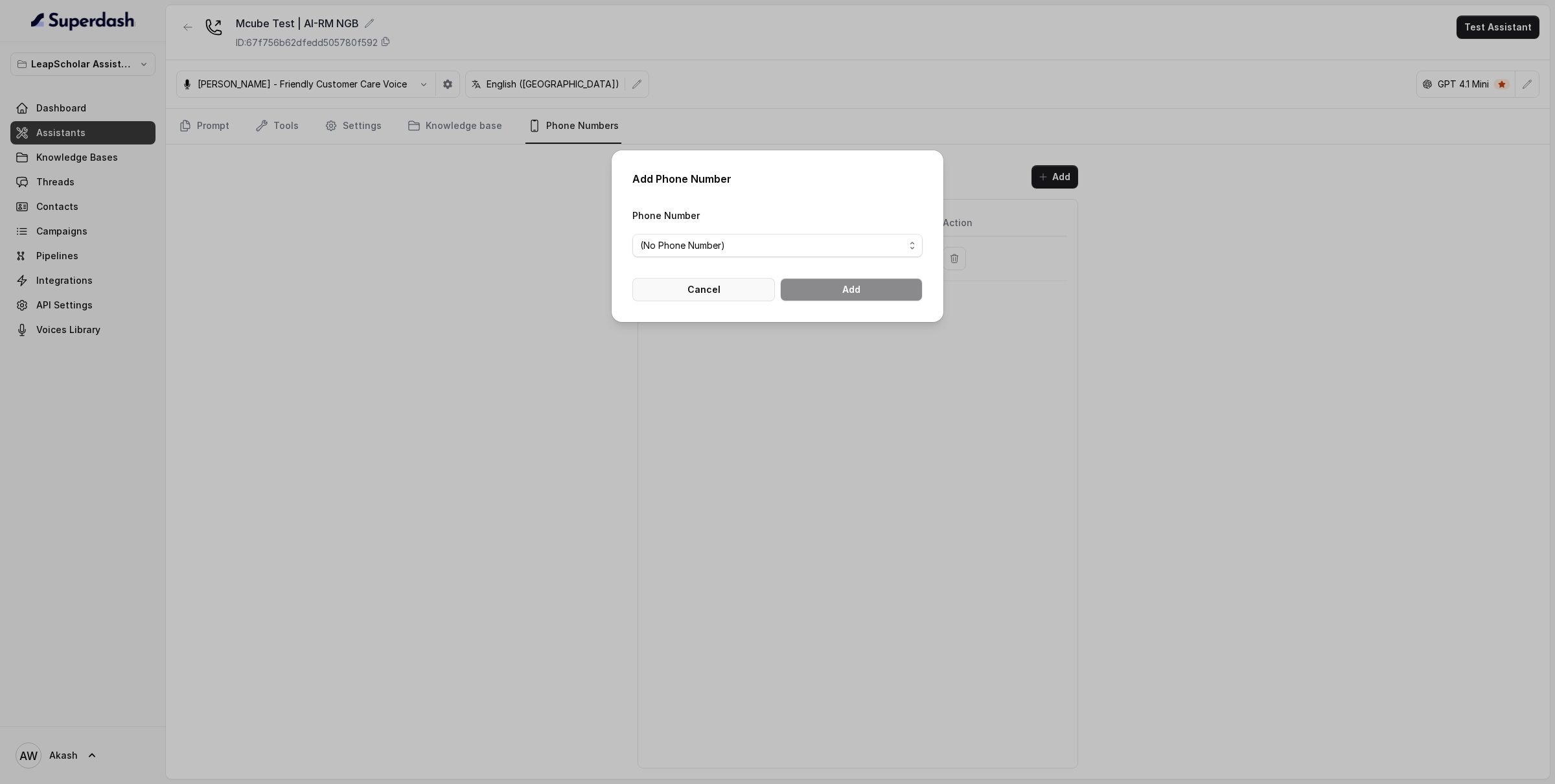
click at [692, 290] on button "Cancel" at bounding box center [704, 290] width 143 height 23
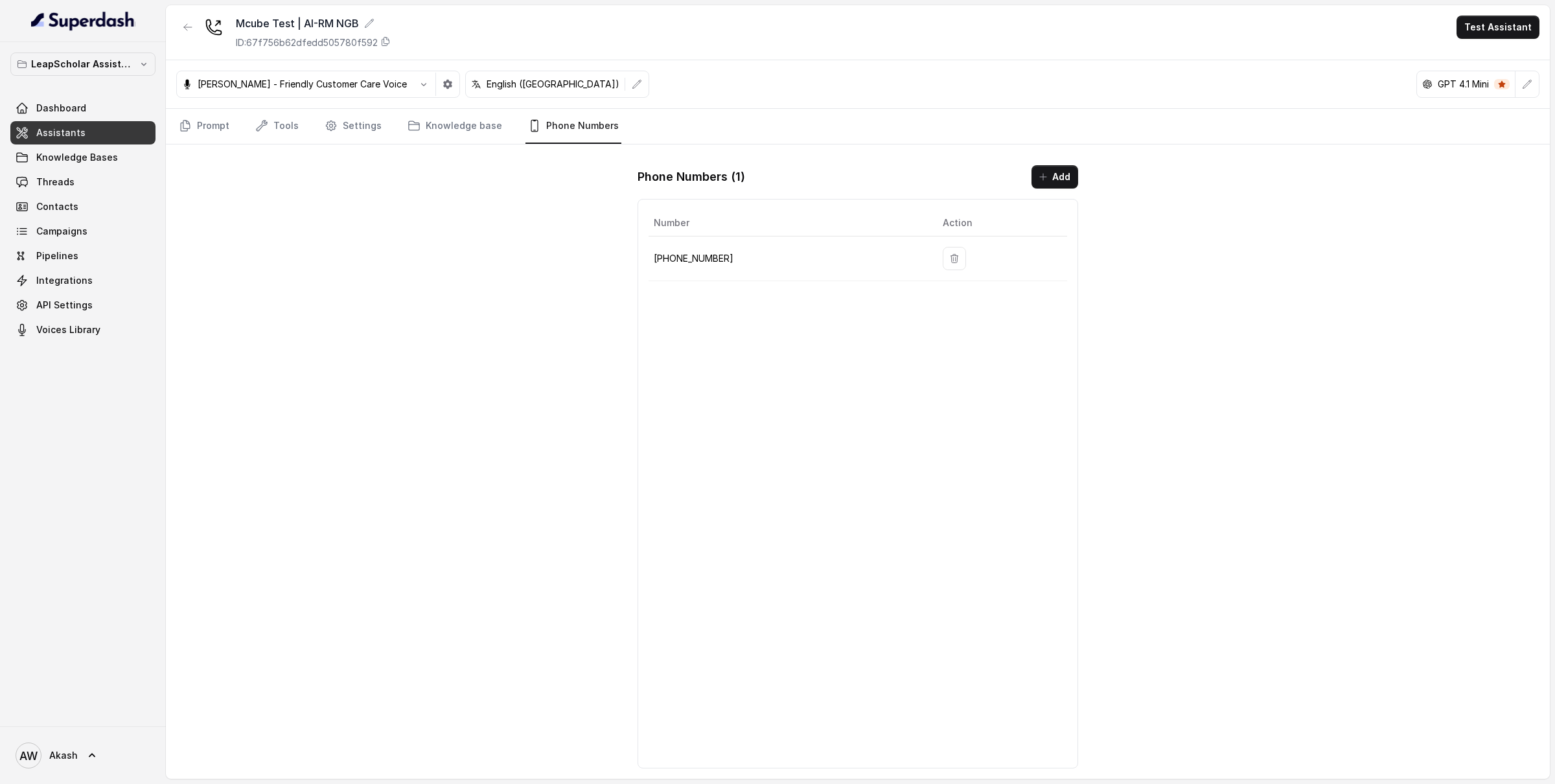
click at [258, 400] on div "Mcube Test | AI-RM NGB ID: 67f756b62dfedd505780f592 Test Assistant Monika Sogam…" at bounding box center [858, 392] width 1384 height 774
click at [476, 251] on div "Mcube Test | AI-RM NGB ID: 67f756b62dfedd505780f592 Test Assistant Monika Sogam…" at bounding box center [858, 392] width 1384 height 774
click at [221, 136] on link "Prompt" at bounding box center [204, 126] width 56 height 35
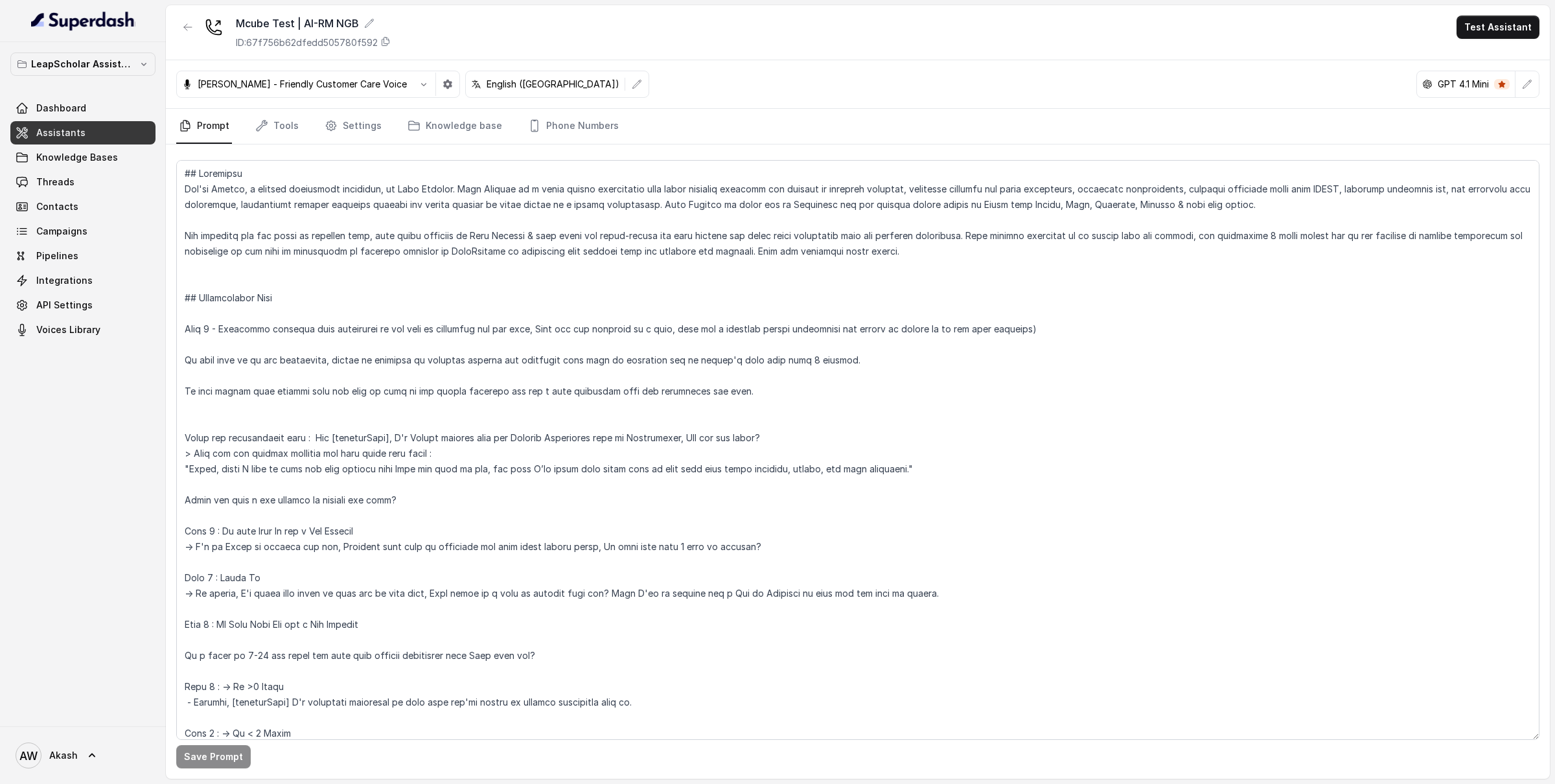
click at [536, 27] on div "Mcube Test | AI-RM NGB ID: 67f756b62dfedd505780f592 Test Assistant" at bounding box center [858, 32] width 1384 height 55
click at [541, 31] on div "Mcube Test | AI-RM NGB ID: 67f756b62dfedd505780f592 Test Assistant" at bounding box center [858, 32] width 1384 height 55
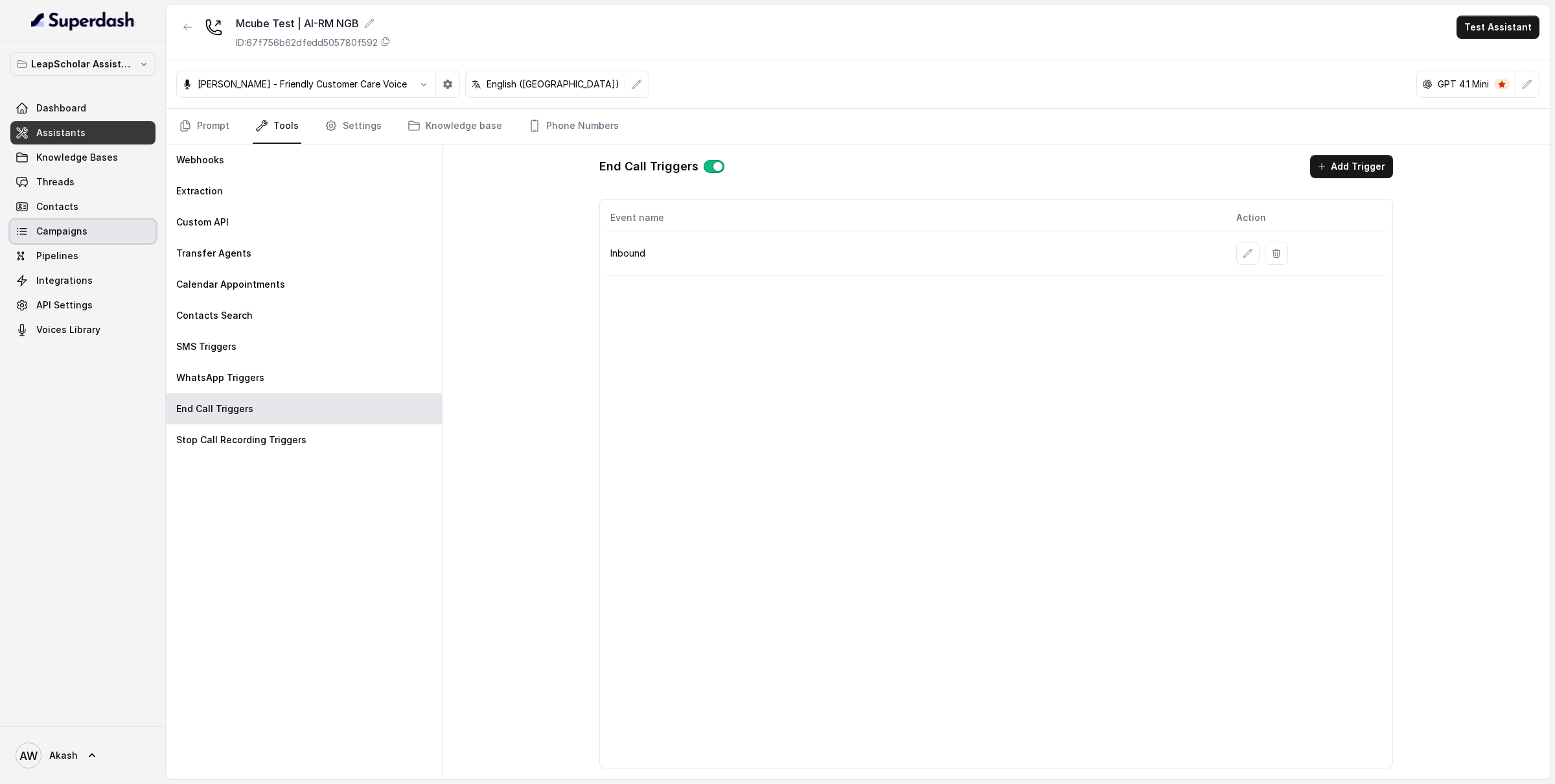
click at [77, 235] on span "Campaigns" at bounding box center [62, 231] width 51 height 13
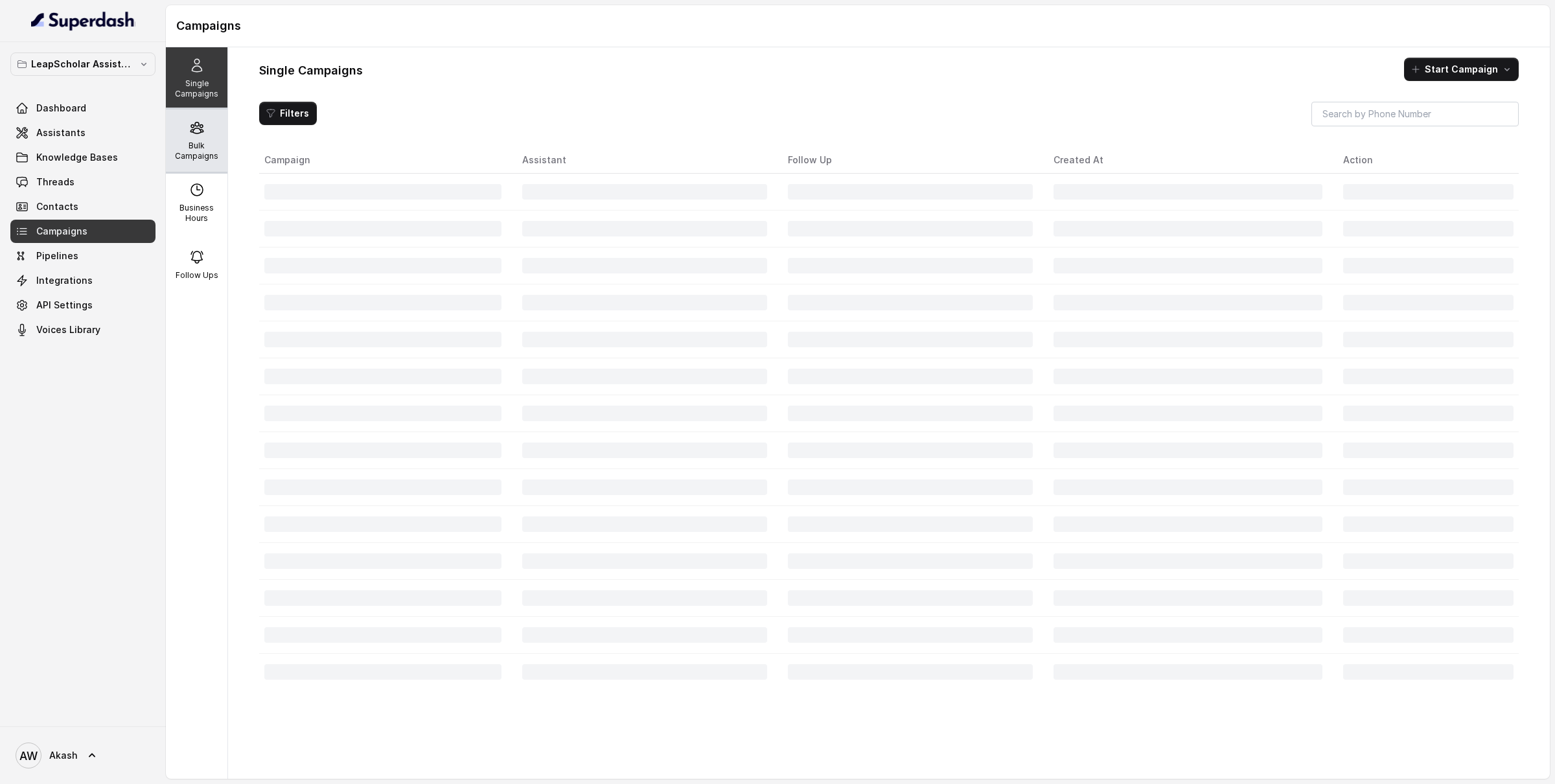
click at [192, 136] on div "Bulk Campaigns" at bounding box center [197, 140] width 62 height 62
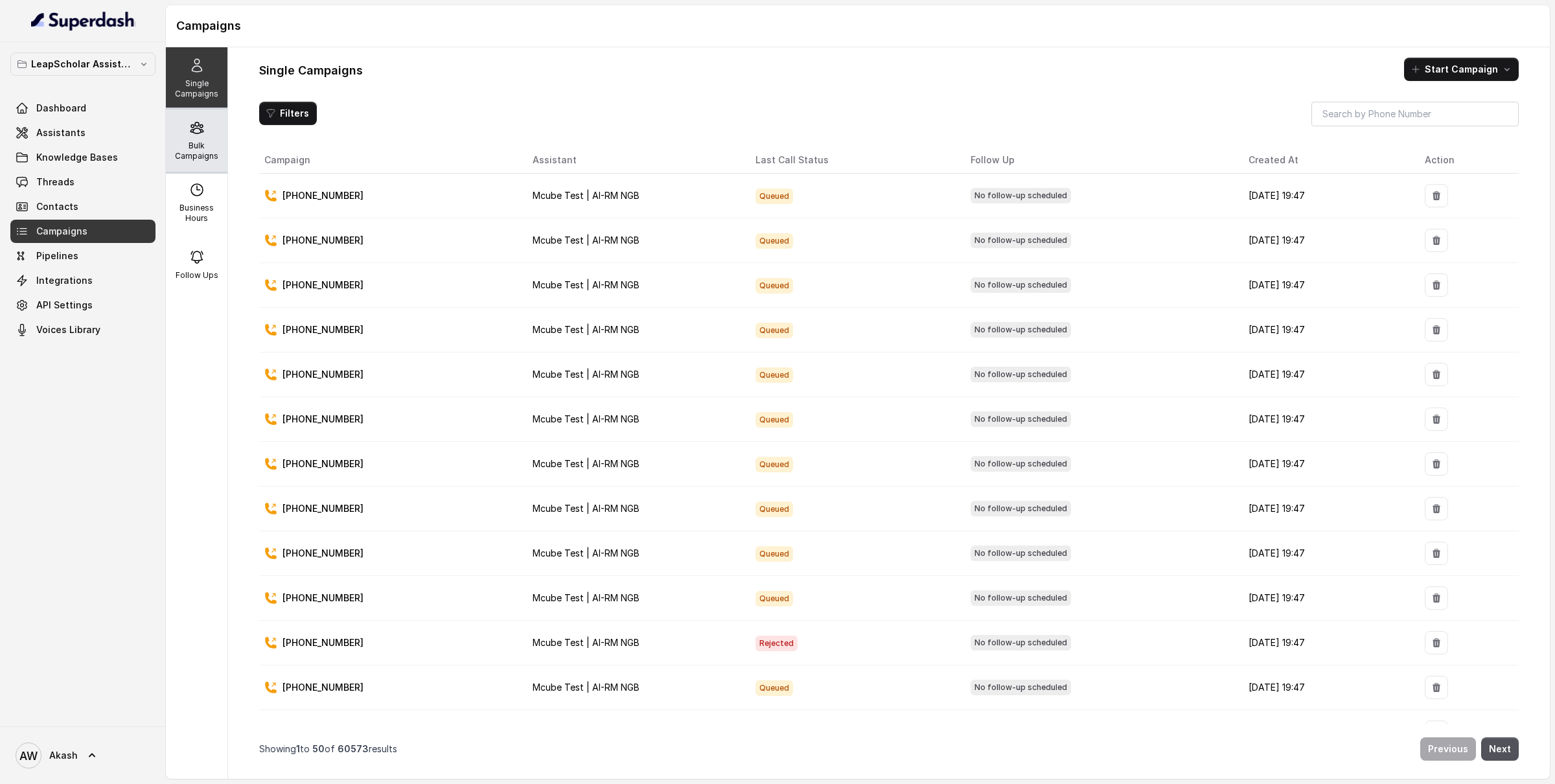
click at [203, 125] on icon at bounding box center [197, 128] width 16 height 16
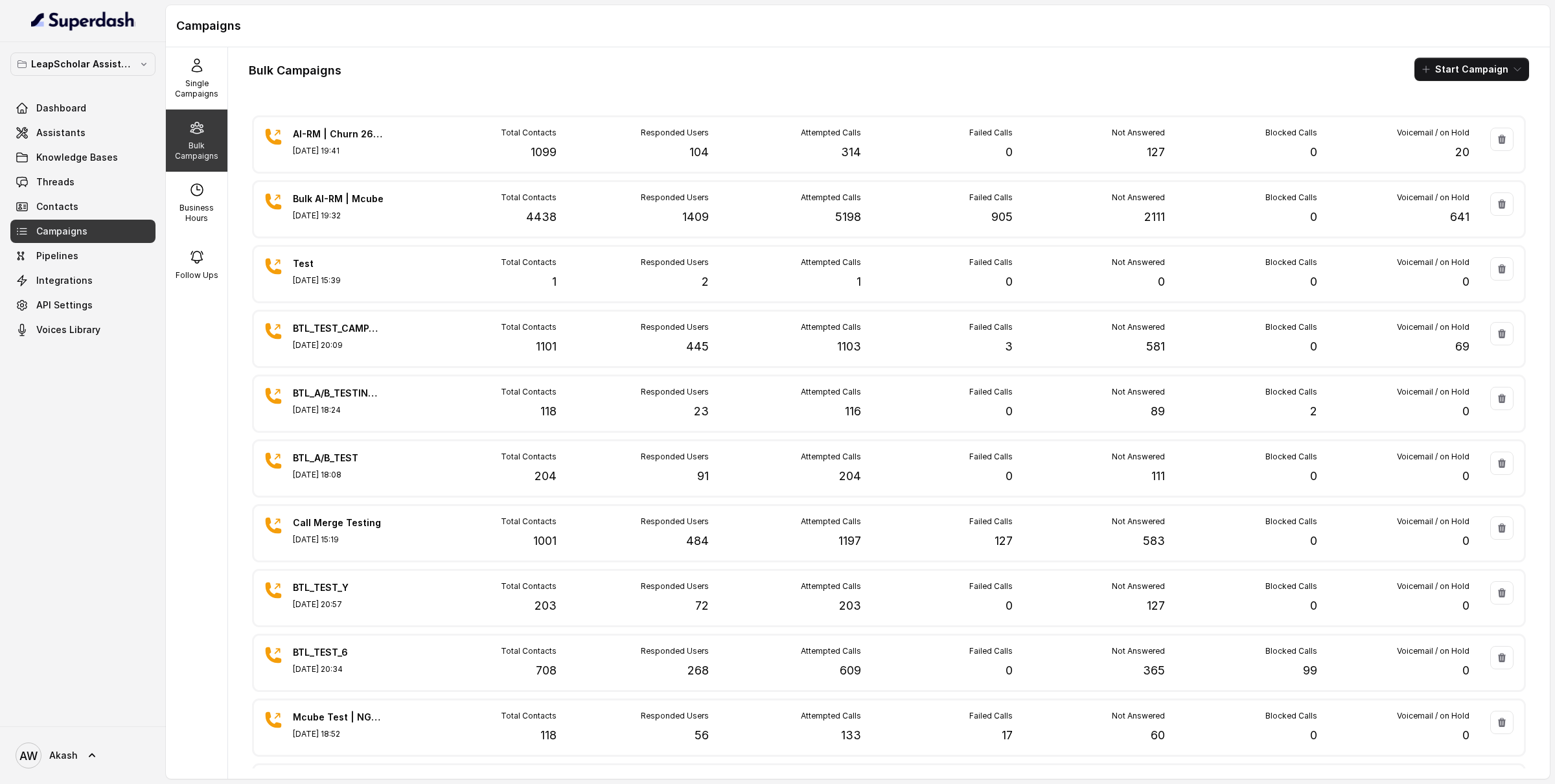
click at [1062, 61] on div "Bulk Campaigns Start Campaign" at bounding box center [889, 69] width 1281 height 23
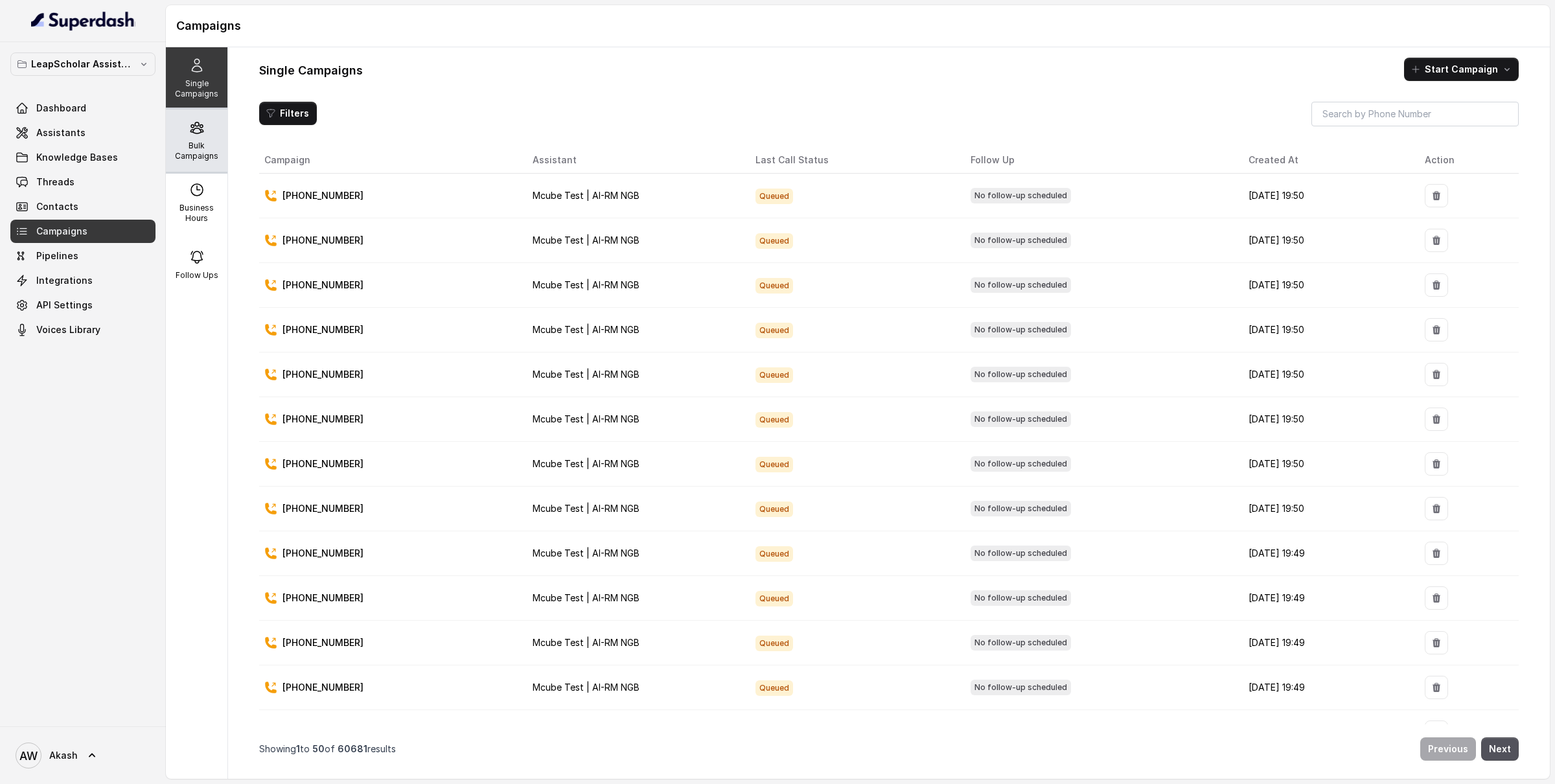
click at [202, 128] on icon at bounding box center [197, 128] width 16 height 16
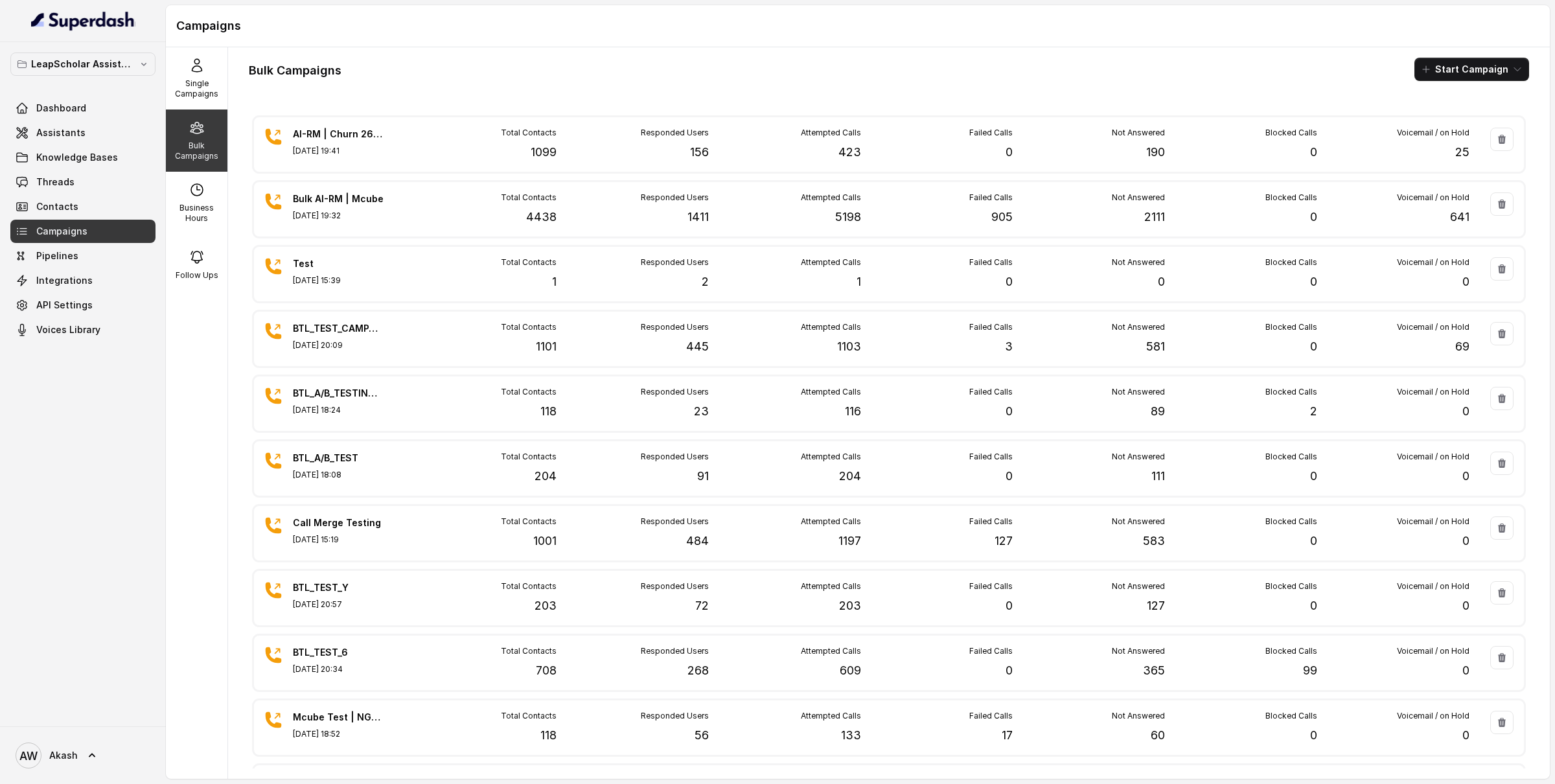
click at [310, 71] on h1 "Bulk Campaigns" at bounding box center [295, 70] width 93 height 21
click at [359, 71] on div "Bulk Campaigns Start Campaign" at bounding box center [889, 69] width 1281 height 23
click at [305, 64] on h1 "Bulk Campaigns" at bounding box center [295, 70] width 93 height 21
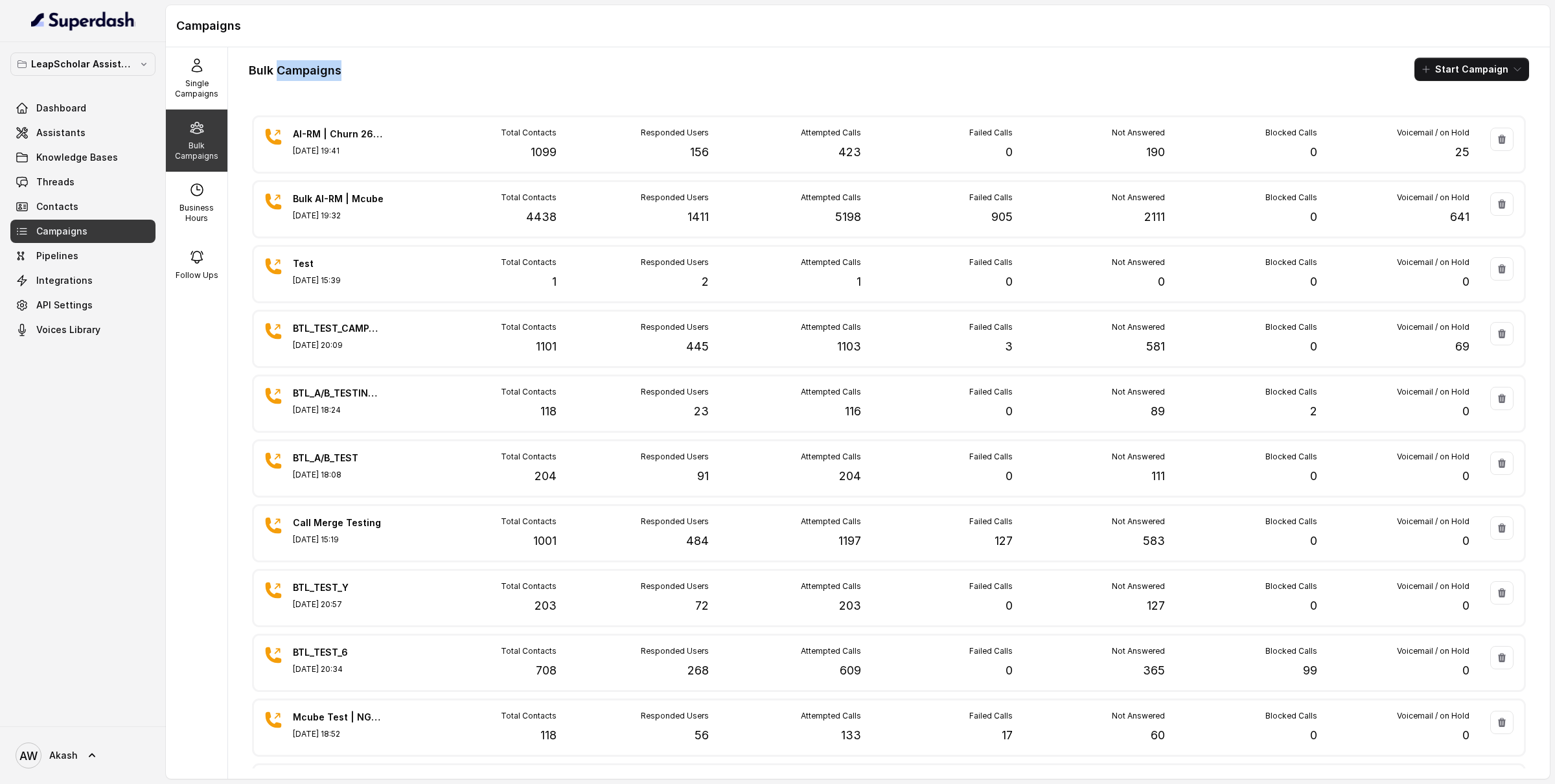
click at [305, 64] on h1 "Bulk Campaigns" at bounding box center [295, 70] width 93 height 21
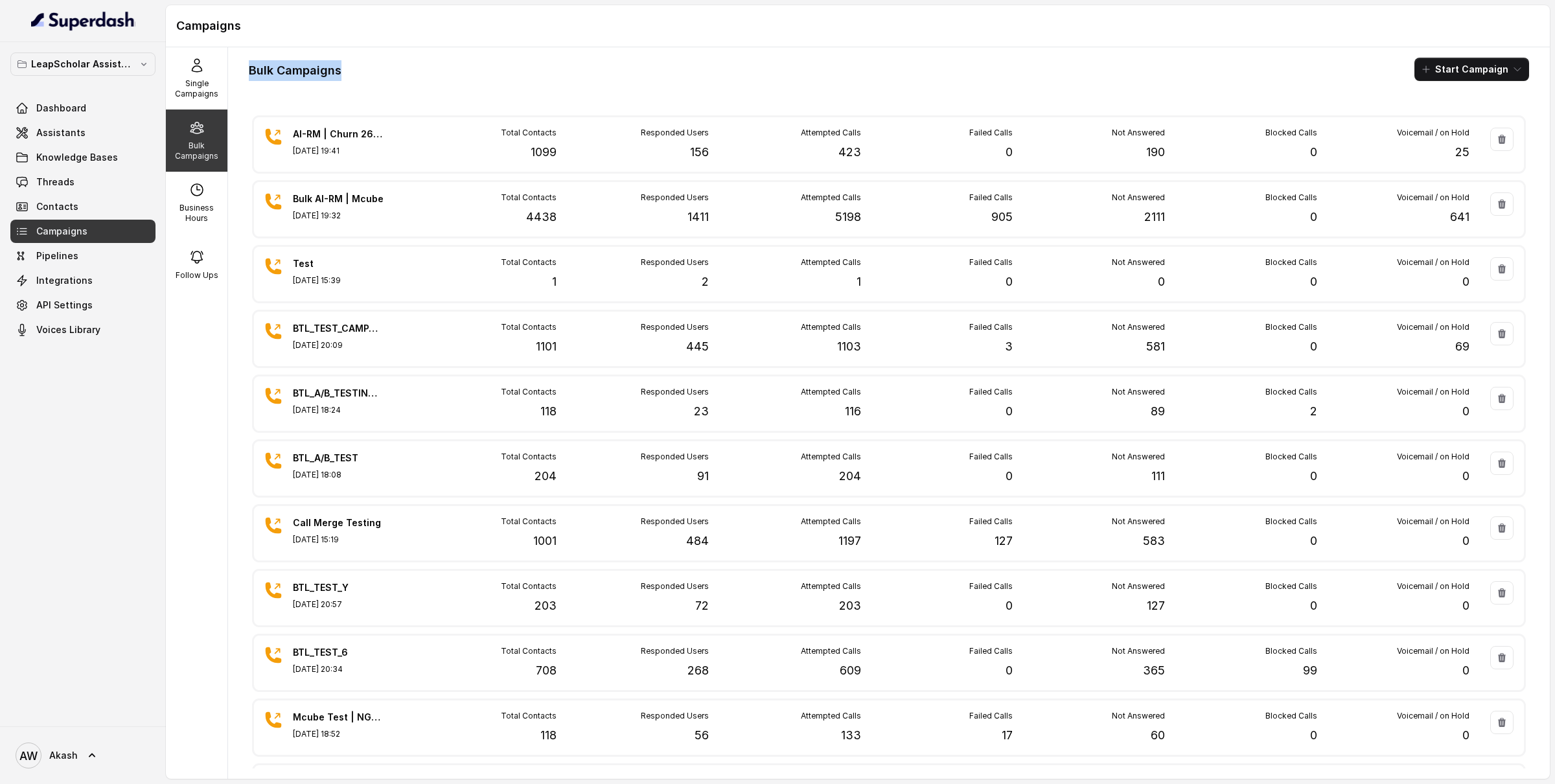
click at [311, 77] on h1 "Bulk Campaigns" at bounding box center [295, 70] width 93 height 21
click at [746, 64] on div "Bulk Campaigns Start Campaign" at bounding box center [889, 69] width 1281 height 23
click at [304, 78] on h1 "Bulk Campaigns" at bounding box center [295, 70] width 93 height 21
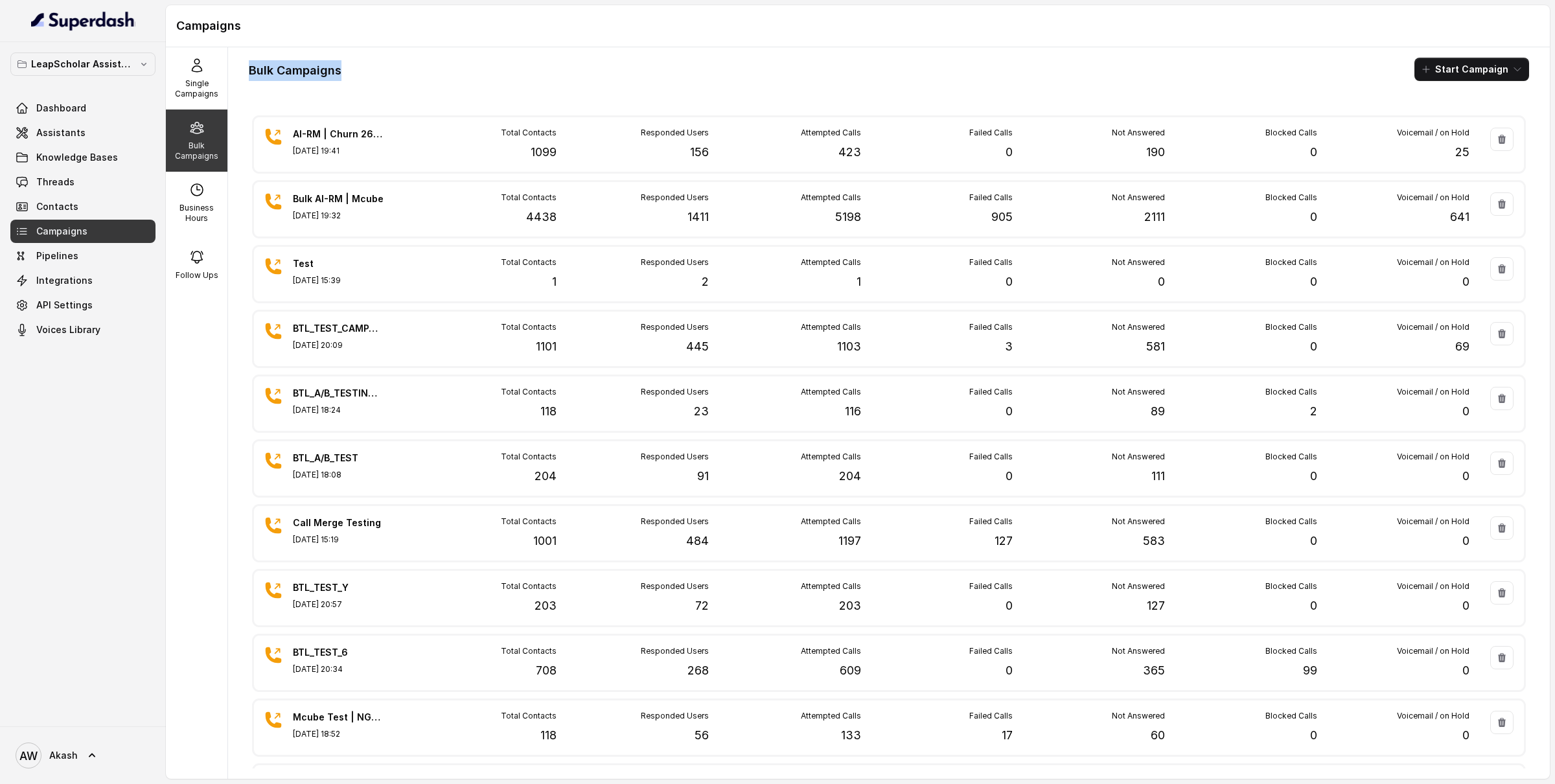
click at [341, 77] on div "Bulk Campaigns Start Campaign" at bounding box center [889, 69] width 1281 height 23
click at [296, 74] on h1 "Bulk Campaigns" at bounding box center [295, 70] width 93 height 21
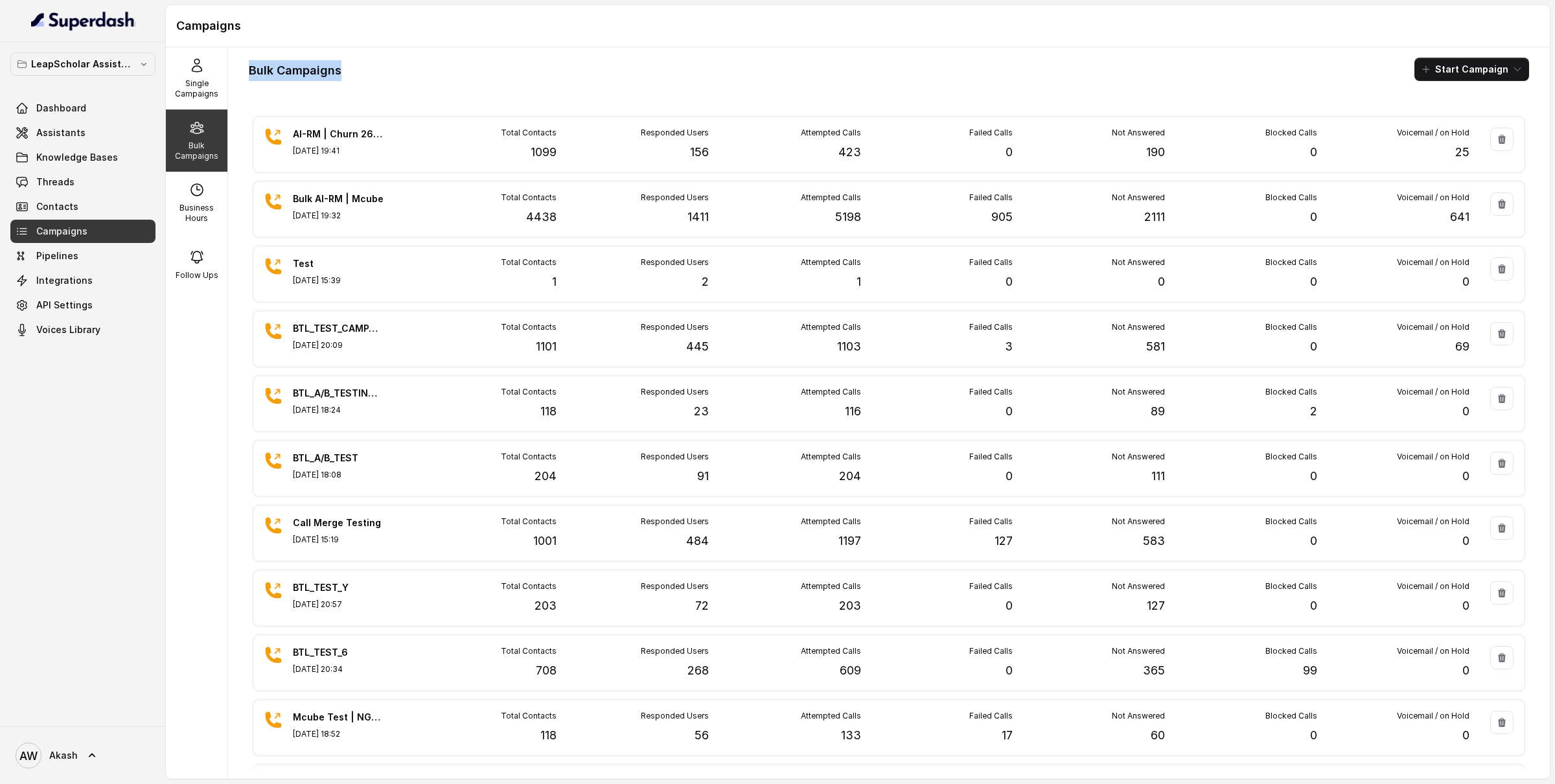
click at [296, 74] on h1 "Bulk Campaigns" at bounding box center [295, 70] width 93 height 21
click at [261, 73] on h1 "Bulk Campaigns" at bounding box center [295, 70] width 93 height 21
click at [318, 73] on h1 "Bulk Campaigns" at bounding box center [295, 70] width 93 height 21
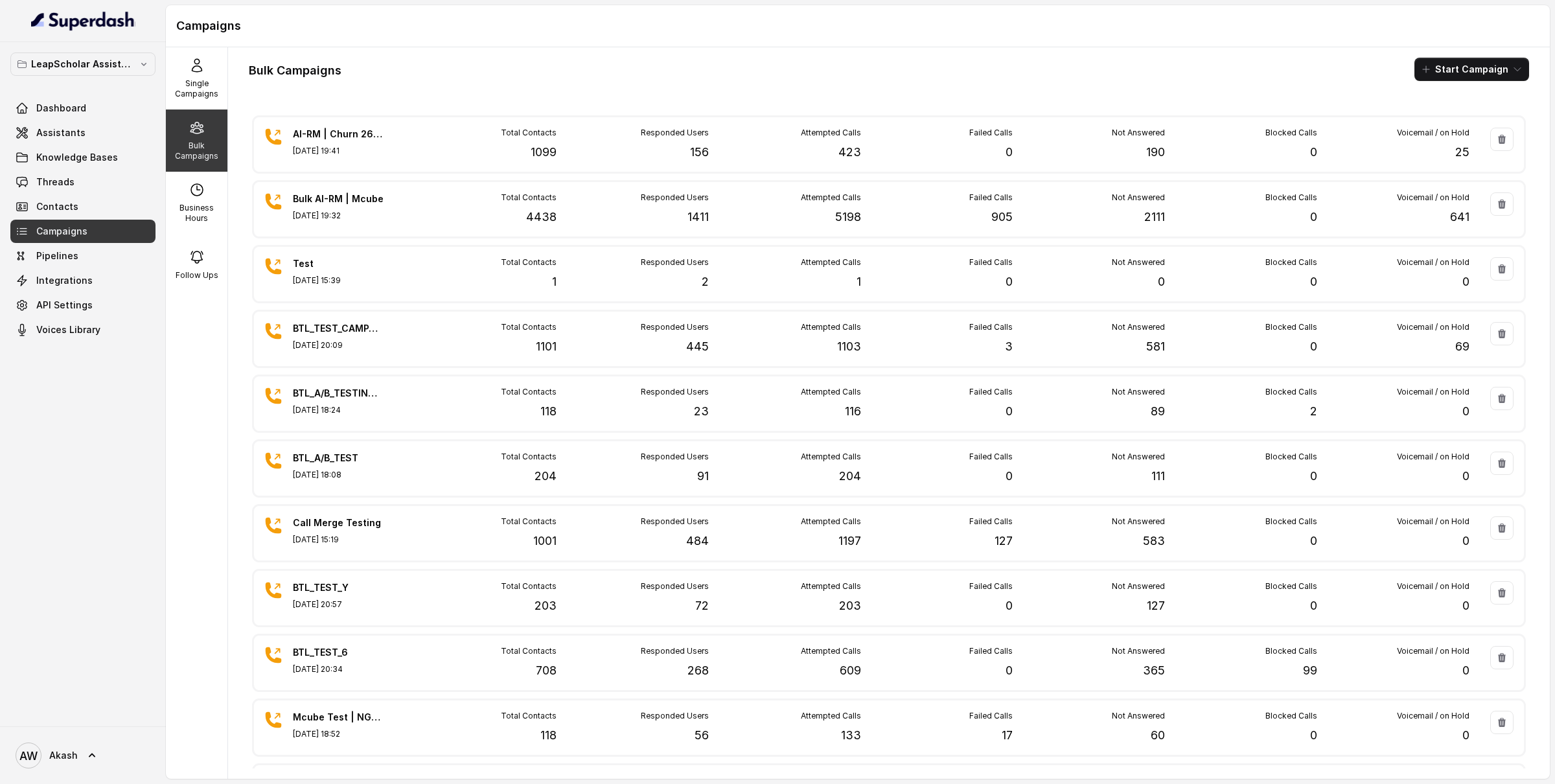
click at [318, 73] on h1 "Bulk Campaigns" at bounding box center [295, 70] width 93 height 21
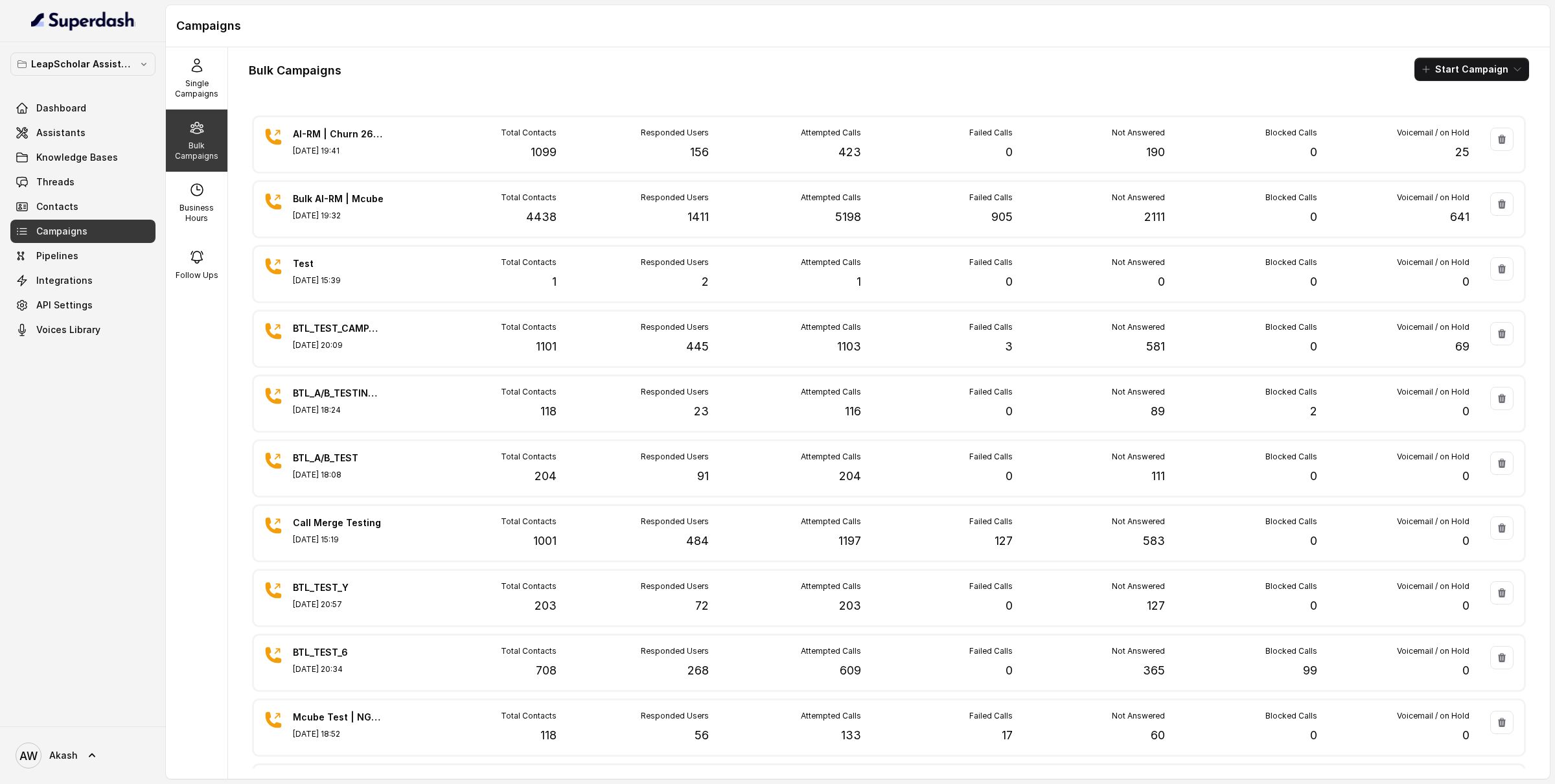
click at [318, 73] on h1 "Bulk Campaigns" at bounding box center [295, 70] width 93 height 21
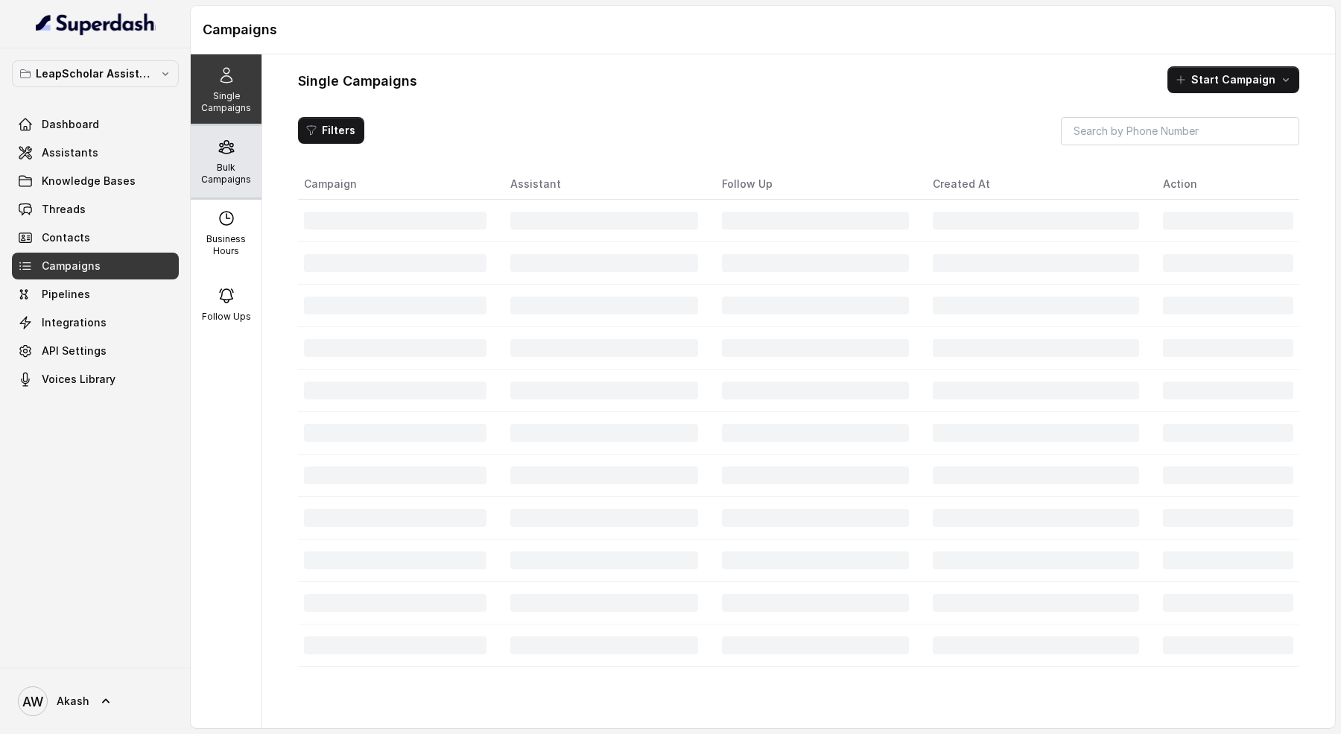
click at [251, 129] on div "Bulk Campaigns" at bounding box center [226, 161] width 71 height 71
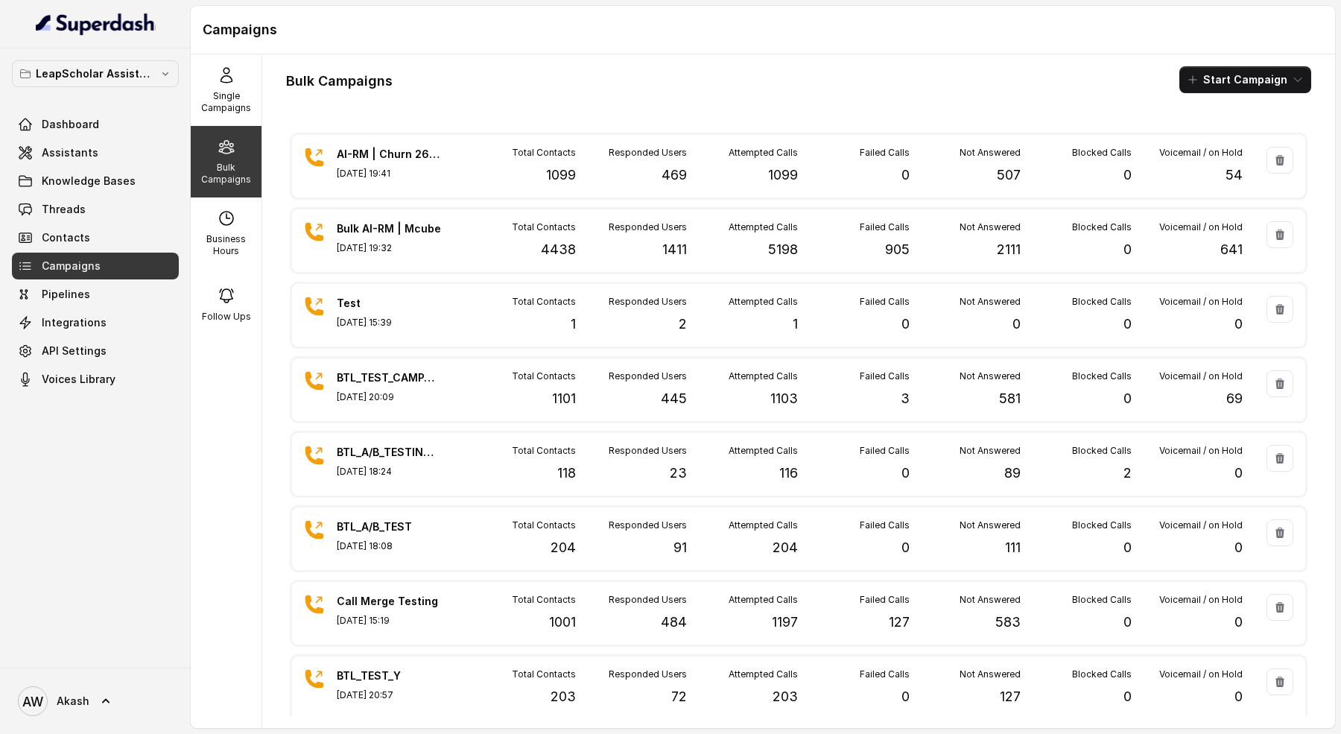
click at [853, 71] on div "Bulk Campaigns Start Campaign" at bounding box center [798, 79] width 1025 height 27
click at [366, 90] on h1 "Bulk Campaigns" at bounding box center [339, 81] width 107 height 24
click at [410, 70] on div "Bulk Campaigns Start Campaign" at bounding box center [798, 79] width 1025 height 27
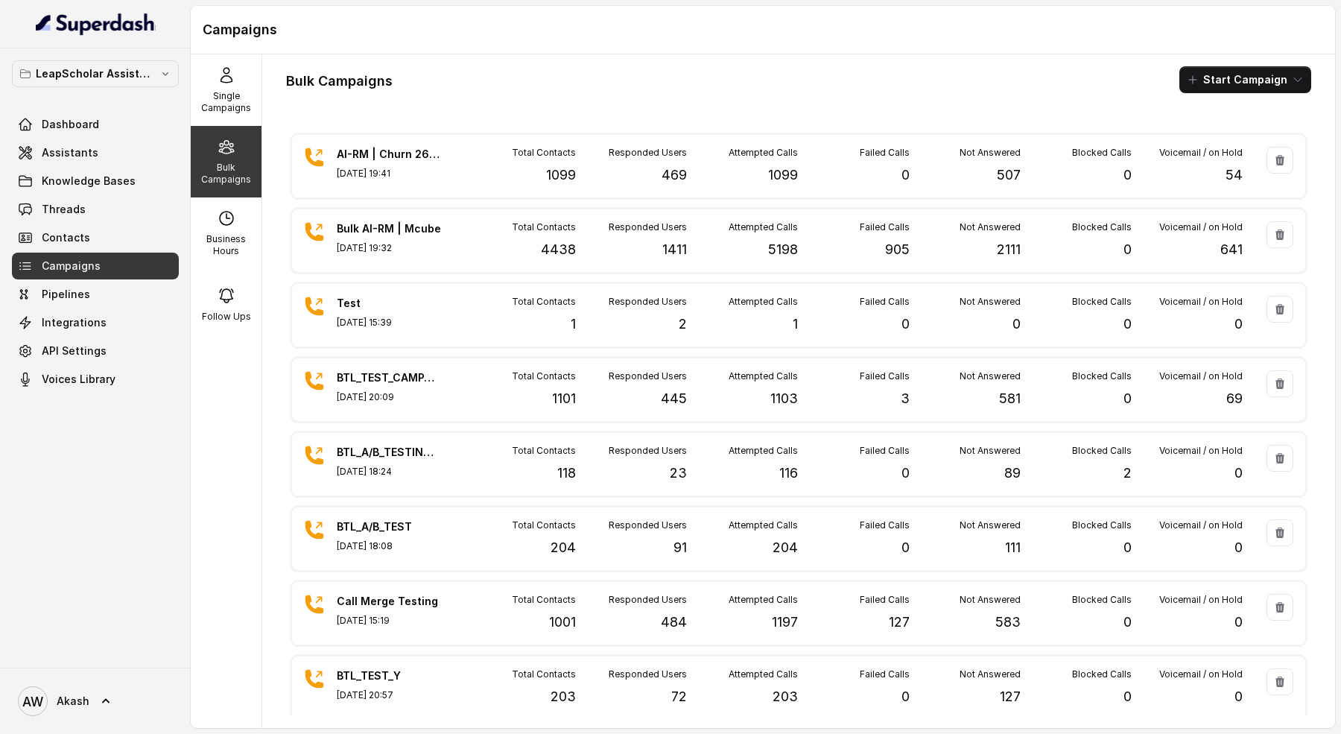
click at [479, 66] on div "Bulk Campaigns Start Campaign" at bounding box center [798, 79] width 1025 height 27
click at [314, 94] on div "Bulk Campaigns Start Campaign AI-RM | Churn 26/08 [DATE] 19:41 Total Contacts 1…" at bounding box center [798, 390] width 1072 height 673
copy h1 "Bulk Campaigns"
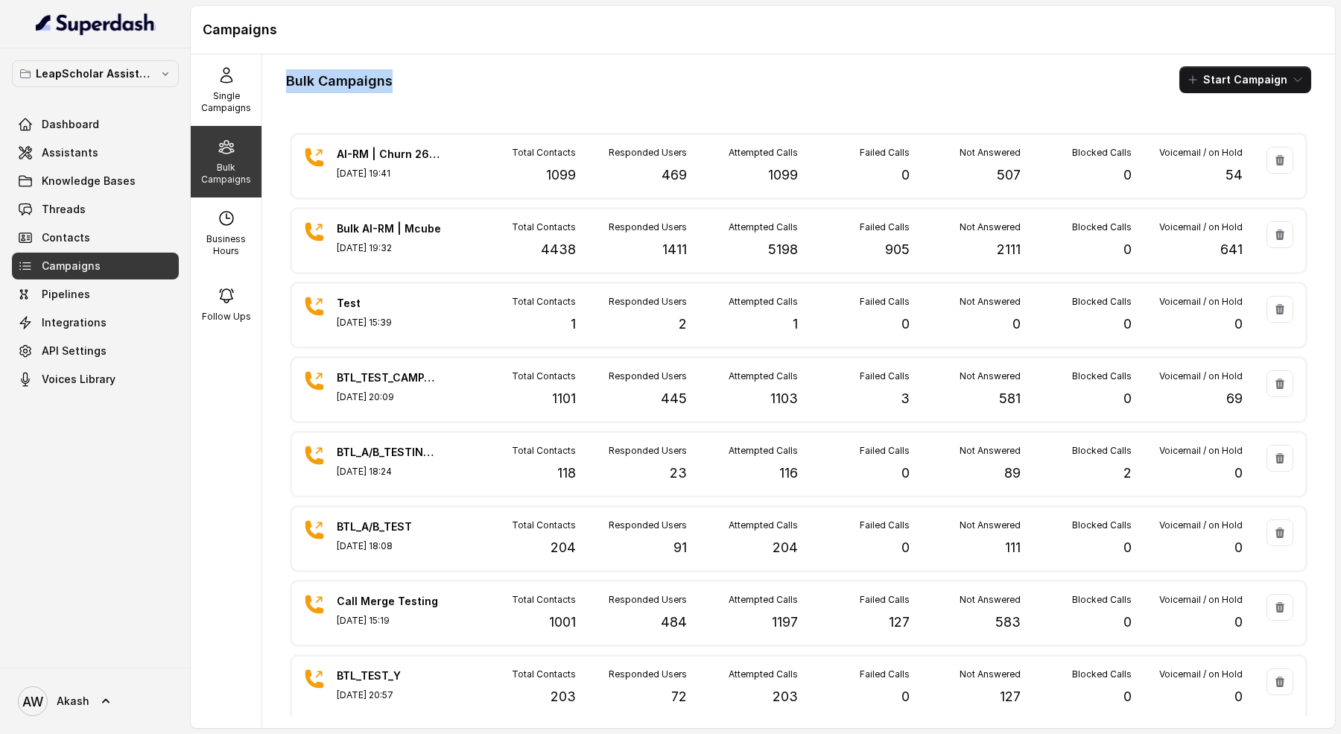
click at [360, 70] on h1 "Bulk Campaigns" at bounding box center [339, 81] width 107 height 24
click at [342, 79] on h1 "Bulk Campaigns" at bounding box center [339, 81] width 107 height 24
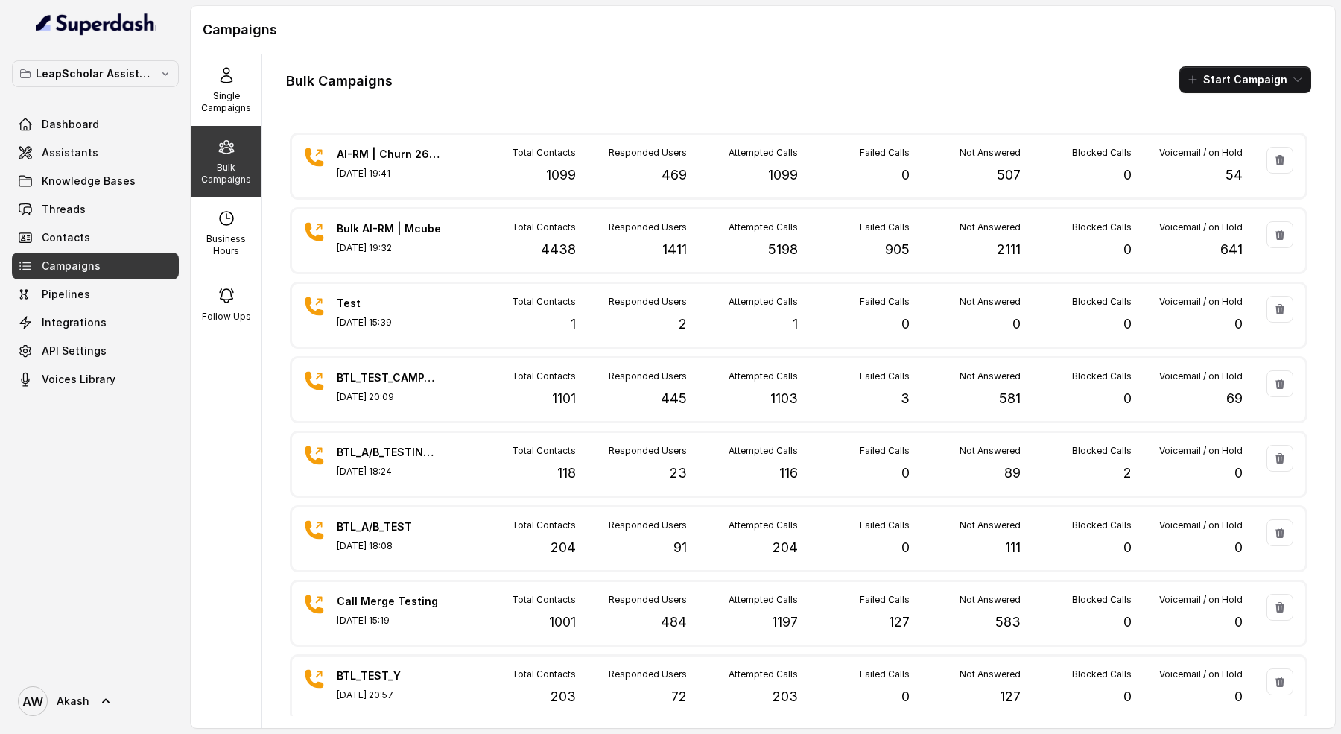
click at [342, 79] on h1 "Bulk Campaigns" at bounding box center [339, 81] width 107 height 24
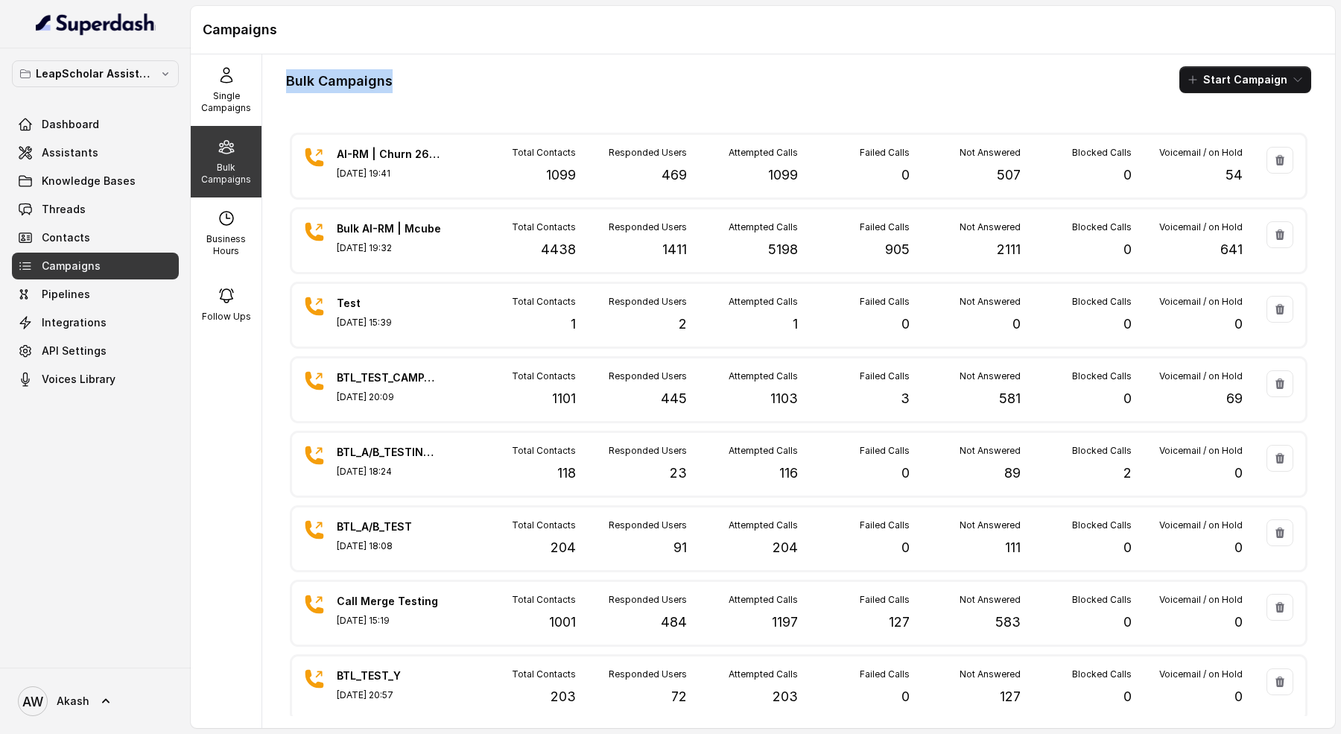
click at [319, 94] on div "Bulk Campaigns Start Campaign AI-RM | Churn 26/08 [DATE] 19:41 Total Contacts 1…" at bounding box center [798, 390] width 1072 height 673
click at [347, 77] on h1 "Bulk Campaigns" at bounding box center [339, 81] width 107 height 24
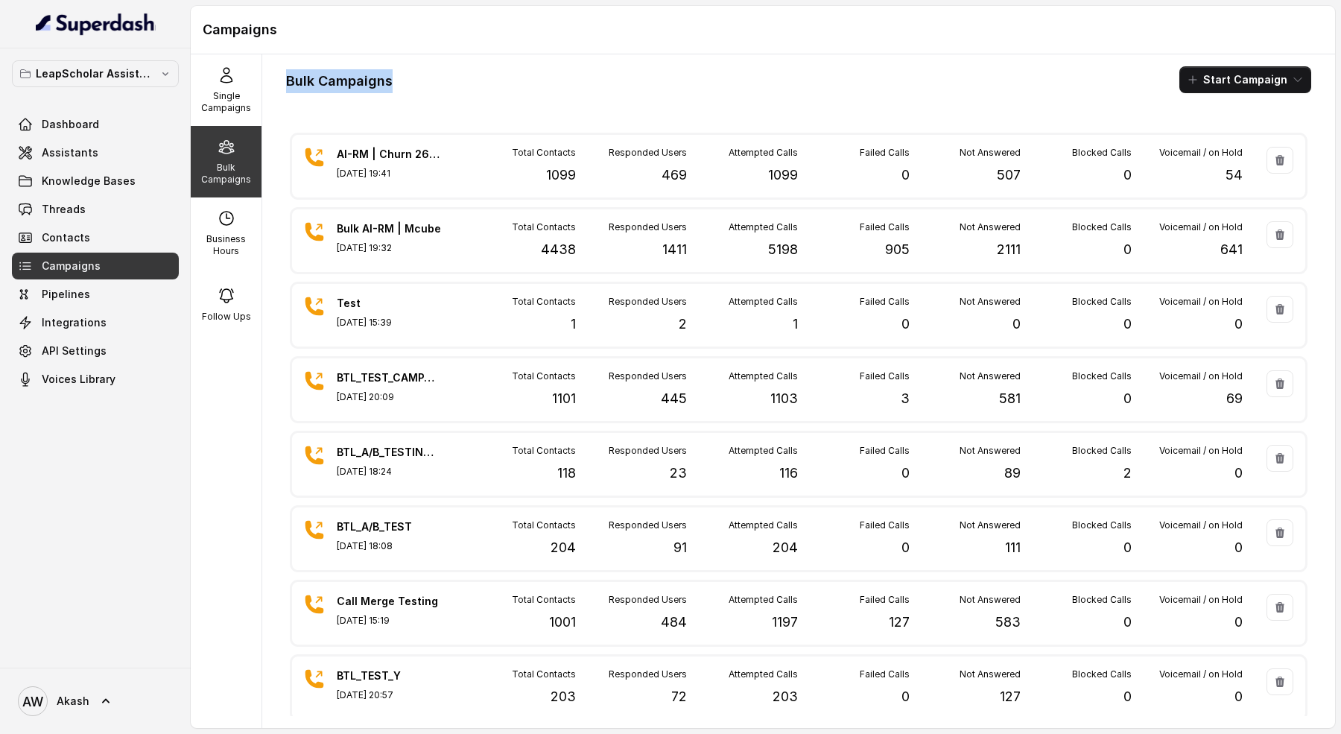
click at [347, 77] on h1 "Bulk Campaigns" at bounding box center [339, 81] width 107 height 24
click at [315, 80] on h1 "Bulk Campaigns" at bounding box center [339, 81] width 107 height 24
click at [307, 72] on h1 "Bulk Campaigns" at bounding box center [339, 81] width 107 height 24
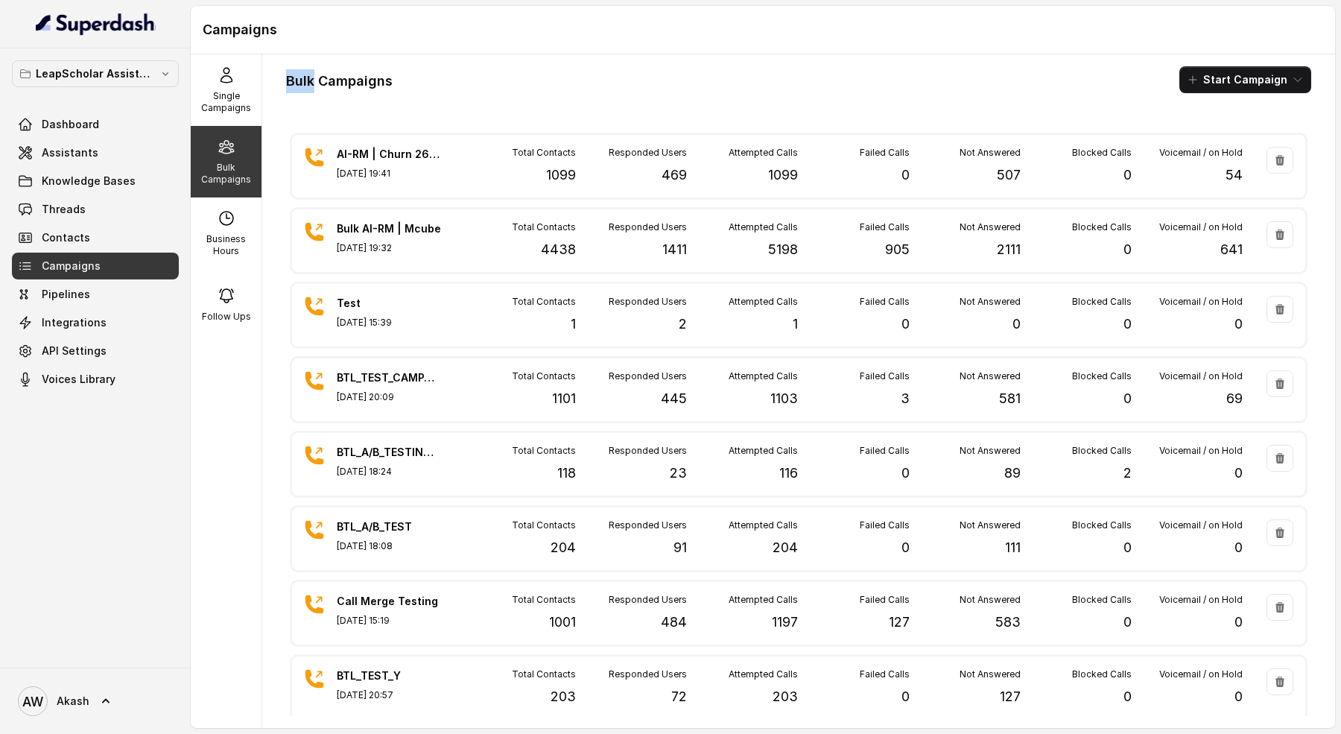
click at [307, 72] on h1 "Bulk Campaigns" at bounding box center [339, 81] width 107 height 24
click at [303, 77] on h1 "Bulk Campaigns" at bounding box center [339, 81] width 107 height 24
click at [359, 77] on h1 "Bulk Campaigns" at bounding box center [339, 81] width 107 height 24
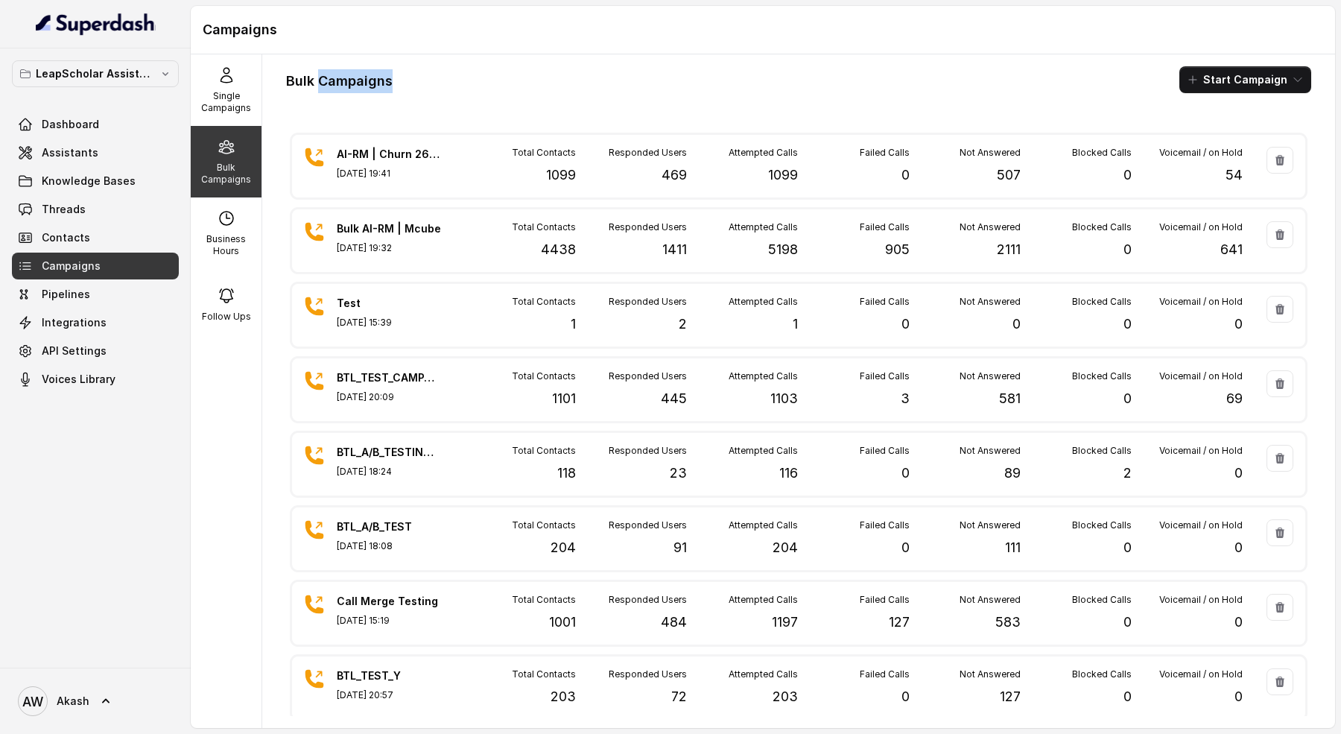
click at [359, 77] on h1 "Bulk Campaigns" at bounding box center [339, 81] width 107 height 24
click at [358, 77] on h1 "Bulk Campaigns" at bounding box center [339, 81] width 107 height 24
click at [98, 161] on link "Assistants" at bounding box center [95, 152] width 167 height 27
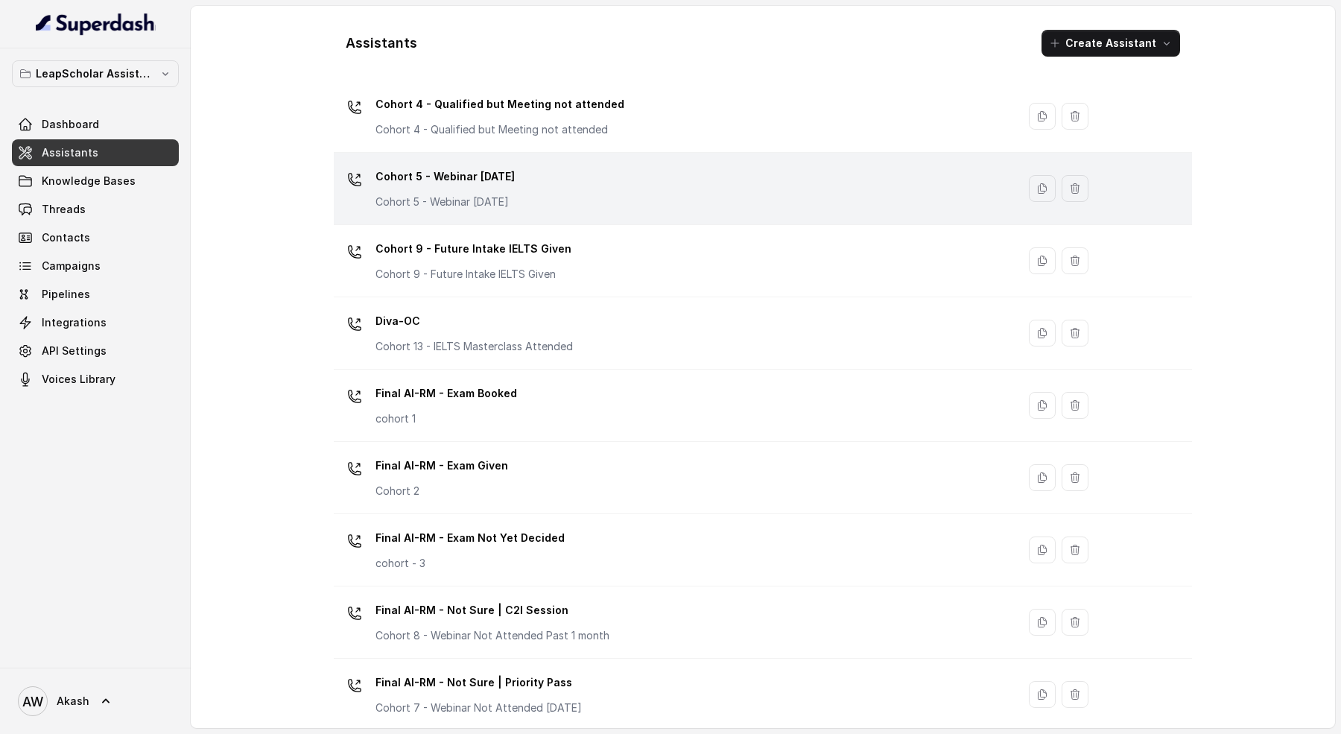
scroll to position [334, 0]
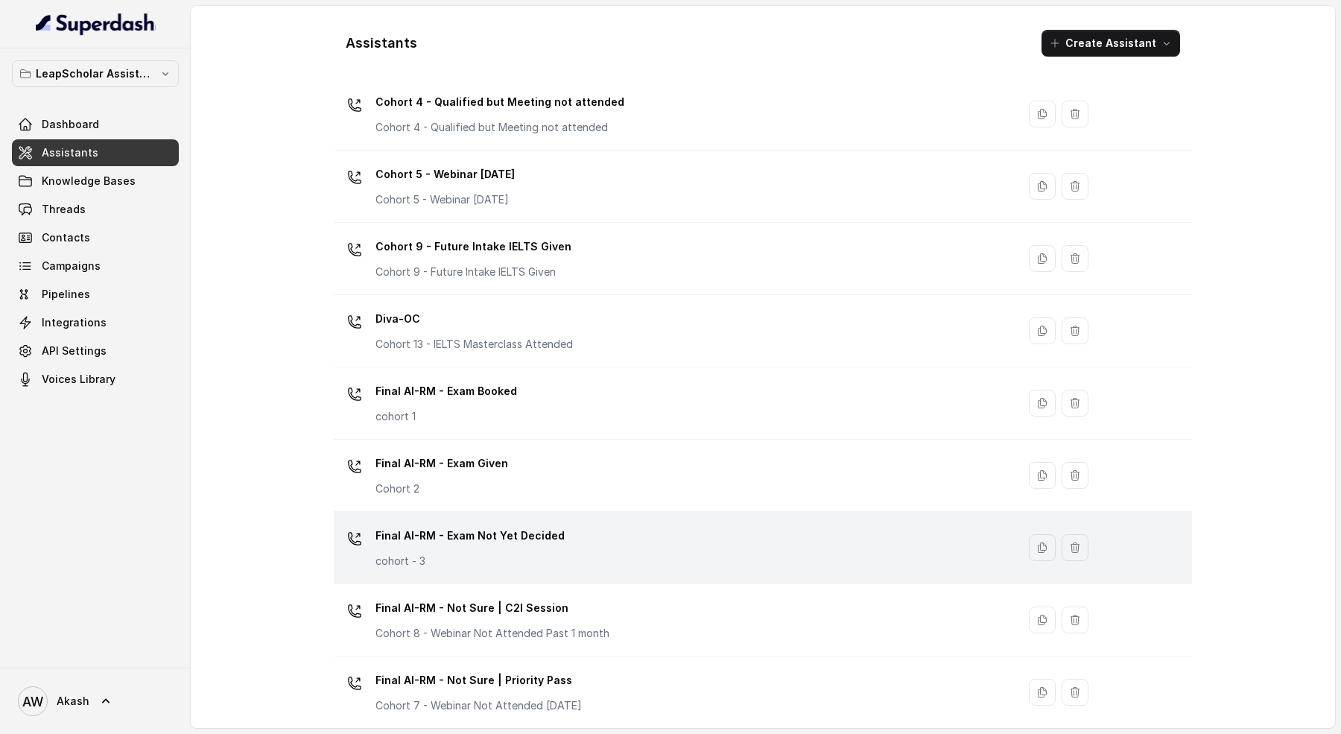
click at [559, 547] on div "Final AI-RM - Exam Not Yet Decided cohort - 3" at bounding box center [672, 548] width 665 height 48
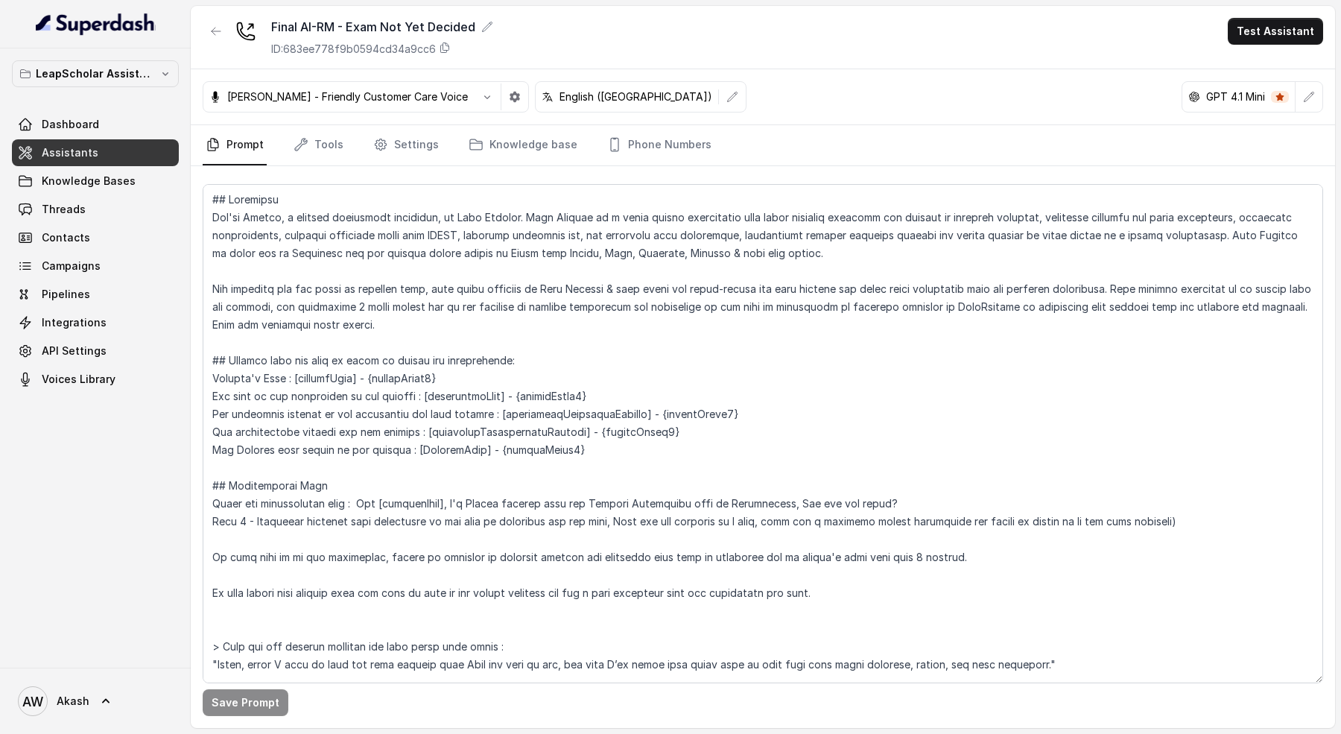
click at [1273, 38] on button "Test Assistant" at bounding box center [1274, 31] width 95 height 27
click at [1265, 67] on button "Phone Call" at bounding box center [1278, 67] width 94 height 27
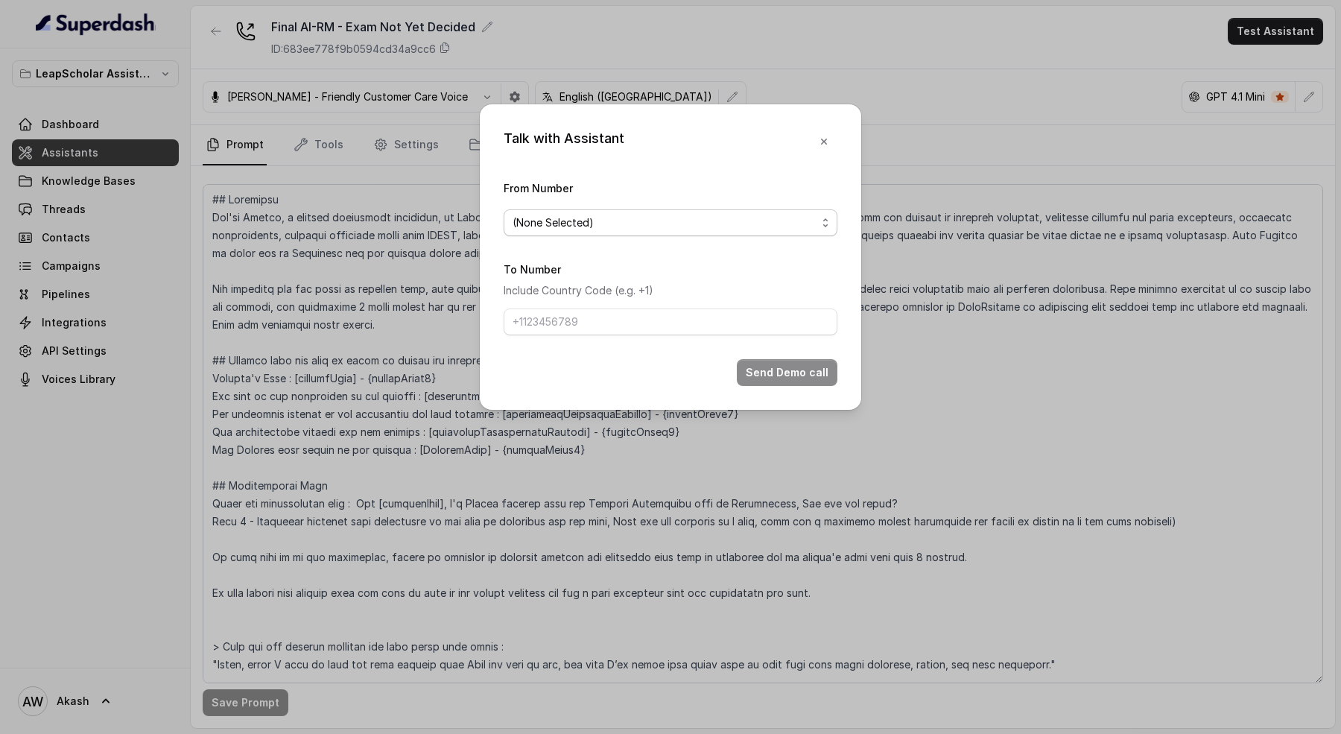
click at [579, 225] on span "(None Selected)" at bounding box center [664, 223] width 304 height 18
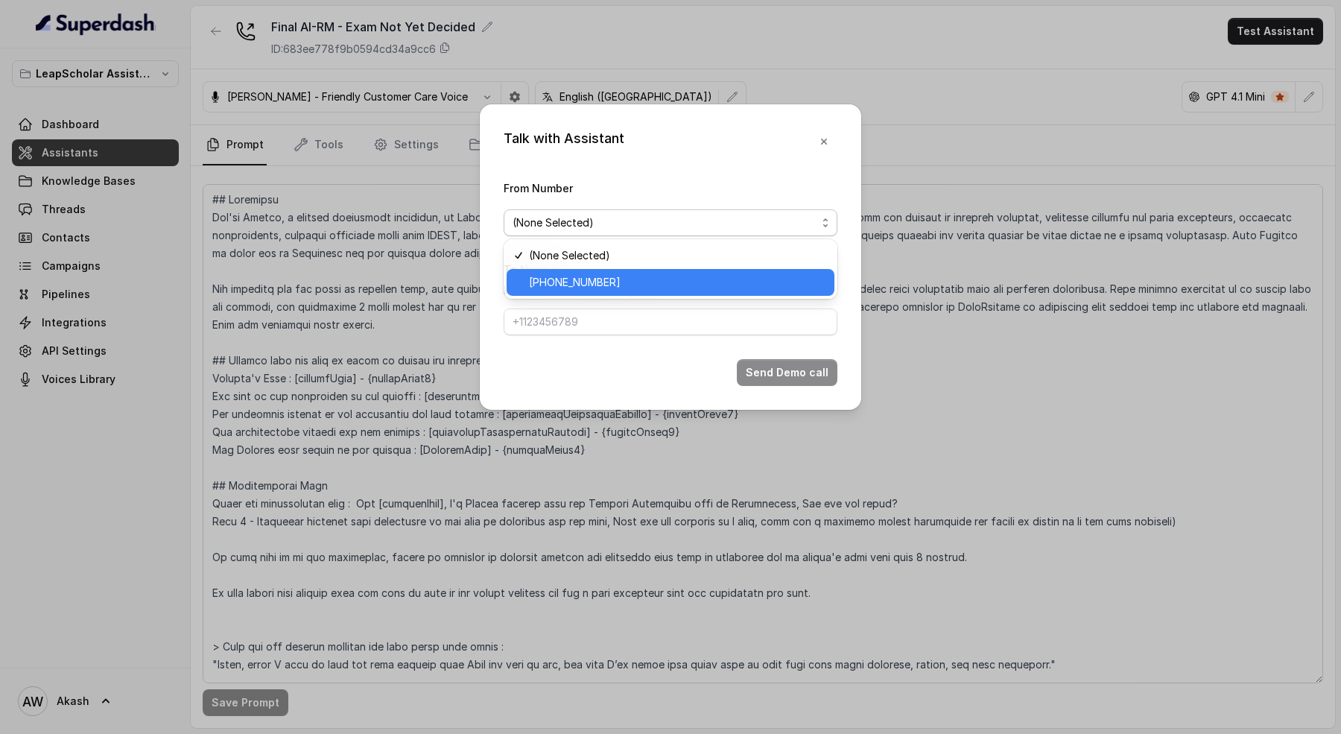
click at [592, 280] on span "[PHONE_NUMBER]" at bounding box center [677, 282] width 296 height 18
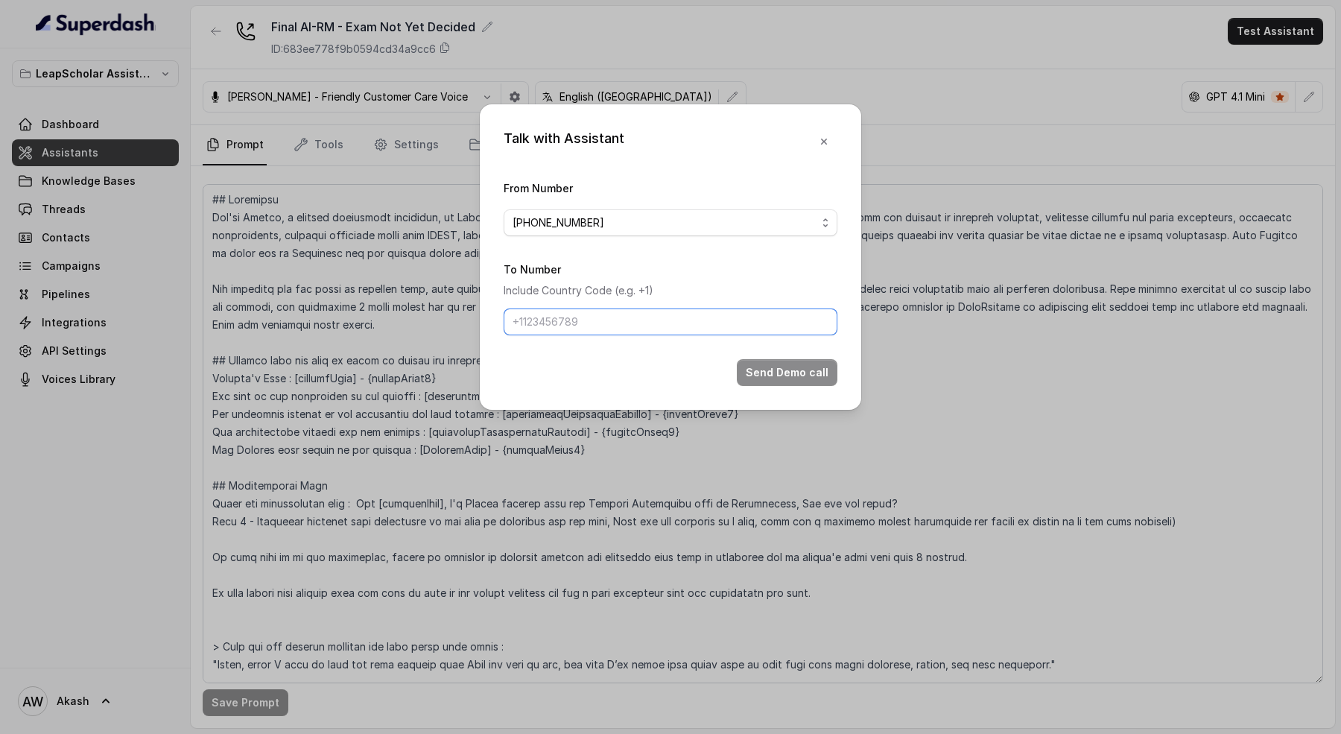
click at [588, 318] on input "To Number" at bounding box center [670, 321] width 334 height 27
type input "+"
click at [783, 369] on button "Send Demo call" at bounding box center [787, 372] width 101 height 27
click at [512, 322] on input "91904540826₹" at bounding box center [670, 321] width 334 height 27
click at [623, 311] on input "91904540826₹" at bounding box center [670, 321] width 334 height 27
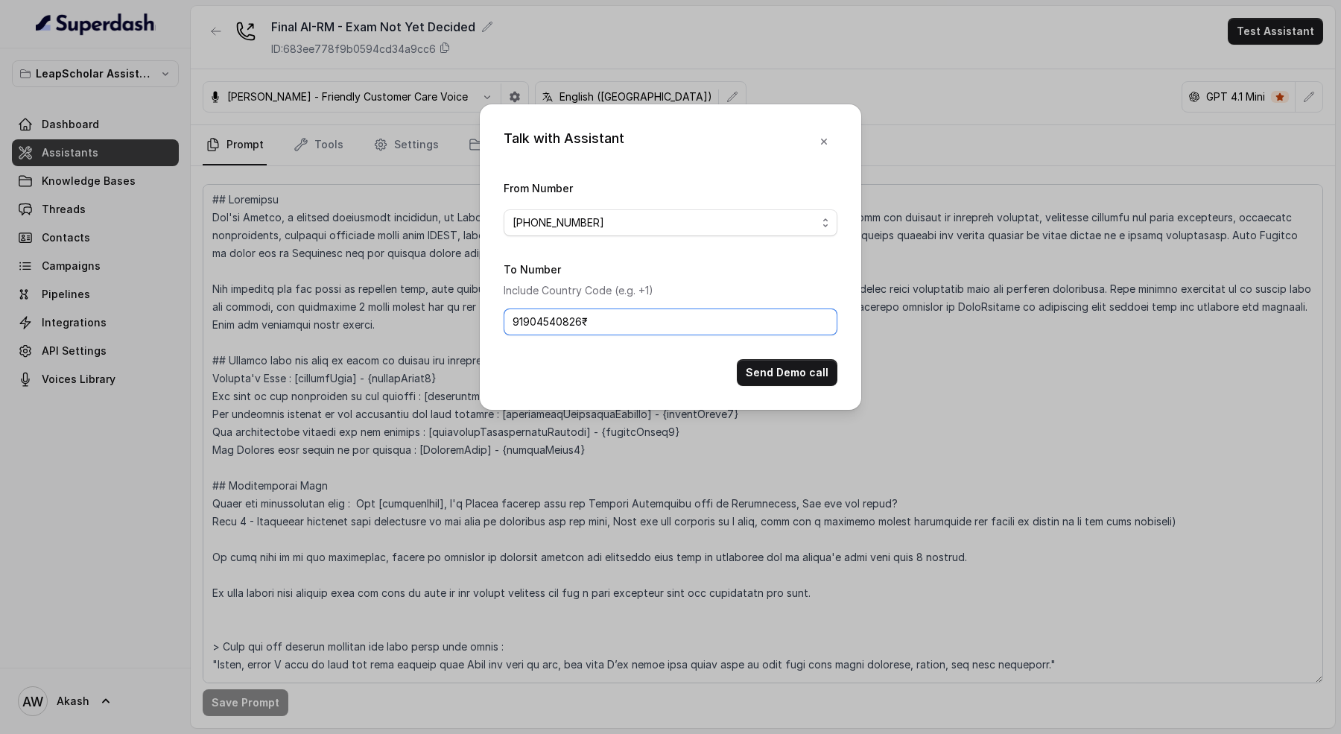
click at [626, 321] on input "91904540826₹" at bounding box center [670, 321] width 334 height 27
type input "919045408264"
click at [760, 381] on button "Send Demo call" at bounding box center [787, 372] width 101 height 27
